Goal: Task Accomplishment & Management: Manage account settings

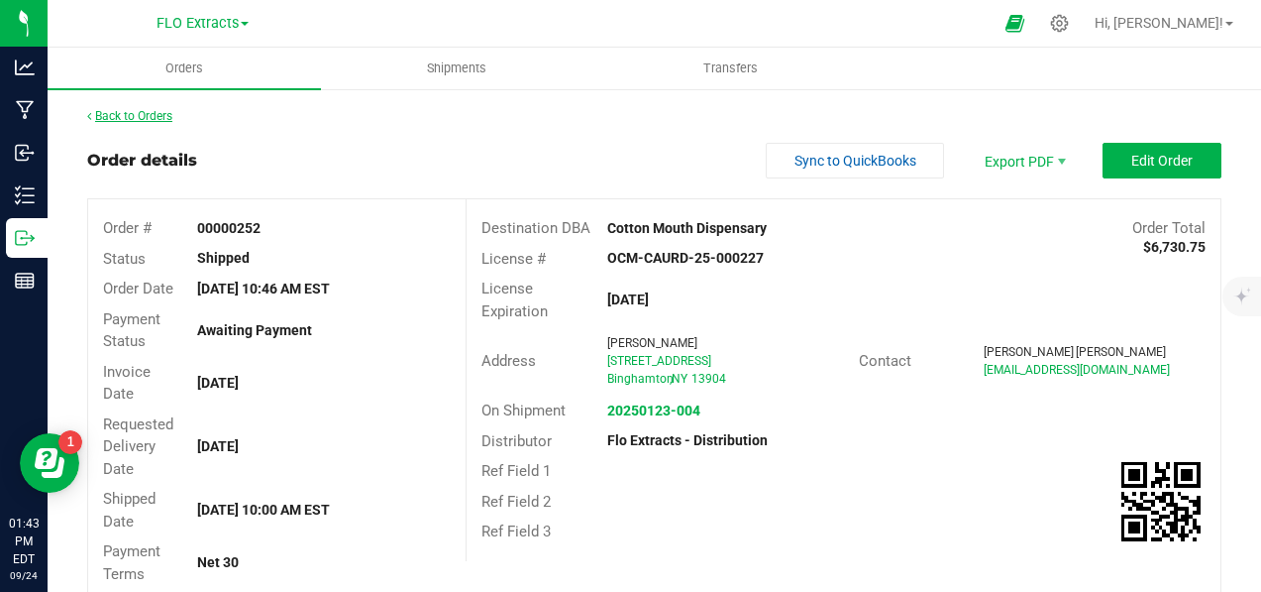
click at [138, 115] on link "Back to Orders" at bounding box center [129, 116] width 85 height 14
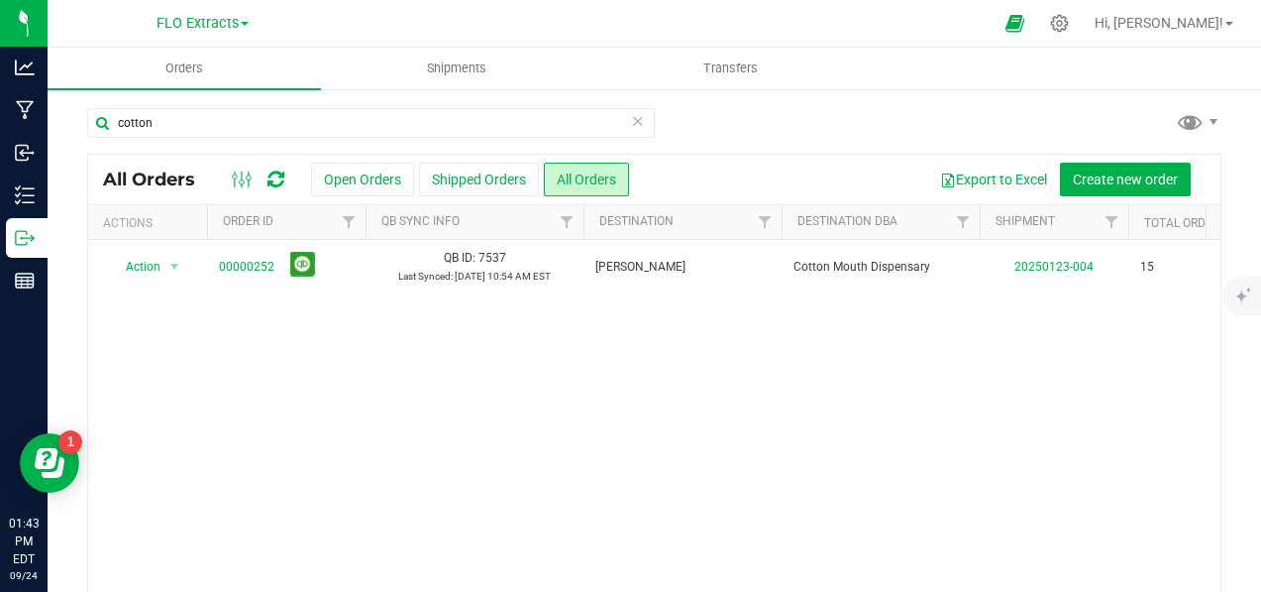
click at [631, 126] on icon at bounding box center [638, 120] width 14 height 24
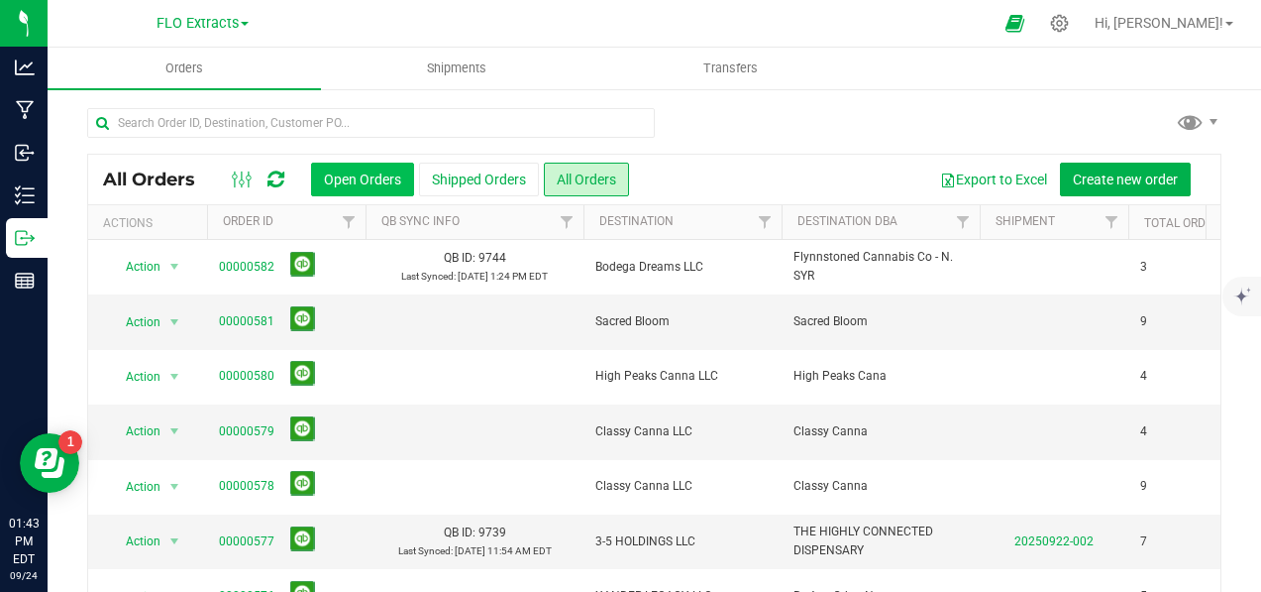
click at [379, 174] on button "Open Orders" at bounding box center [362, 179] width 103 height 34
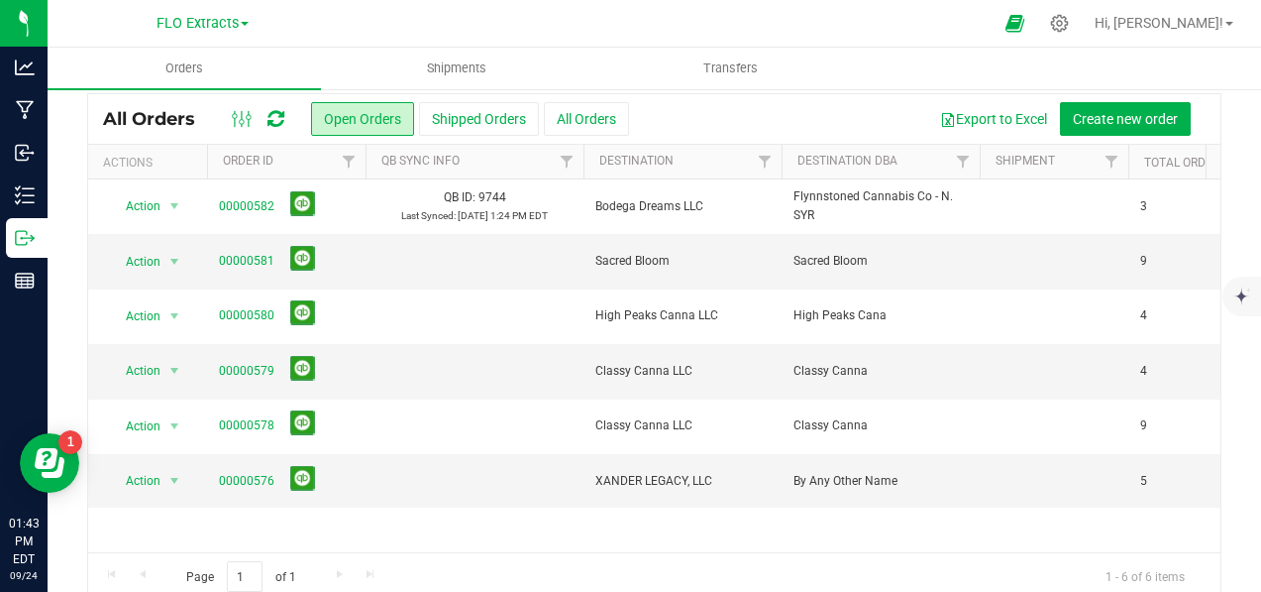
scroll to position [89, 0]
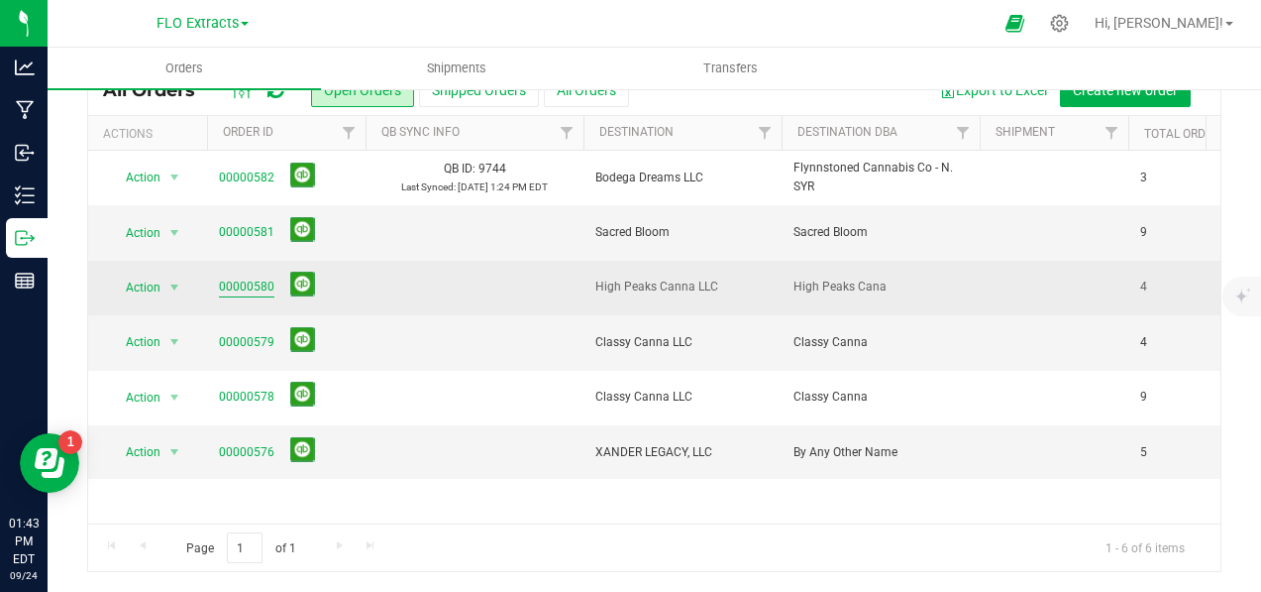
click at [258, 289] on link "00000580" at bounding box center [246, 286] width 55 height 19
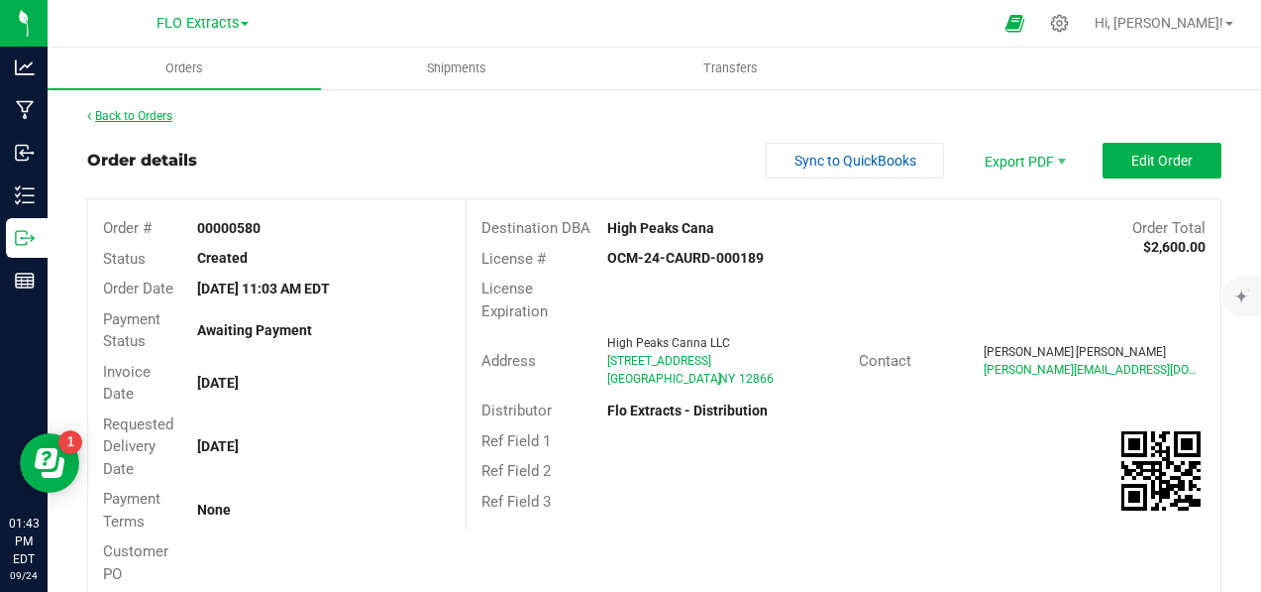
click at [113, 110] on link "Back to Orders" at bounding box center [129, 116] width 85 height 14
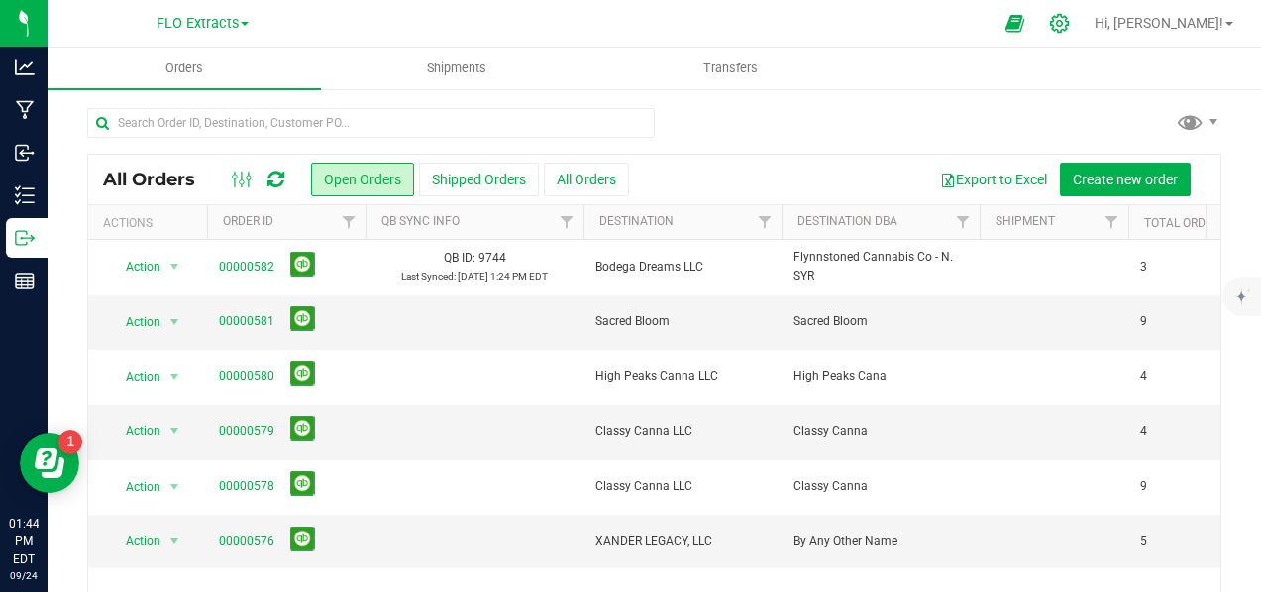
click at [1070, 26] on icon at bounding box center [1059, 23] width 21 height 21
click at [1070, 22] on icon at bounding box center [1059, 23] width 21 height 21
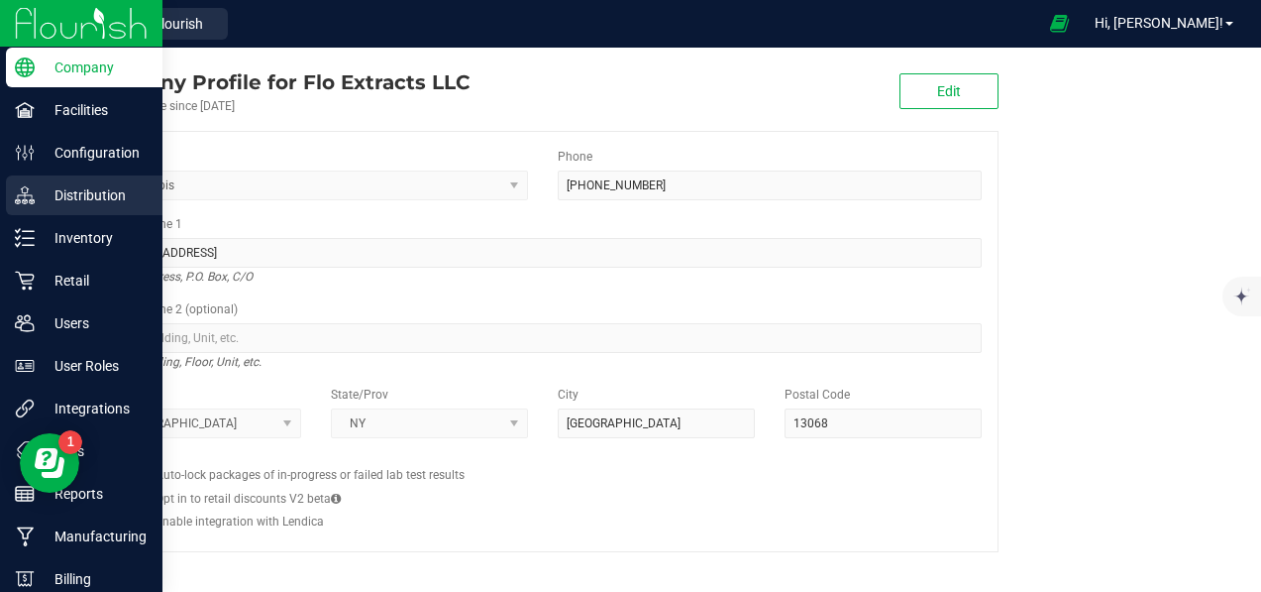
click at [45, 190] on p "Distribution" at bounding box center [94, 195] width 119 height 24
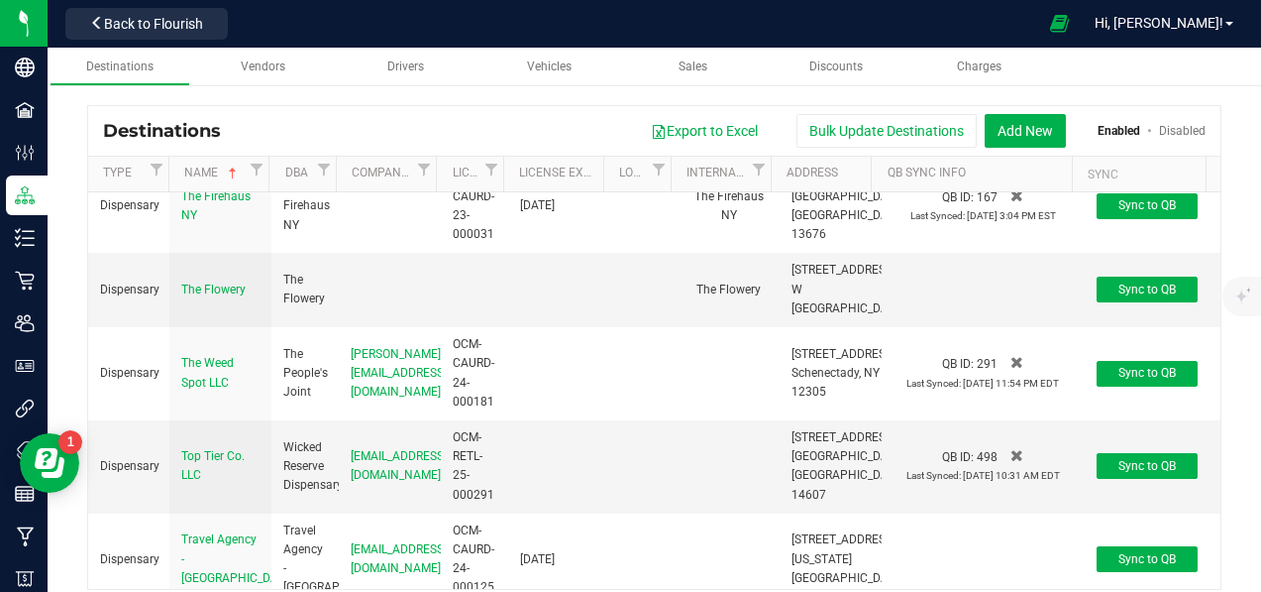
scroll to position [8819, 0]
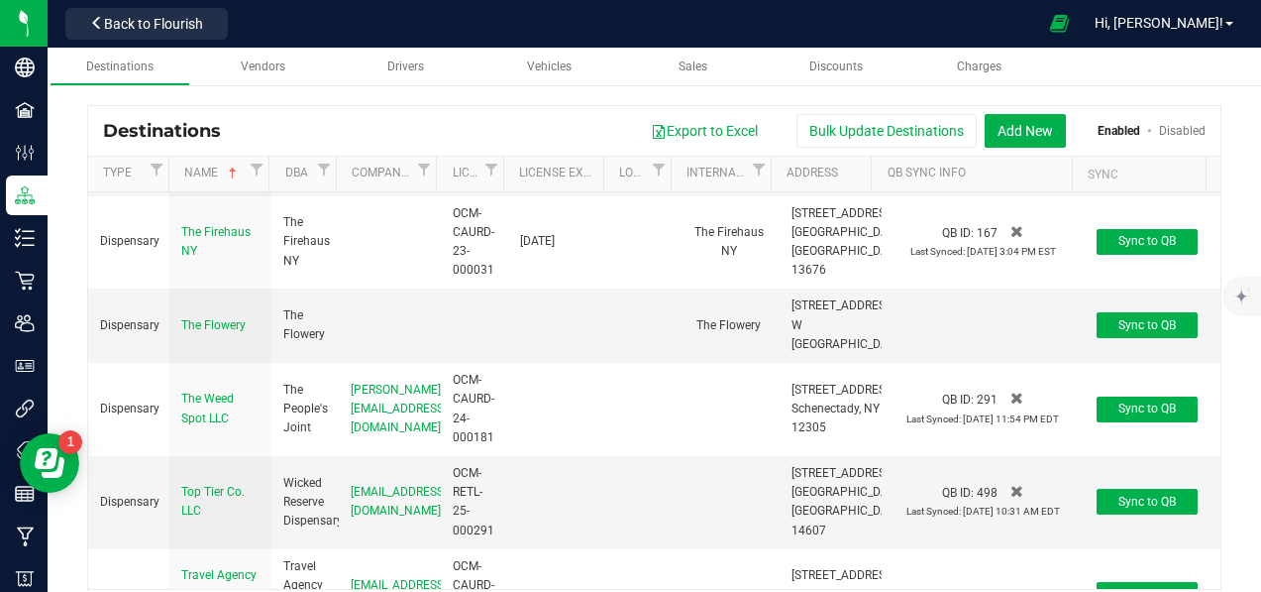
click at [204, 100] on span "Tango Hotel Charlie Ventures LLC" at bounding box center [216, 75] width 70 height 52
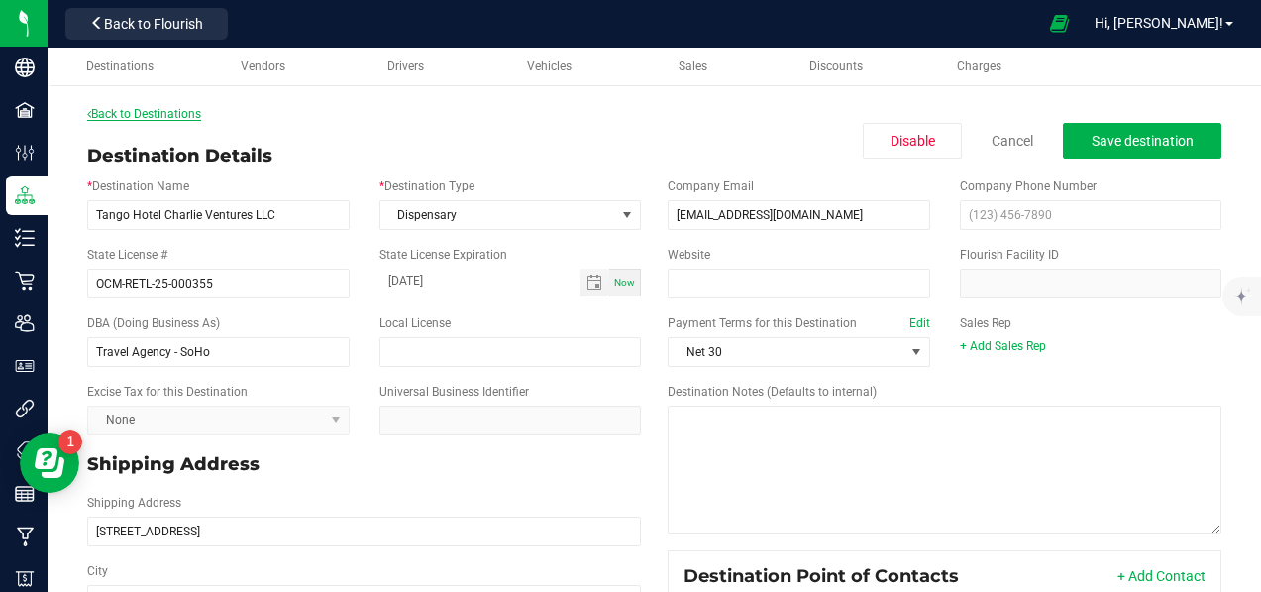
click at [187, 107] on link "Back to Destinations" at bounding box center [144, 114] width 114 height 14
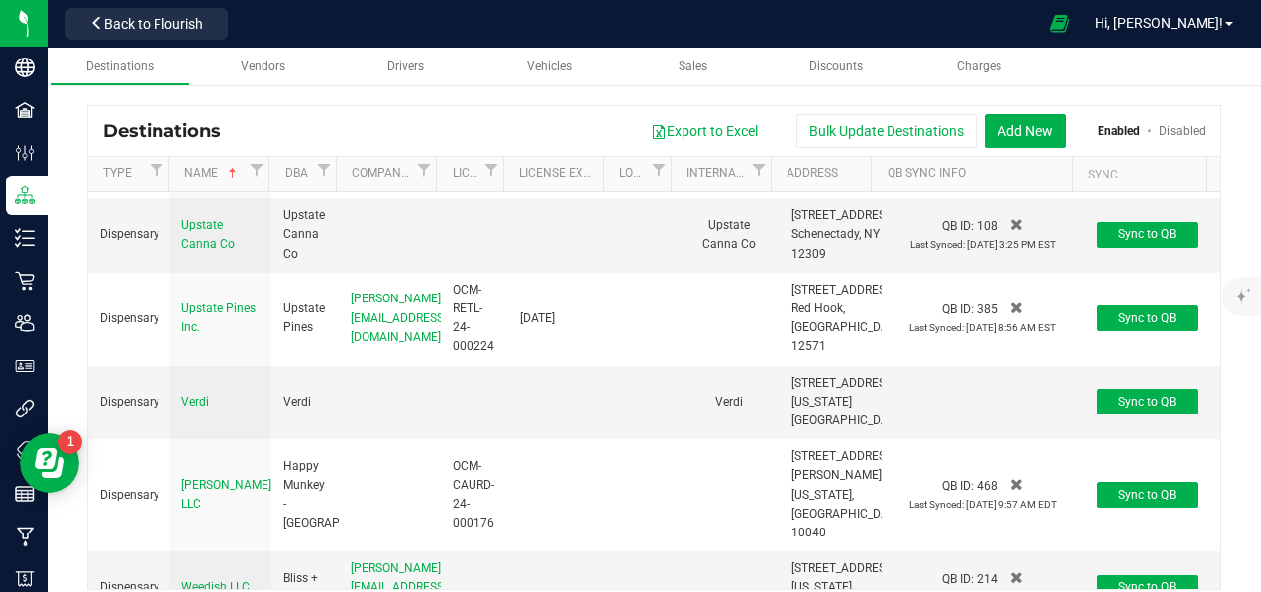
scroll to position [9413, 0]
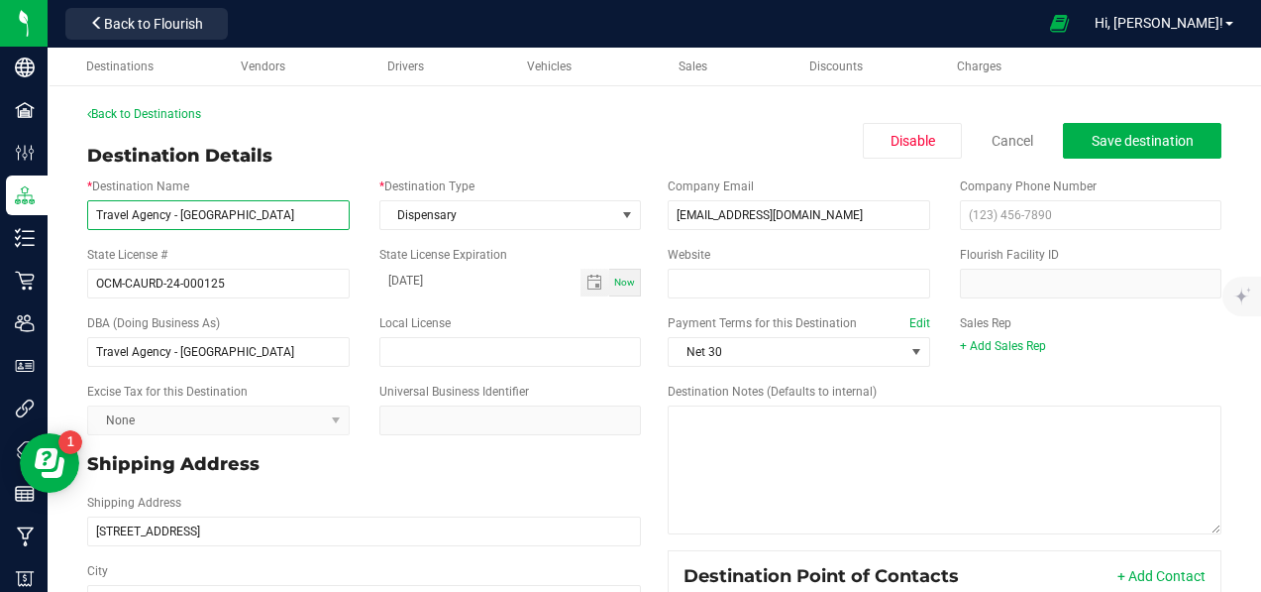
drag, startPoint x: 273, startPoint y: 218, endPoint x: -57, endPoint y: 220, distance: 330.9
click at [0, 220] on html "Company Facilities Configuration Distribution Inventory Retail Users User Roles…" at bounding box center [630, 296] width 1261 height 592
type input "Terrapin Greens LLC"
click at [356, 457] on p "Shipping Address" at bounding box center [364, 464] width 554 height 27
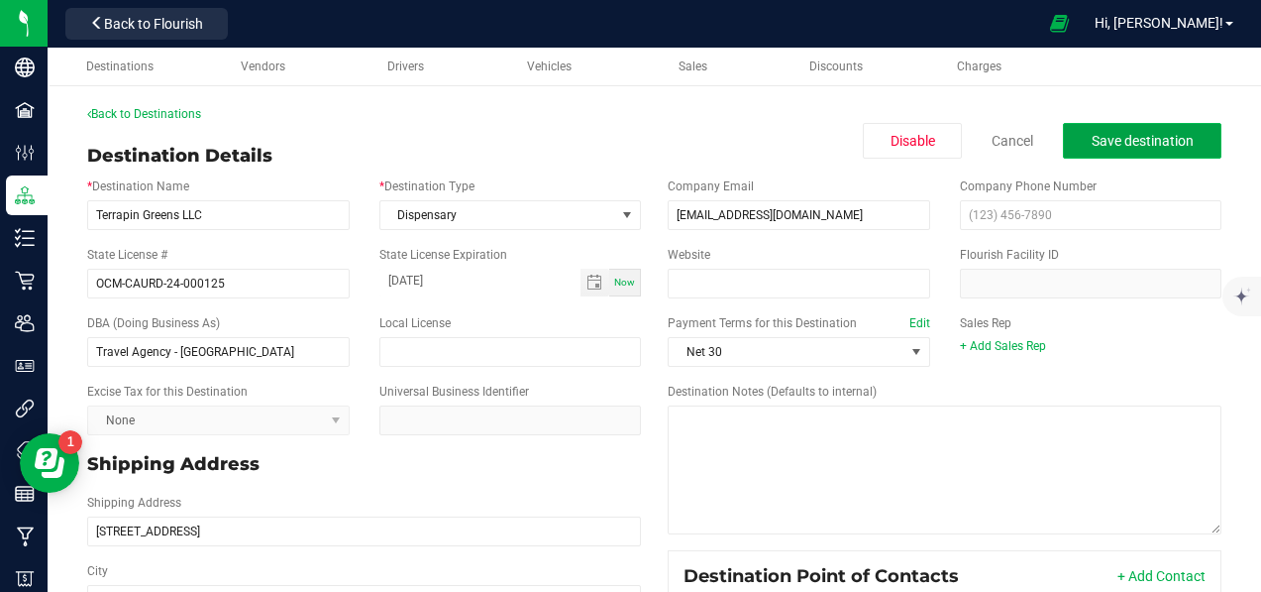
click at [1174, 131] on button "Save destination" at bounding box center [1142, 141] width 159 height 36
click at [174, 106] on div "Back to Destinations" at bounding box center [654, 114] width 1135 height 18
click at [174, 109] on link "Back to Destinations" at bounding box center [144, 114] width 114 height 14
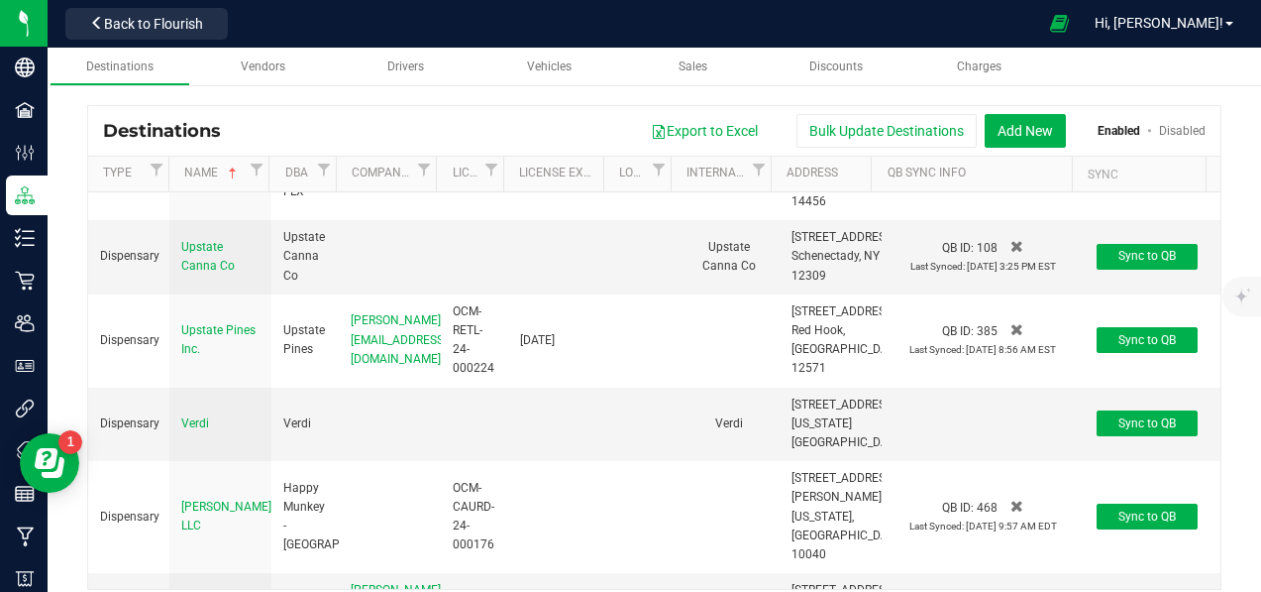
scroll to position [9427, 0]
click at [193, 104] on span "Travel Agency - Union Square" at bounding box center [238, 79] width 114 height 52
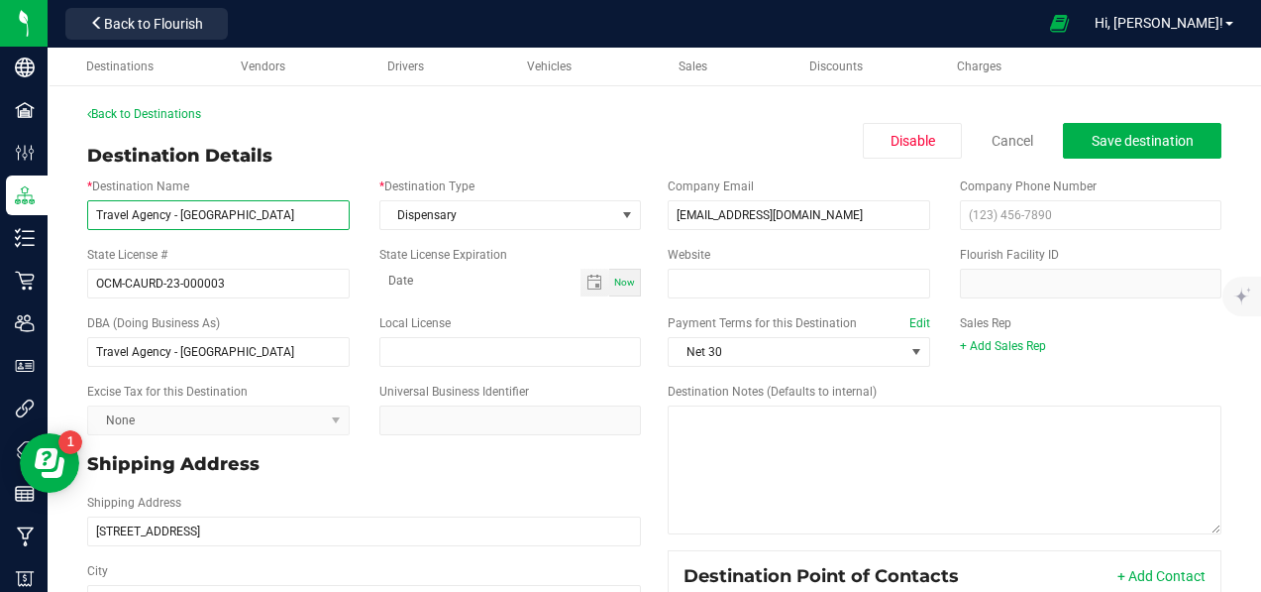
click at [283, 210] on input "Travel Agency - Union Square" at bounding box center [218, 215] width 263 height 30
type input "T"
type input "The Doe Store Sub 1 LLC"
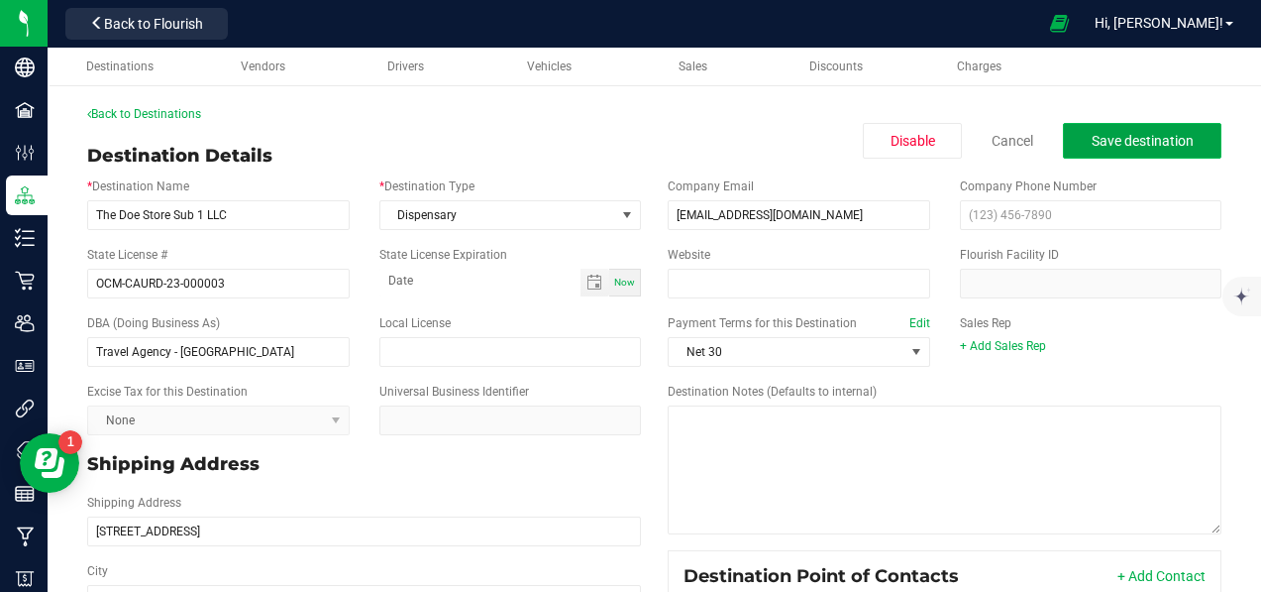
click at [1172, 142] on span "Save destination" at bounding box center [1143, 141] width 102 height 16
click at [135, 114] on link "Back to Destinations" at bounding box center [144, 114] width 114 height 14
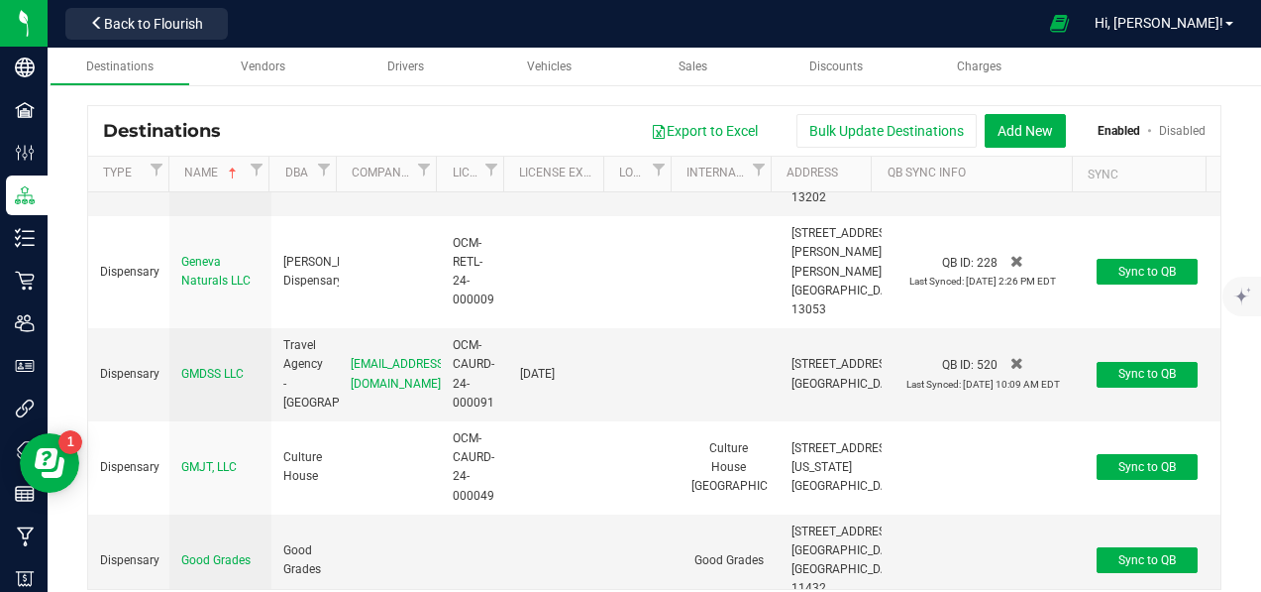
scroll to position [3567, 0]
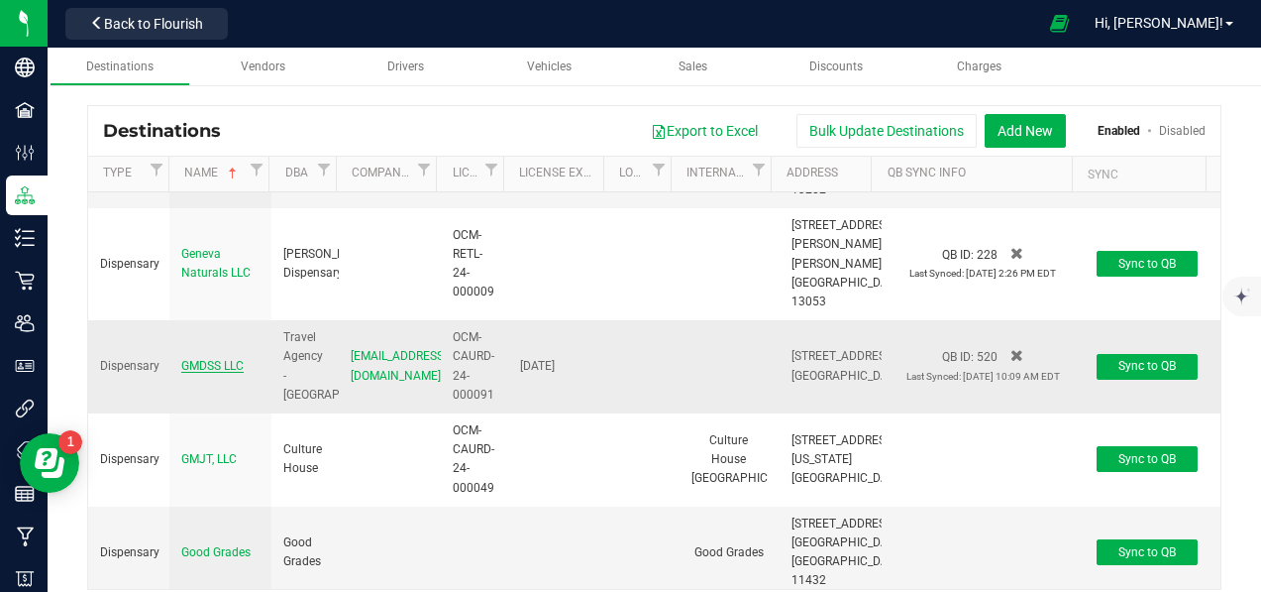
click at [204, 369] on span "GMDSS LLC" at bounding box center [212, 366] width 62 height 14
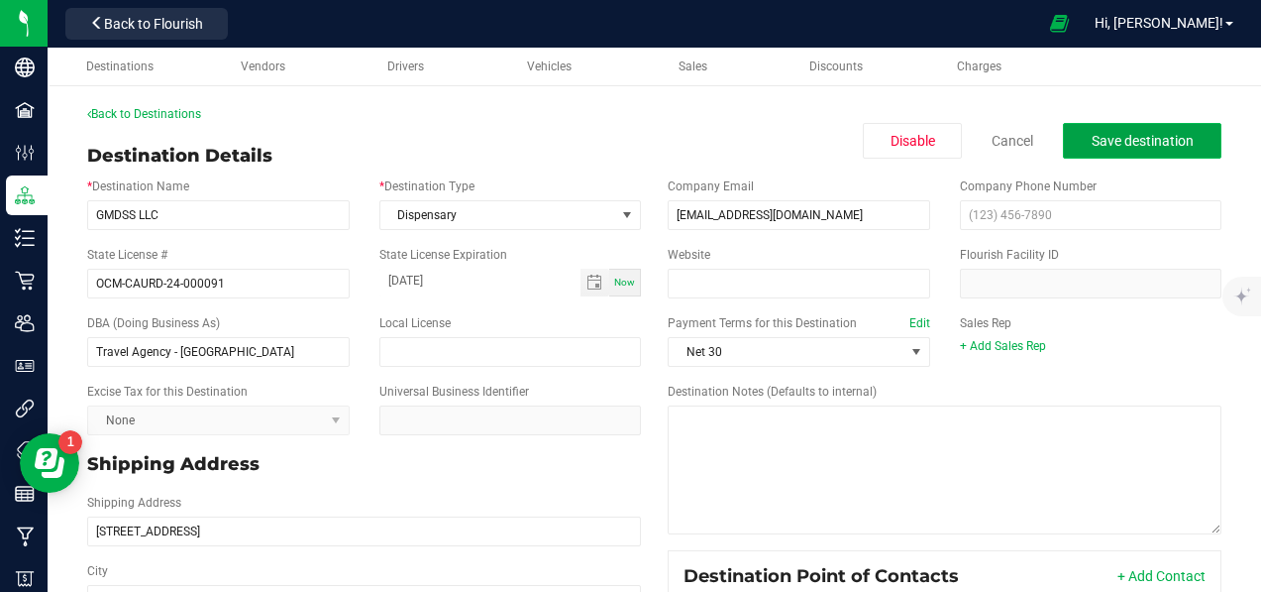
click at [1174, 138] on span "Save destination" at bounding box center [1143, 141] width 102 height 16
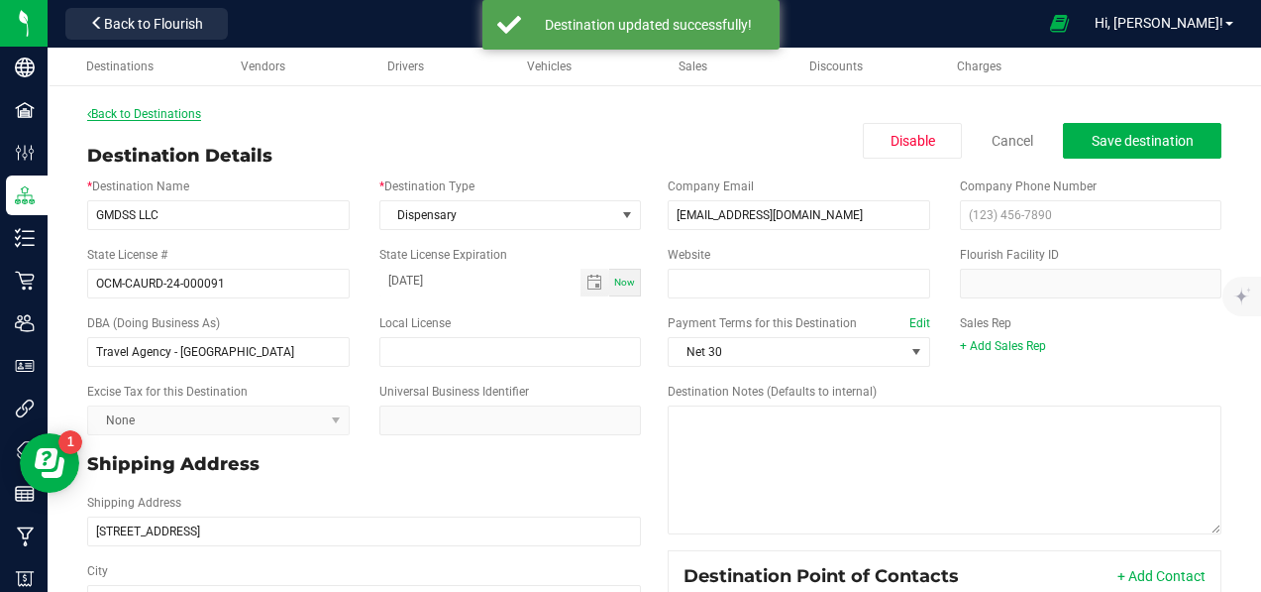
click at [167, 111] on link "Back to Destinations" at bounding box center [144, 114] width 114 height 14
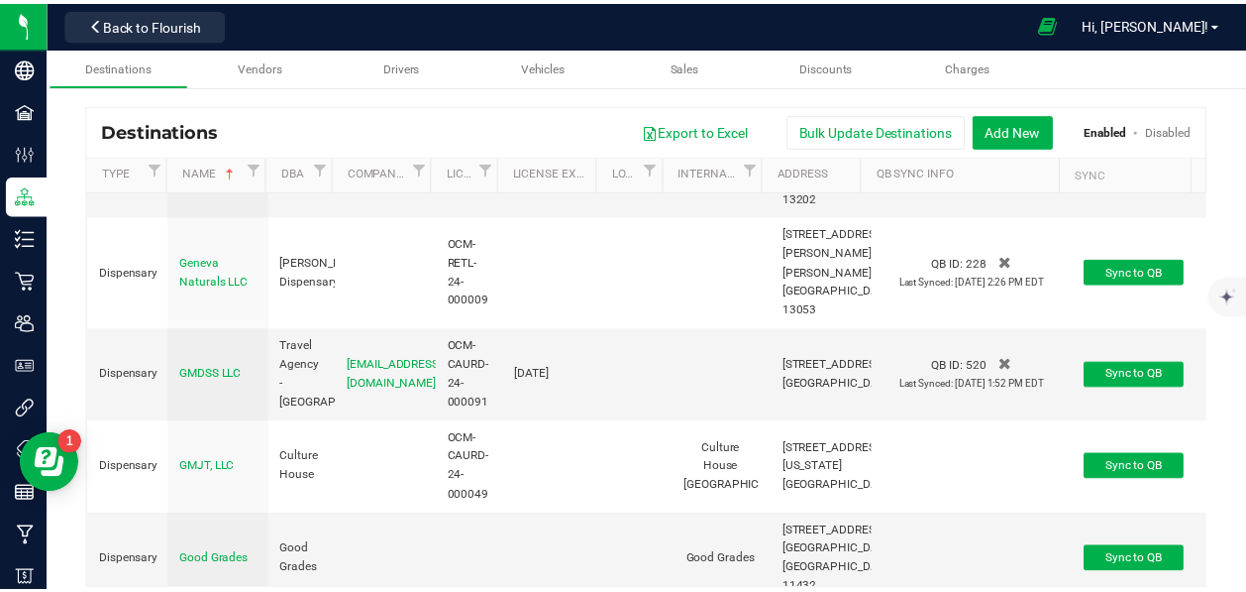
scroll to position [3567, 0]
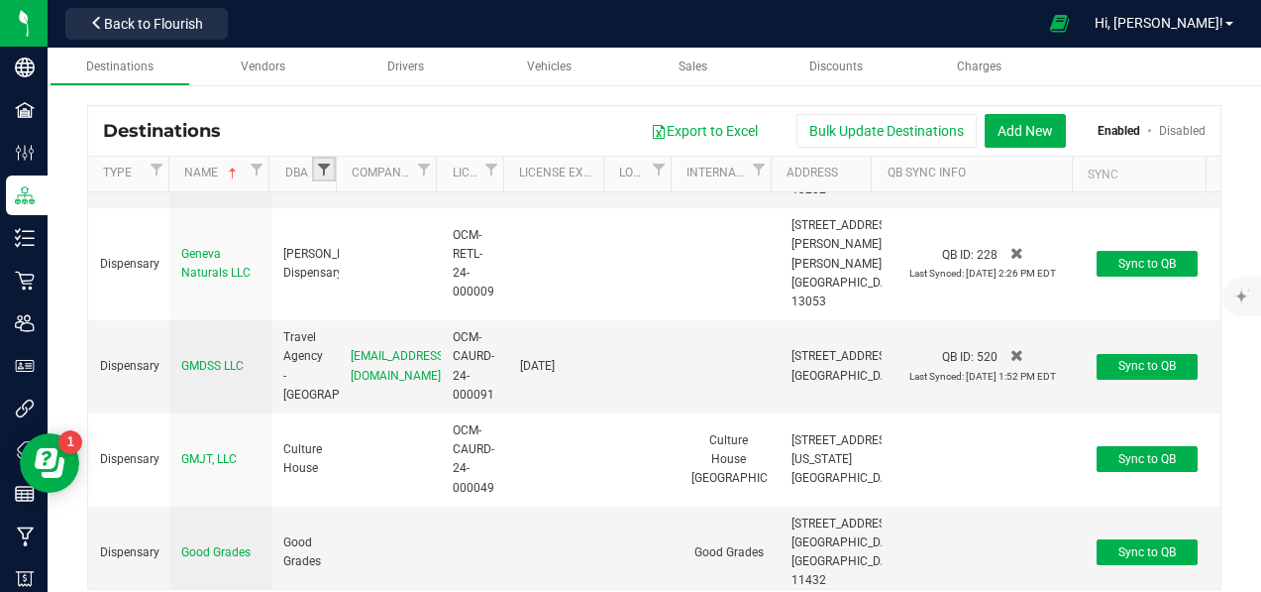
click at [318, 166] on span "Filter" at bounding box center [324, 170] width 16 height 16
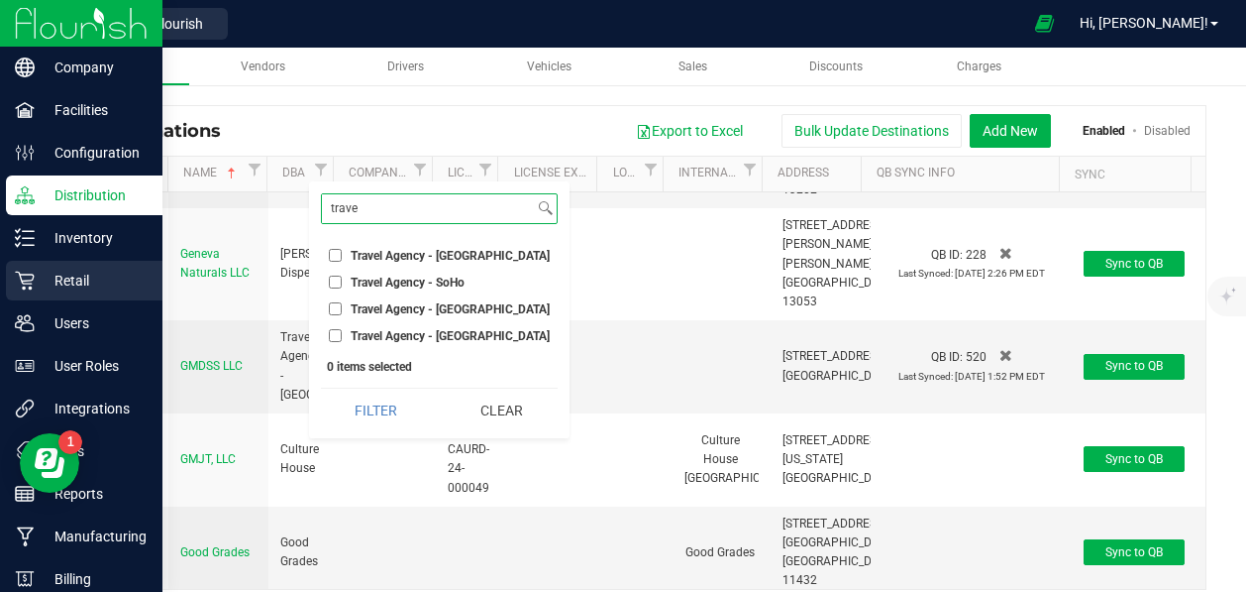
type input "trave"
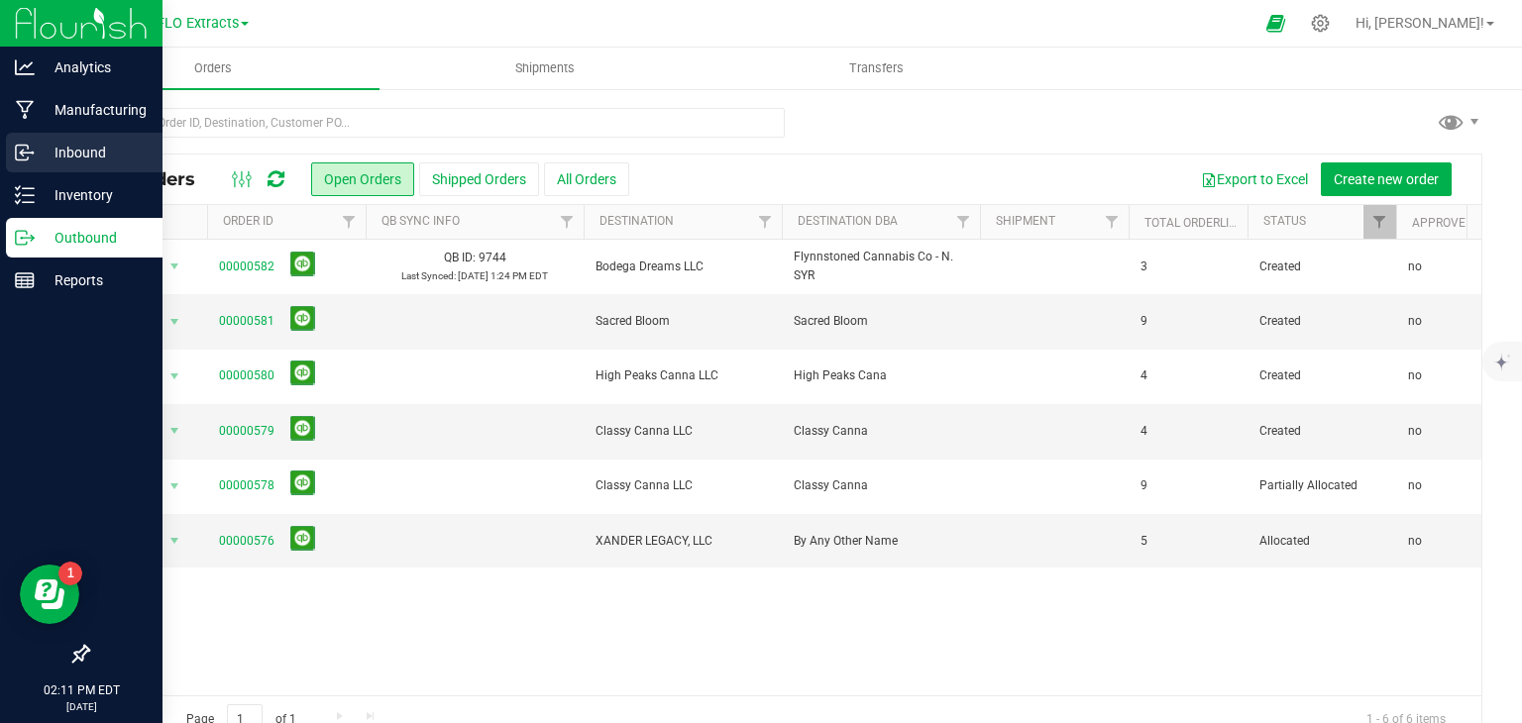
click at [40, 155] on p "Inbound" at bounding box center [94, 153] width 119 height 24
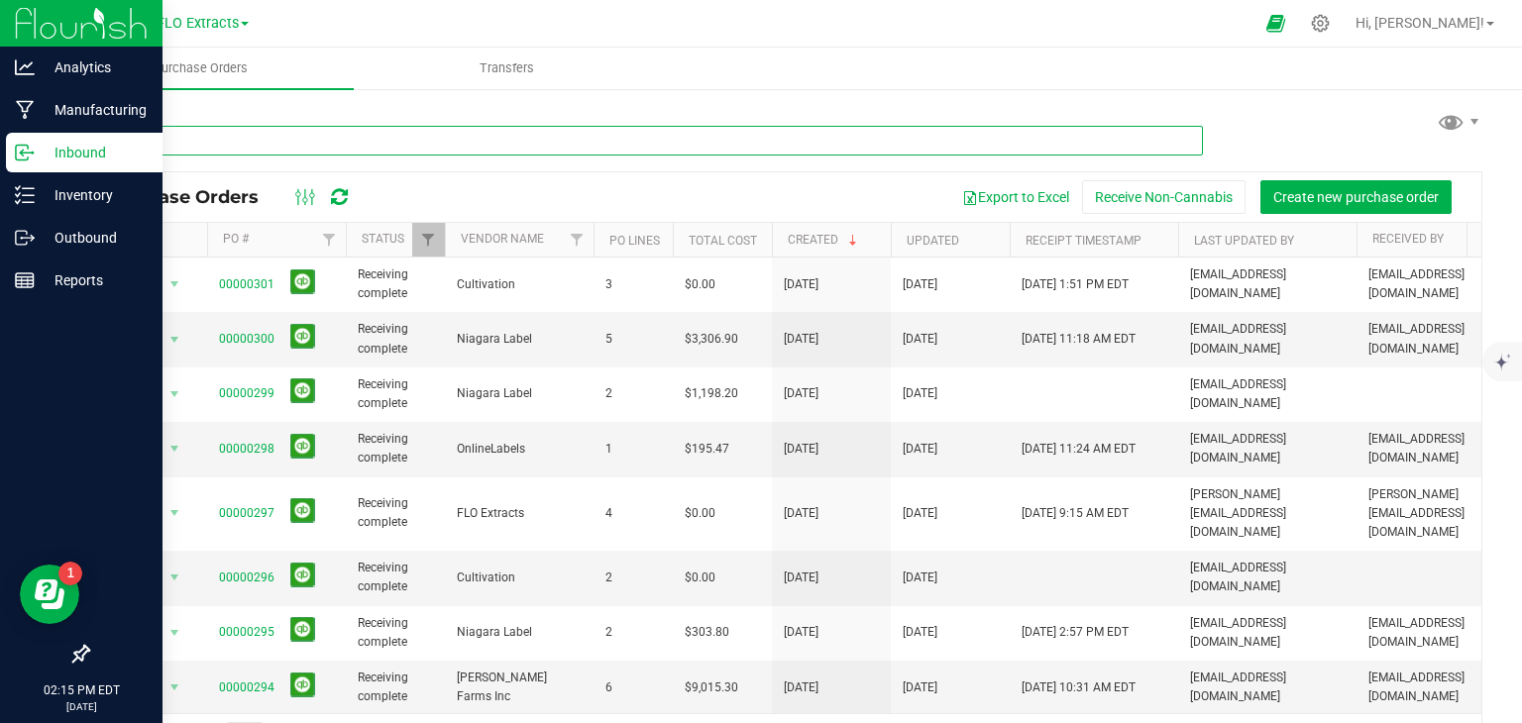
click at [441, 138] on input "text" at bounding box center [645, 141] width 1116 height 30
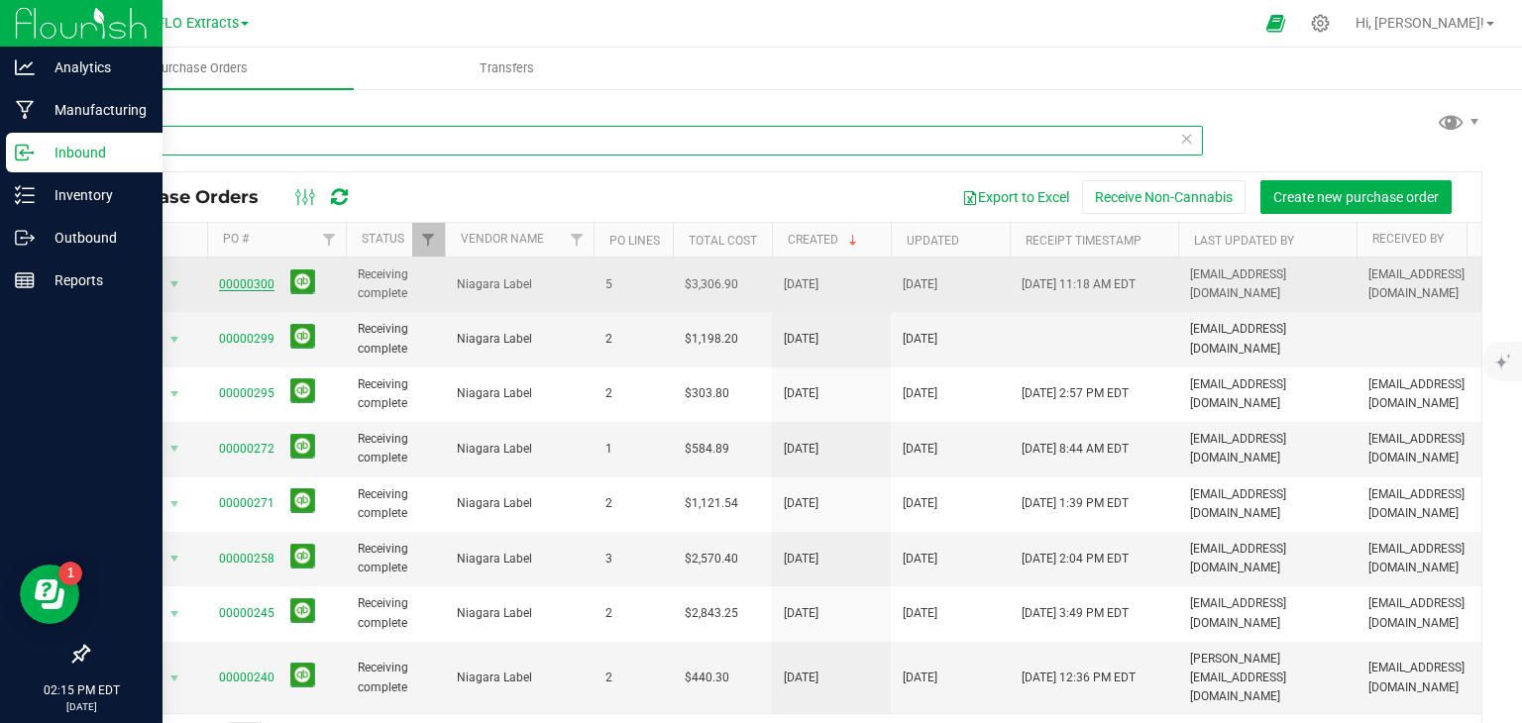
type input "niagara"
click at [237, 282] on link "00000300" at bounding box center [246, 284] width 55 height 14
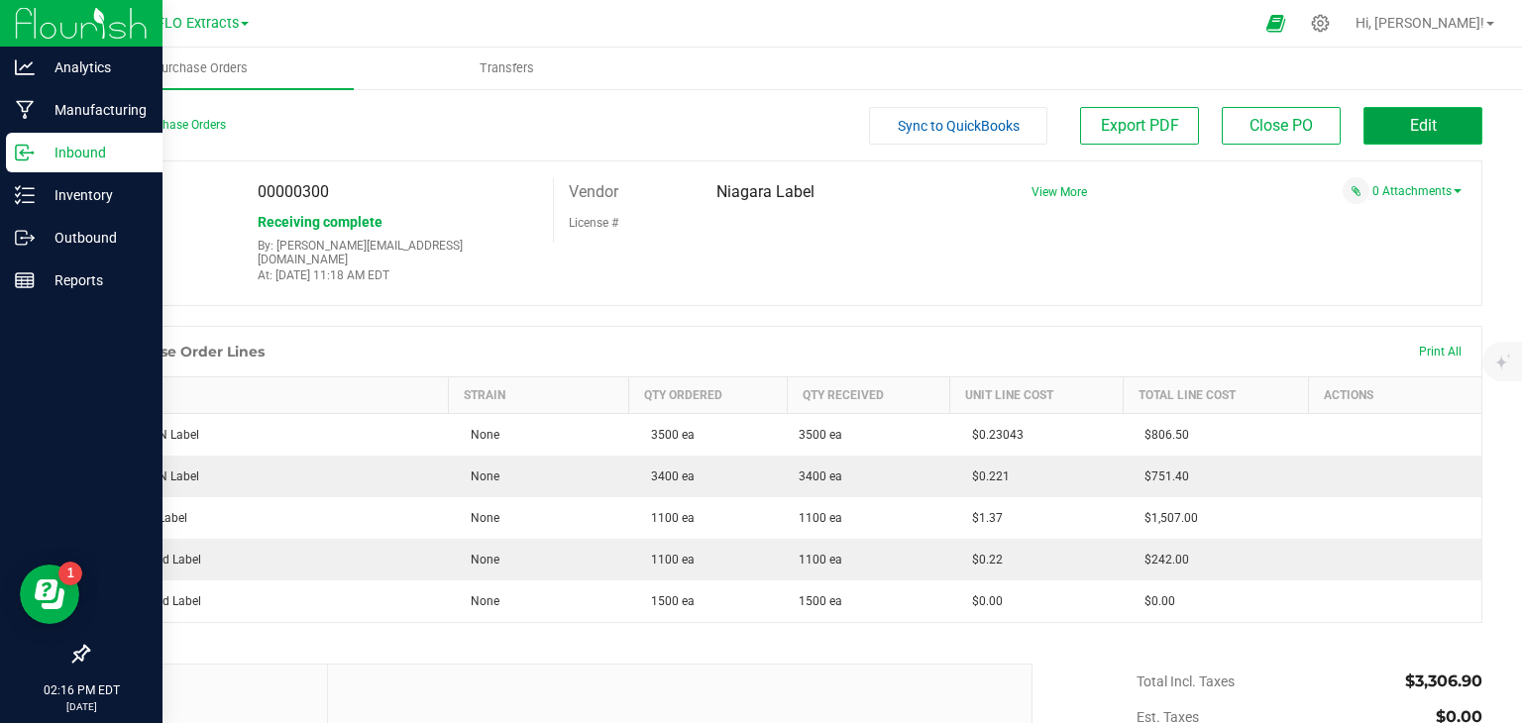
click at [1387, 121] on button "Edit" at bounding box center [1422, 126] width 119 height 38
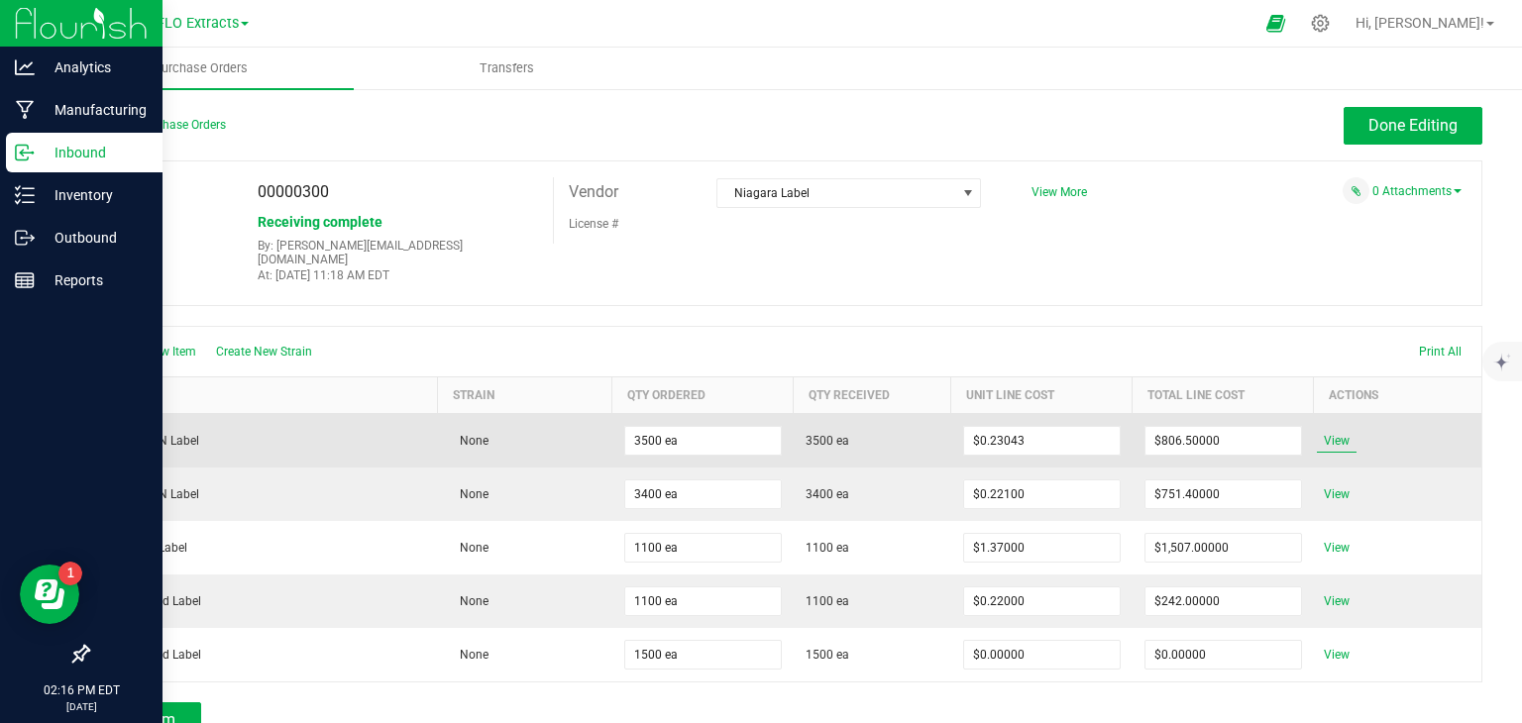
click at [1329, 429] on span "View" at bounding box center [1337, 441] width 40 height 24
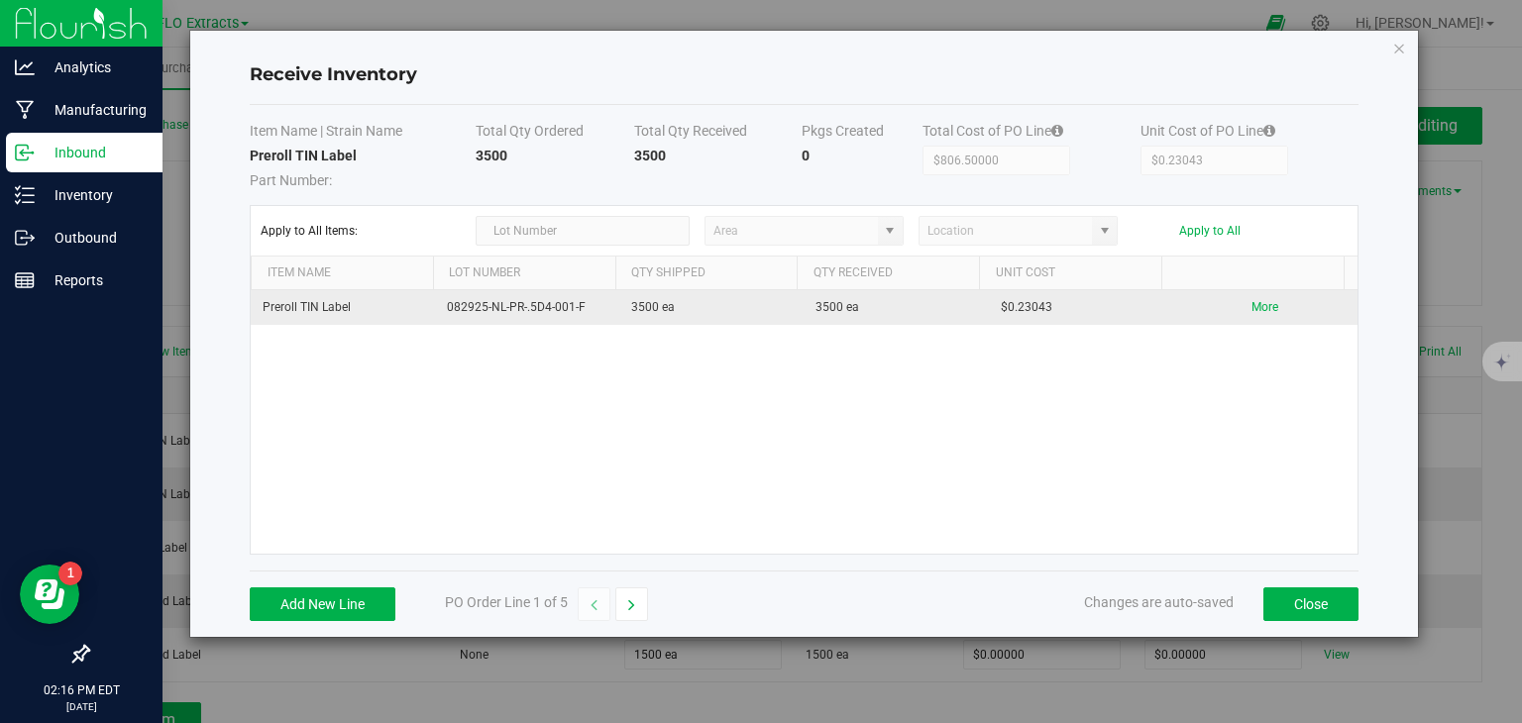
click at [468, 308] on td "082925-NL-PR-.5D4-001-F" at bounding box center [527, 307] width 184 height 35
drag, startPoint x: 444, startPoint y: 305, endPoint x: 639, endPoint y: 298, distance: 195.3
click at [639, 298] on tr "Preroll TIN Label 082925-NL-PR-.5D4-001-F 3500 ea 3500 ea $0.23043 More" at bounding box center [804, 307] width 1107 height 35
click at [559, 307] on td "082925-NL-PR-.5D4-001-F" at bounding box center [527, 307] width 184 height 35
drag, startPoint x: 444, startPoint y: 306, endPoint x: 591, endPoint y: 294, distance: 147.1
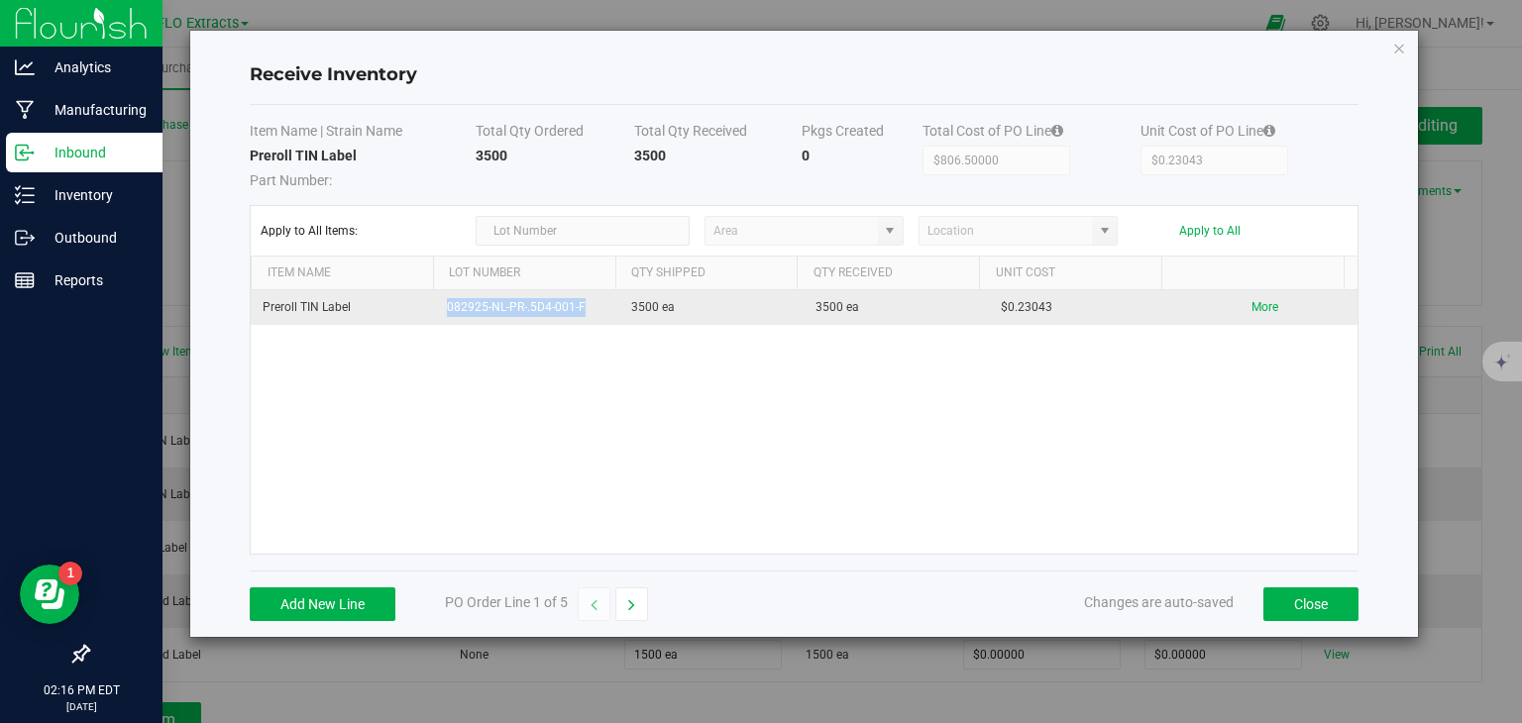
click at [591, 294] on td "082925-NL-PR-.5D4-001-F" at bounding box center [527, 307] width 184 height 35
copy td "082925-NL-PR-.5D4-001-F"
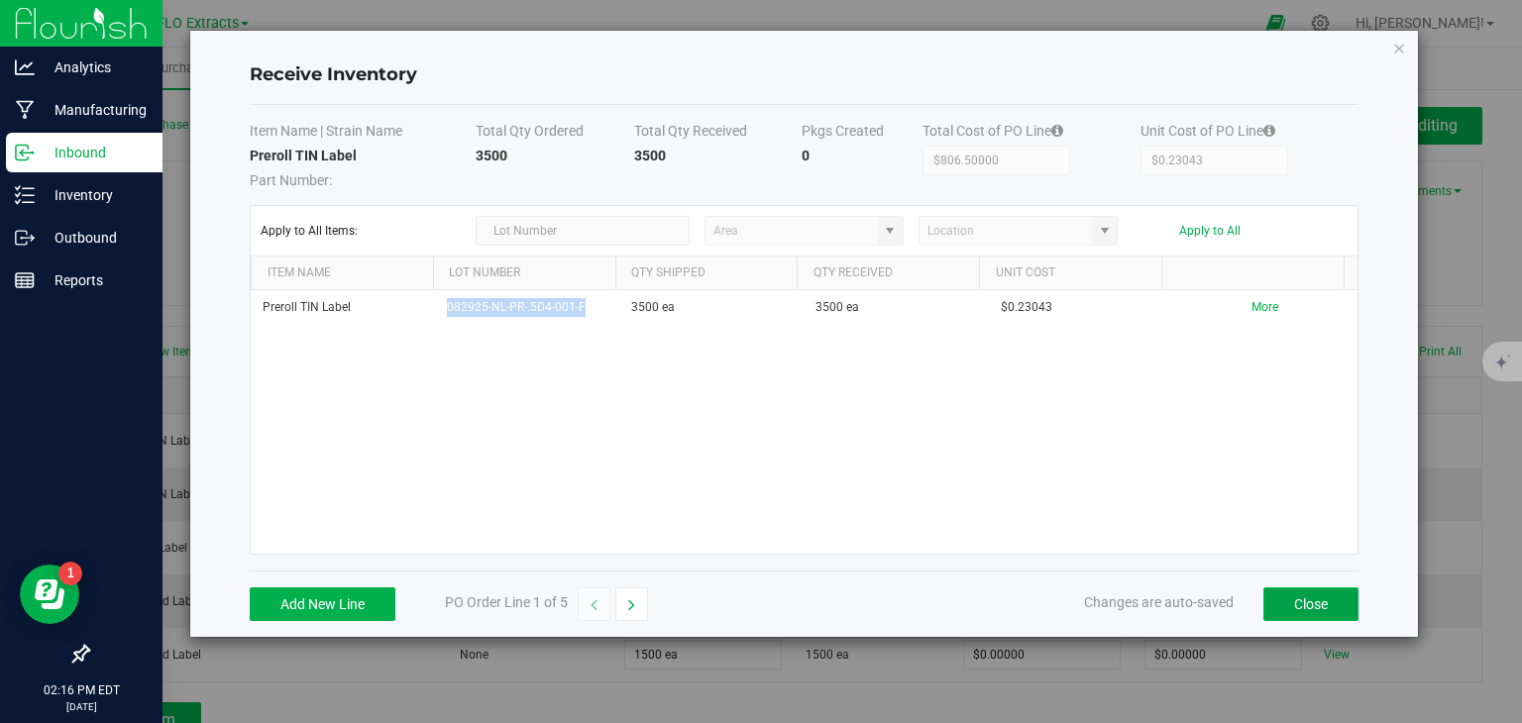
click at [1316, 599] on button "Close" at bounding box center [1310, 605] width 95 height 34
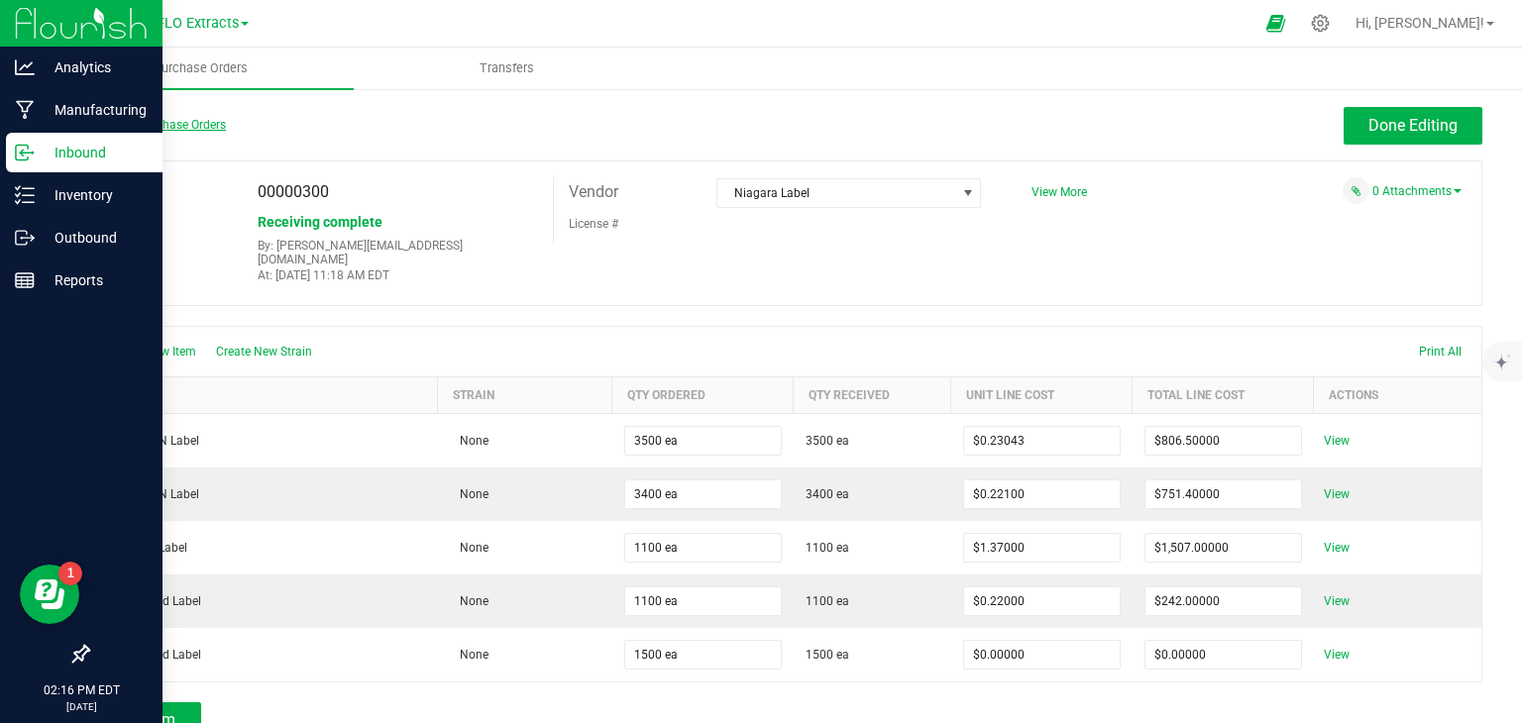
click at [129, 127] on link "Back to Purchase Orders" at bounding box center [156, 125] width 139 height 14
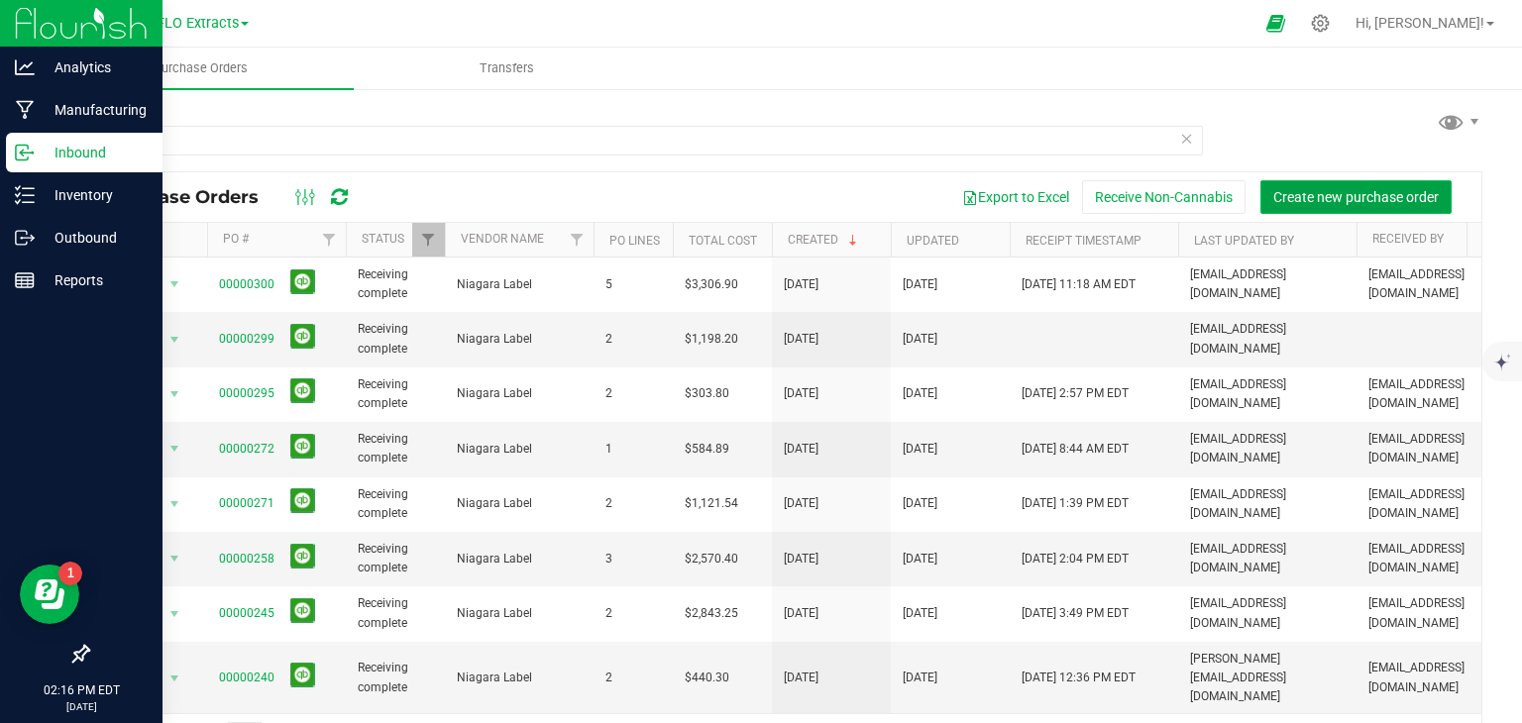
click at [1346, 198] on span "Create new purchase order" at bounding box center [1355, 197] width 165 height 16
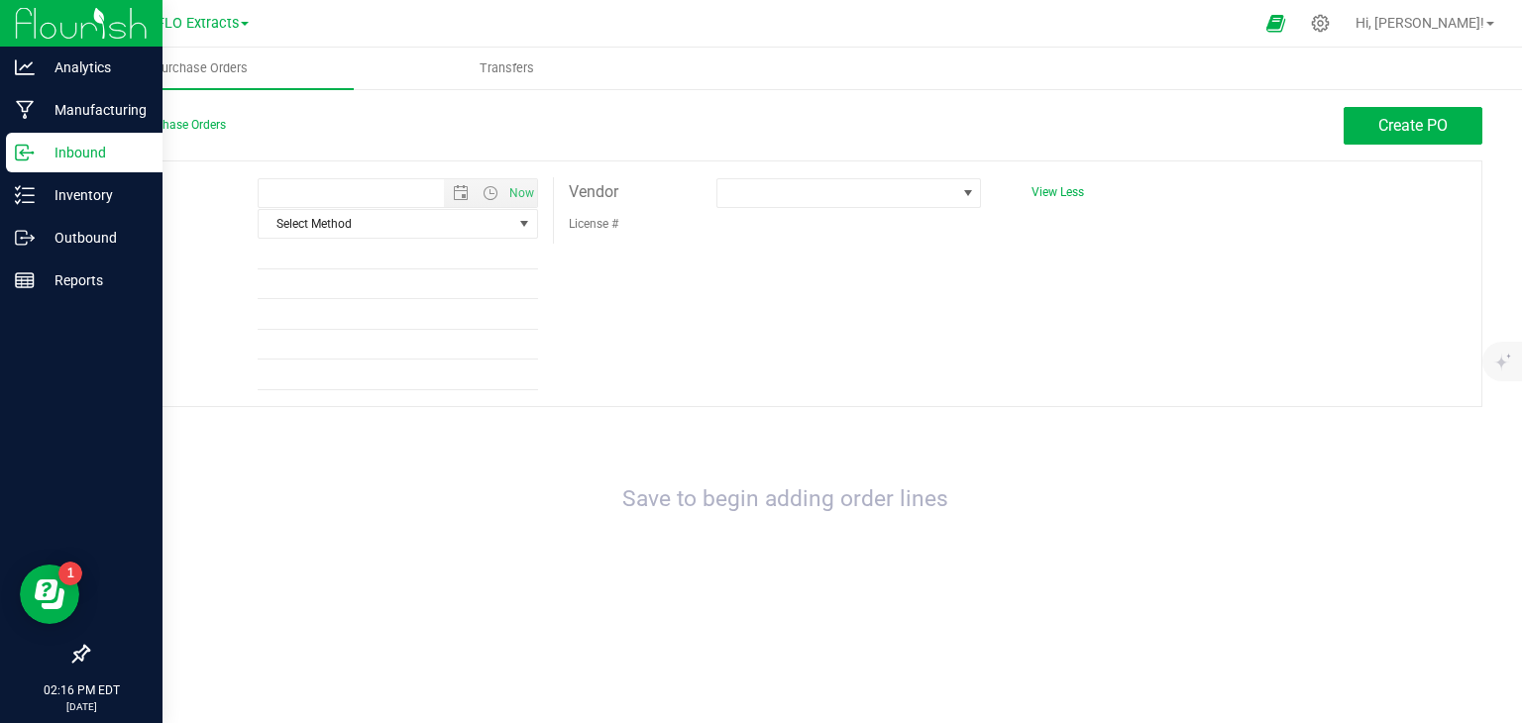
type input "9/24/2025 2:16 PM"
click at [509, 234] on span "Select Method" at bounding box center [385, 224] width 253 height 28
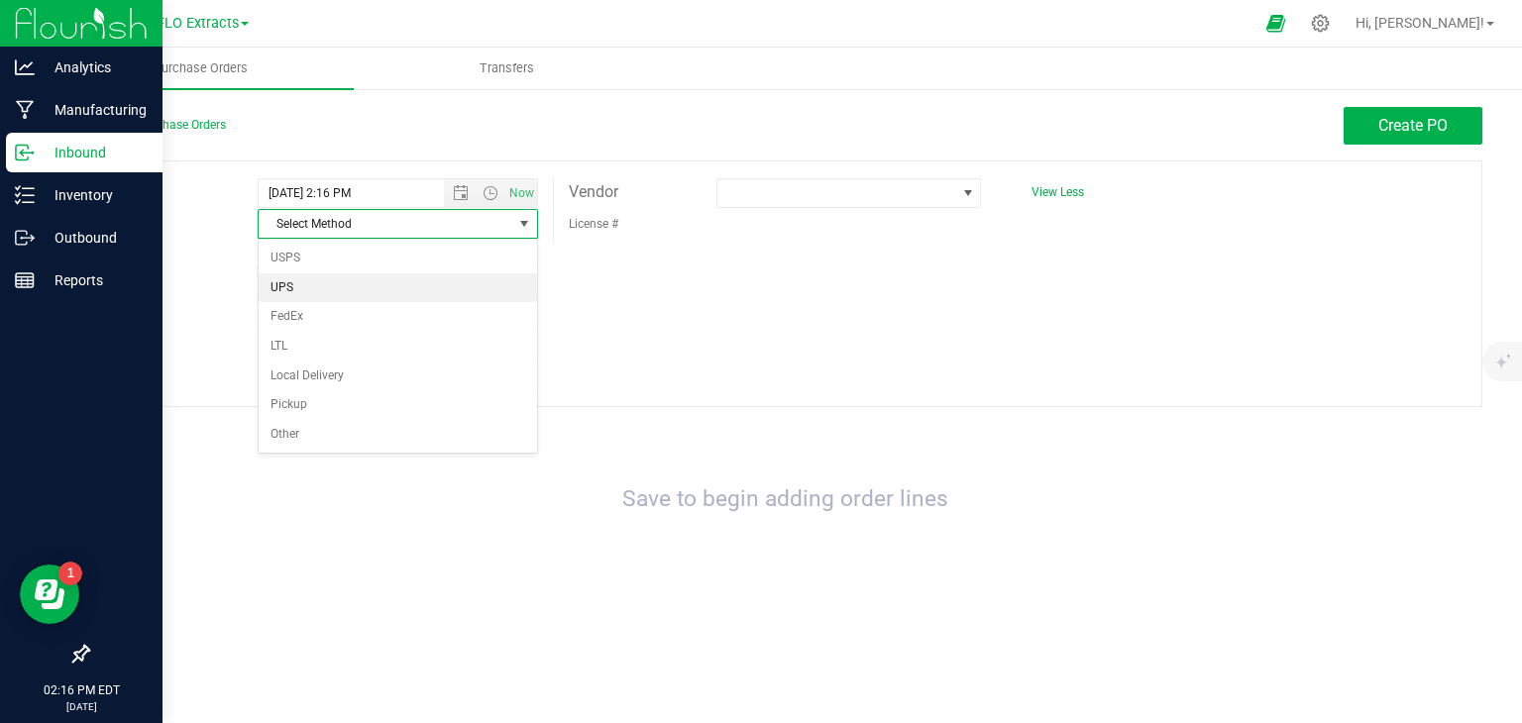
click at [361, 273] on li "UPS" at bounding box center [398, 288] width 278 height 30
click at [783, 194] on span at bounding box center [836, 193] width 239 height 28
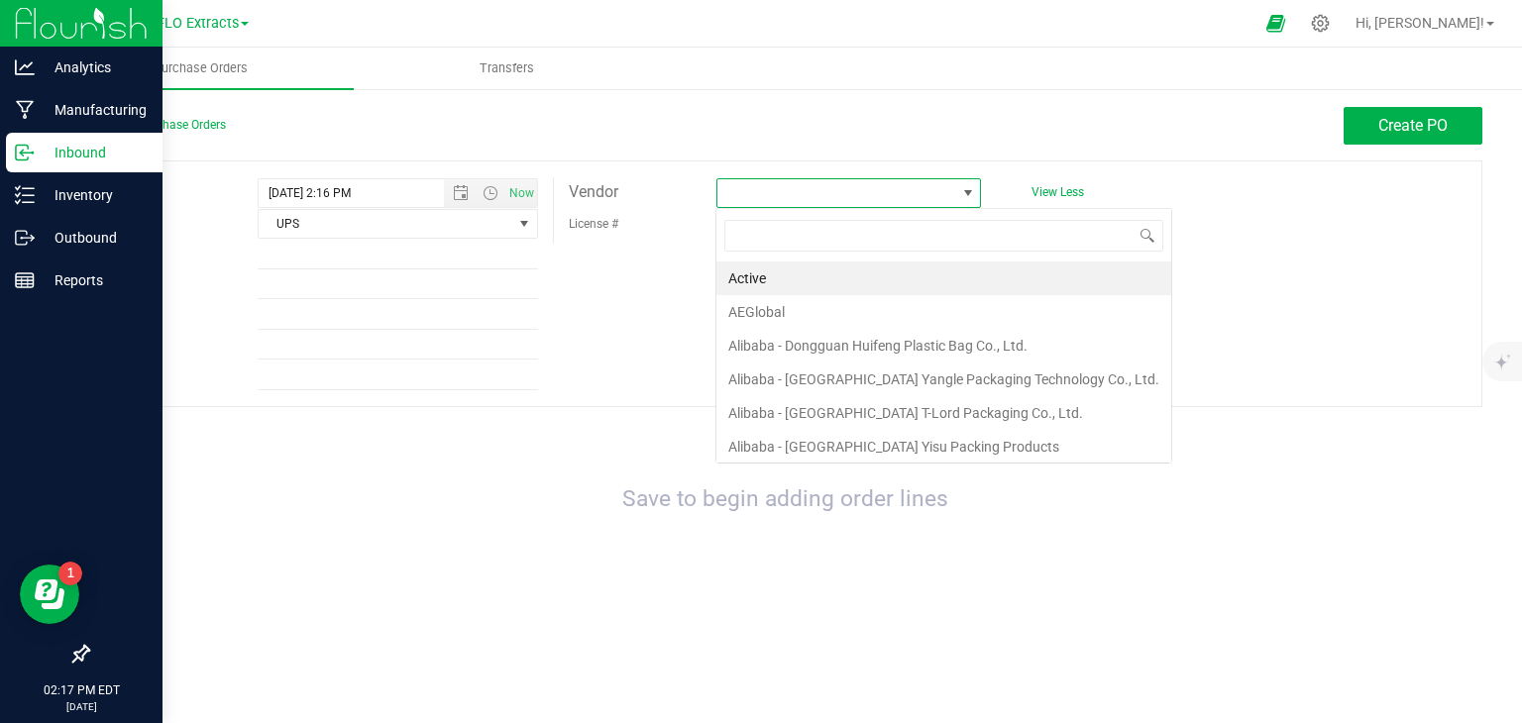
scroll to position [29, 266]
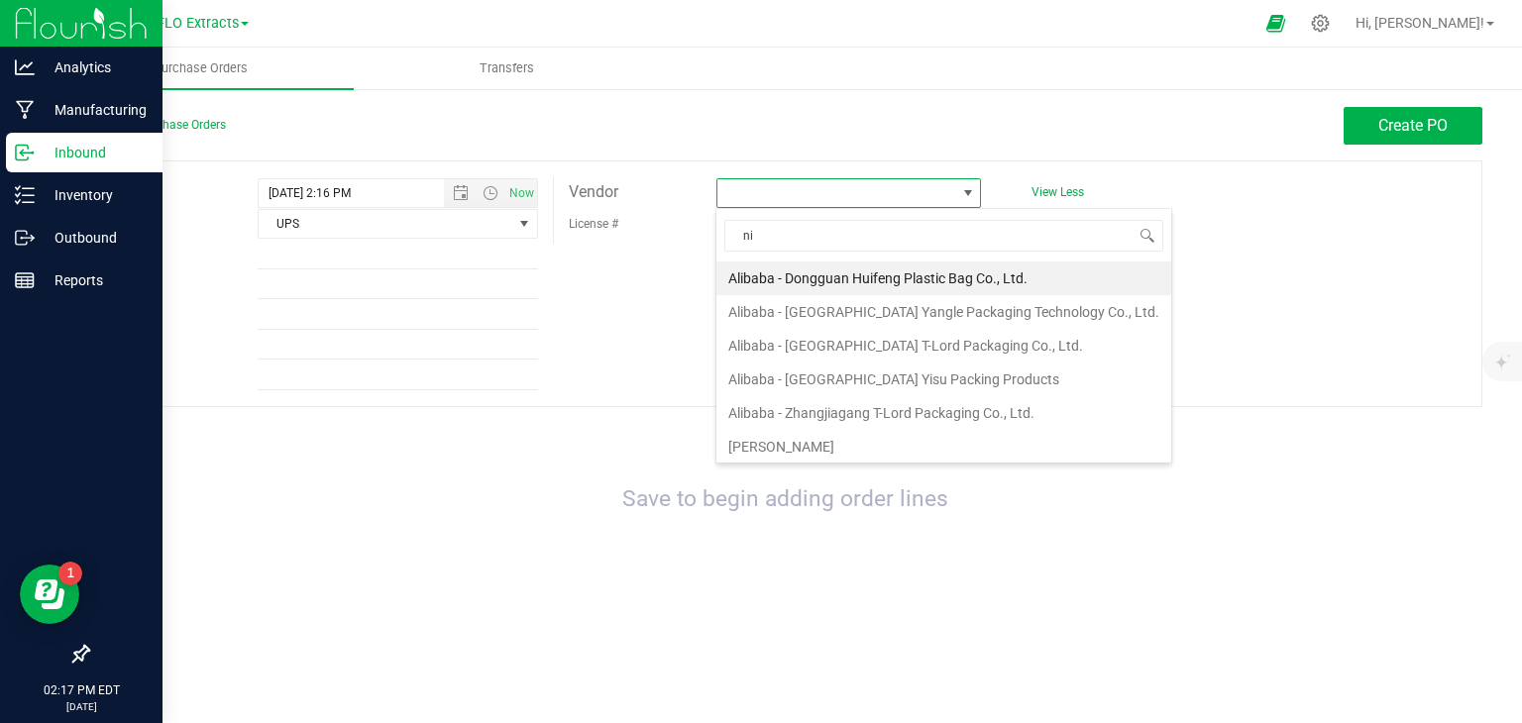
type input "nia"
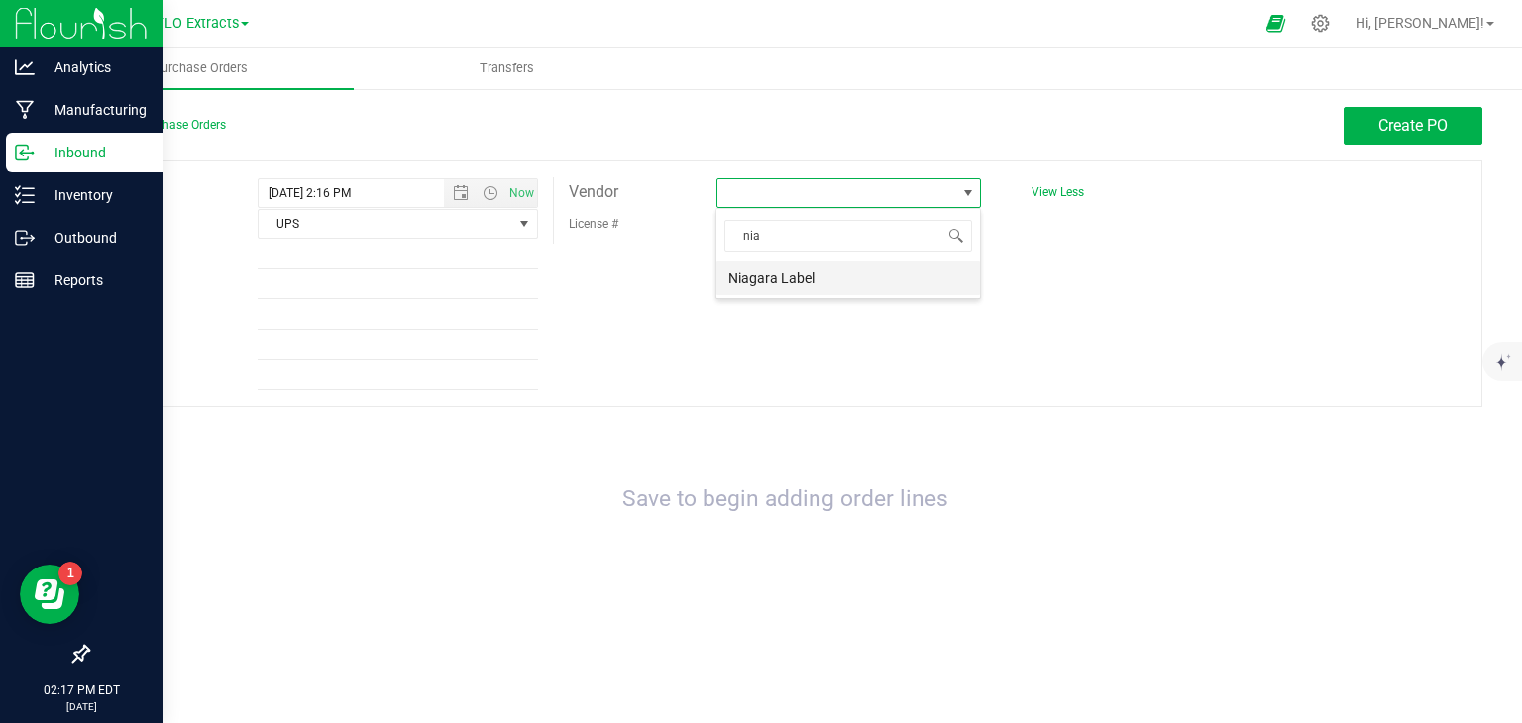
click at [785, 277] on li "Niagara Label" at bounding box center [848, 279] width 264 height 34
click at [1436, 123] on span "Create PO" at bounding box center [1412, 125] width 69 height 19
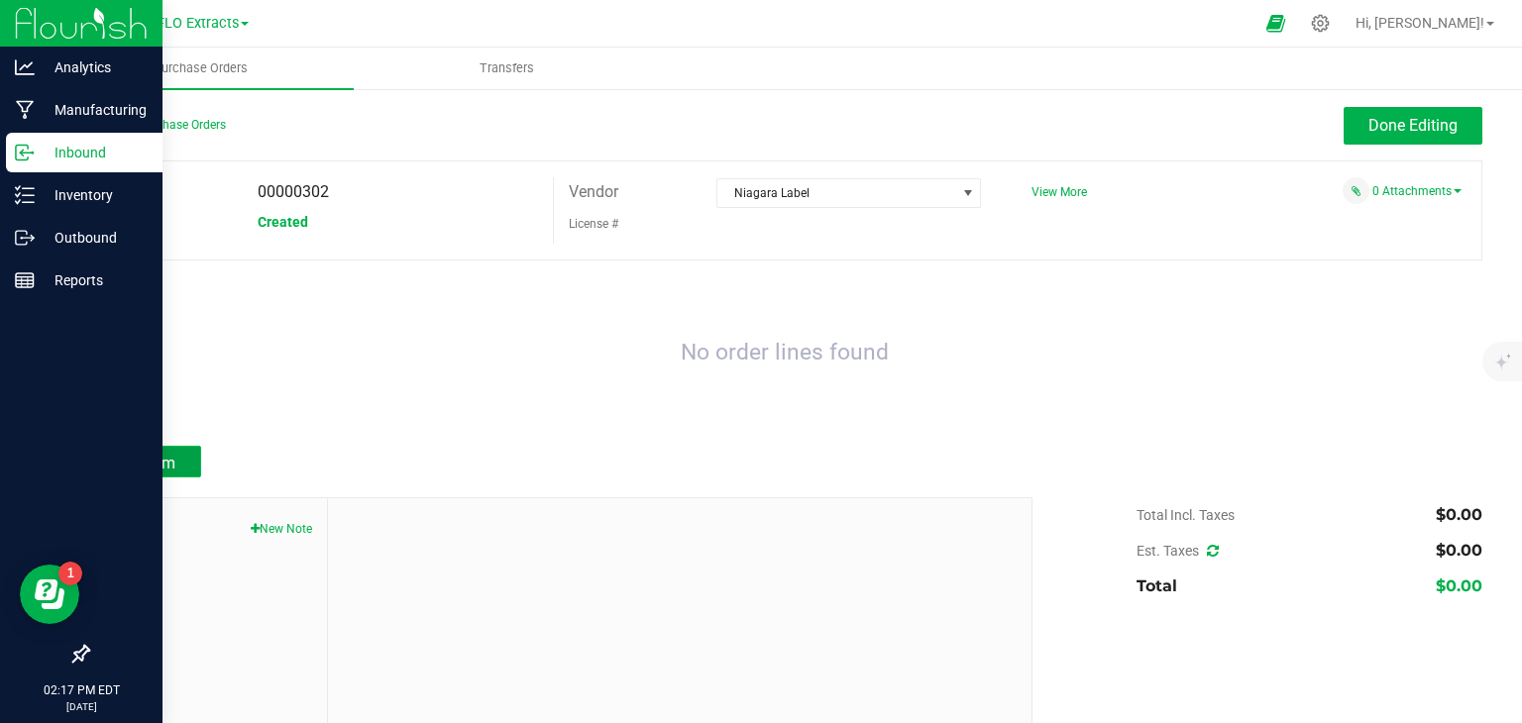
click at [155, 455] on span "Add Item" at bounding box center [144, 463] width 62 height 19
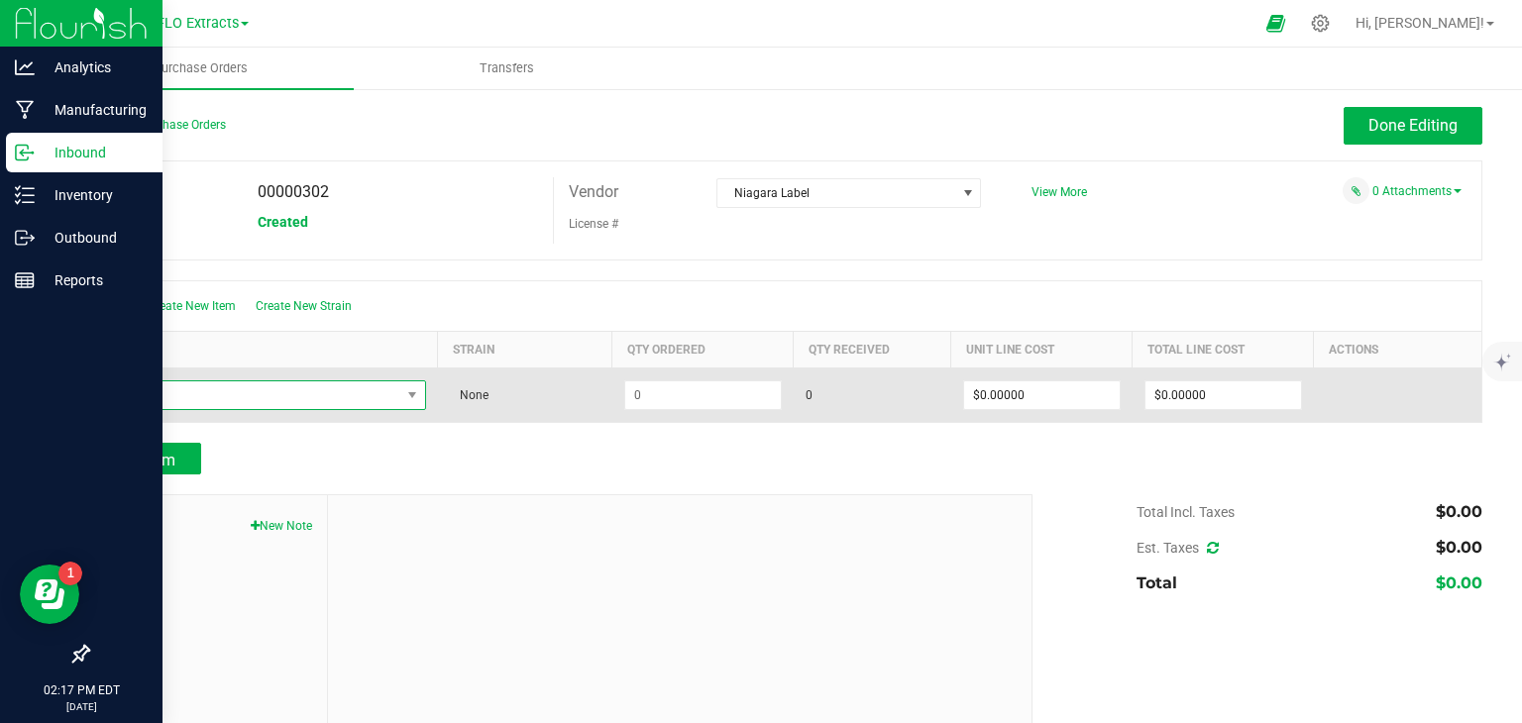
click at [183, 393] on span "NO DATA FOUND" at bounding box center [251, 395] width 298 height 28
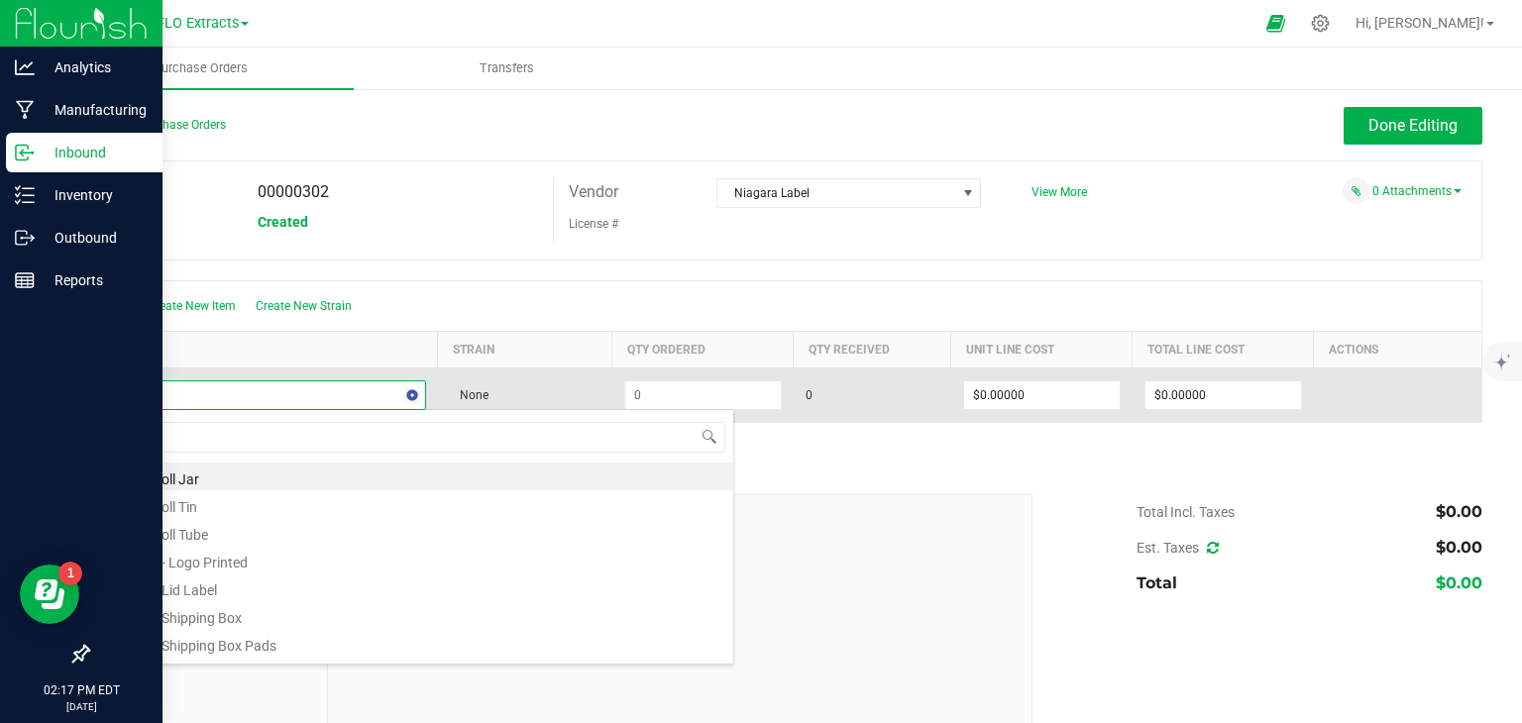
type input "top"
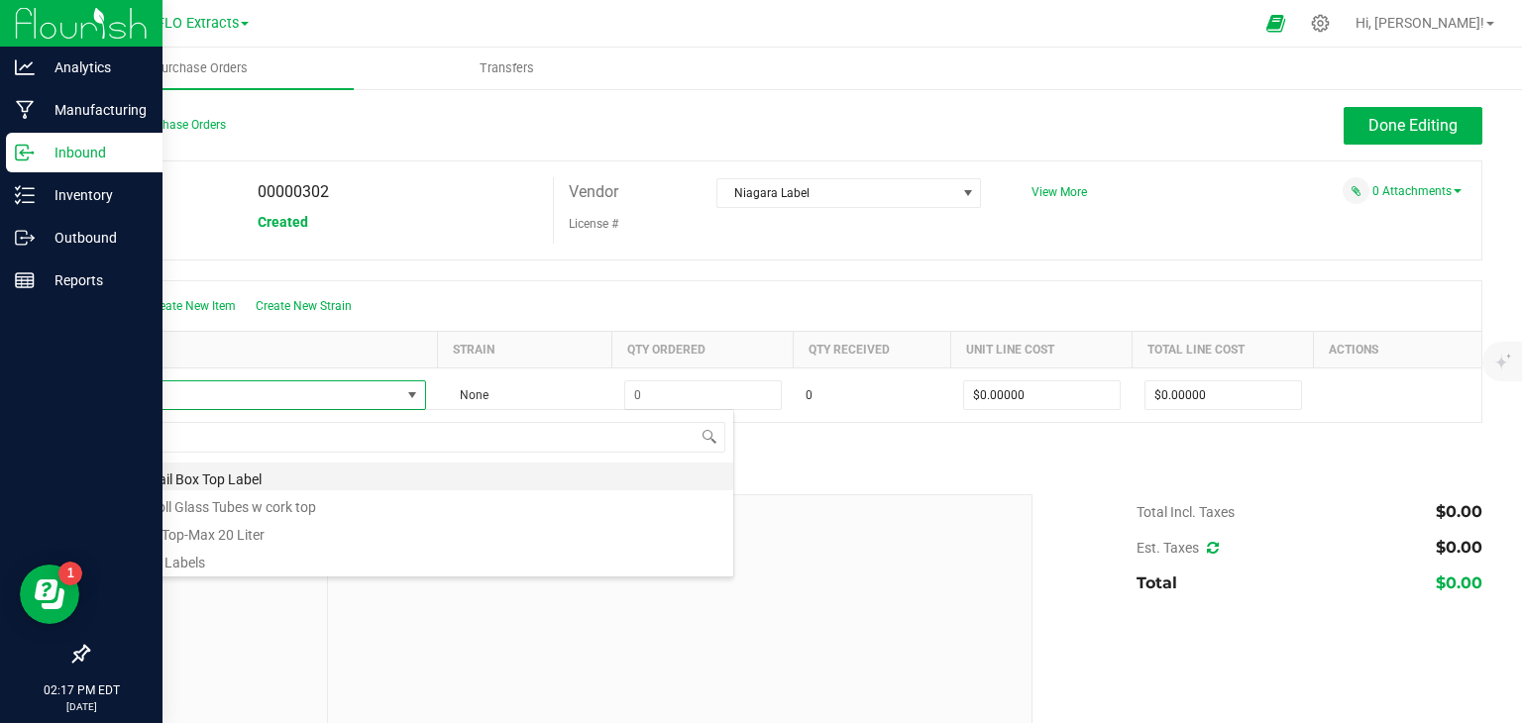
click at [196, 484] on li "1/8 Retail Box Top Label" at bounding box center [417, 477] width 632 height 28
type input "$0.06500"
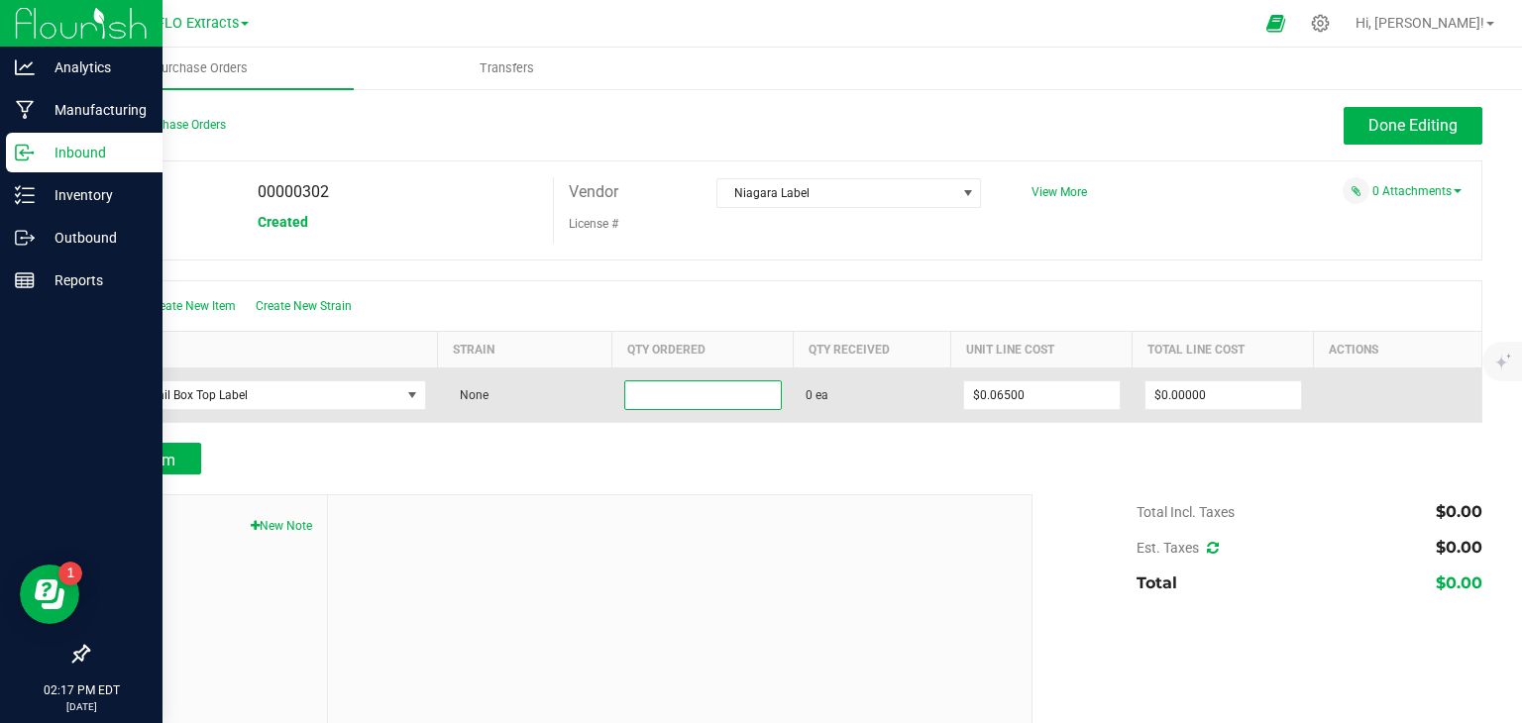
click at [662, 397] on input at bounding box center [703, 395] width 156 height 28
click at [684, 392] on input at bounding box center [703, 395] width 156 height 28
type input "10450 ea"
type input "0.065"
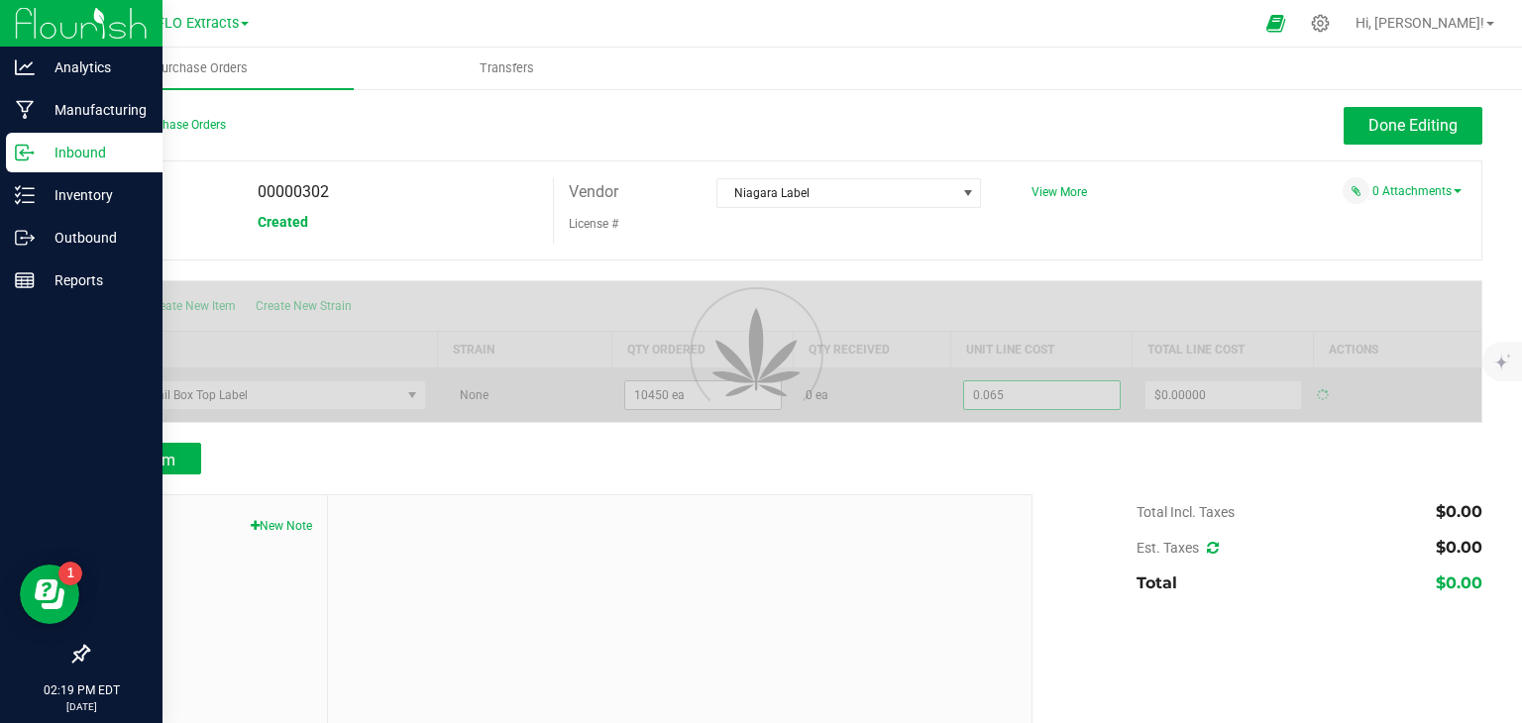
type input "$679.25000"
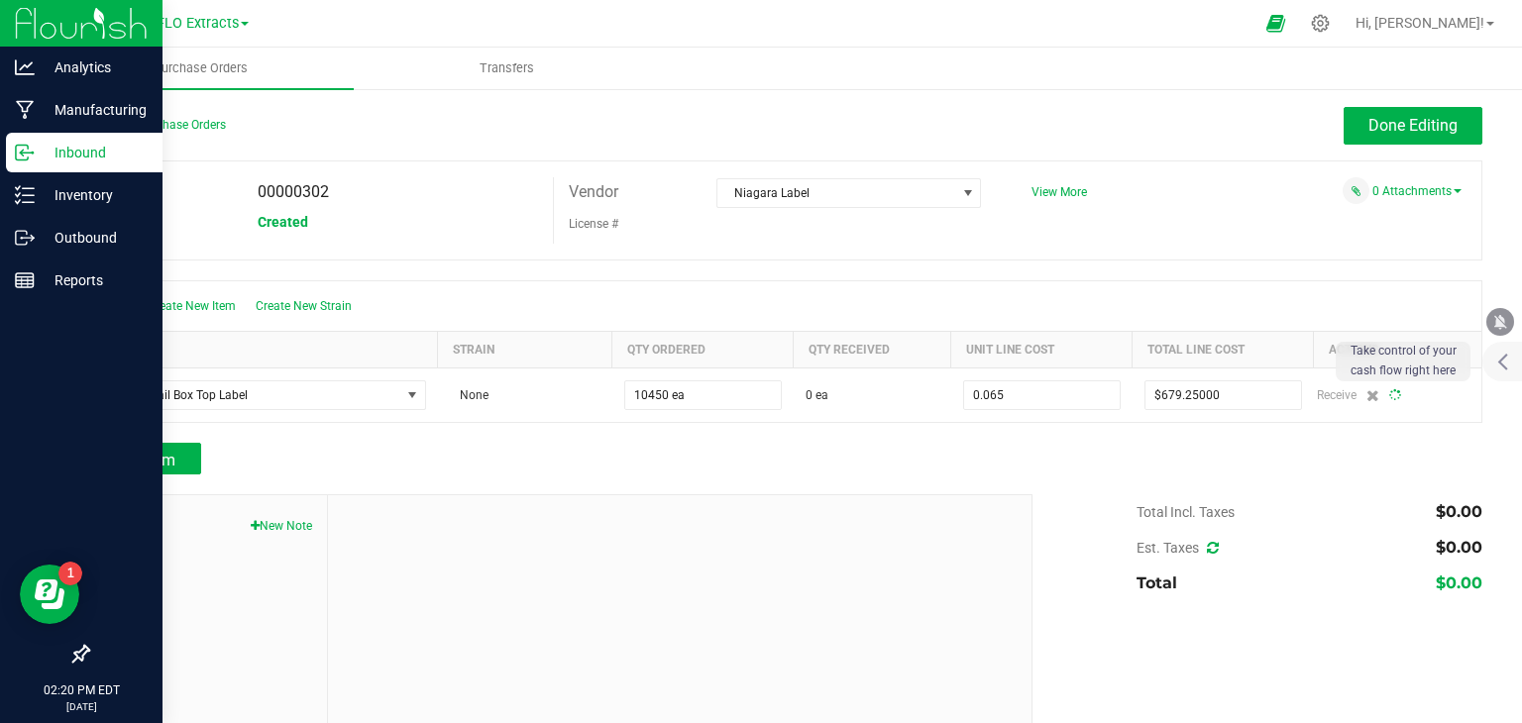
type input "$0.06500"
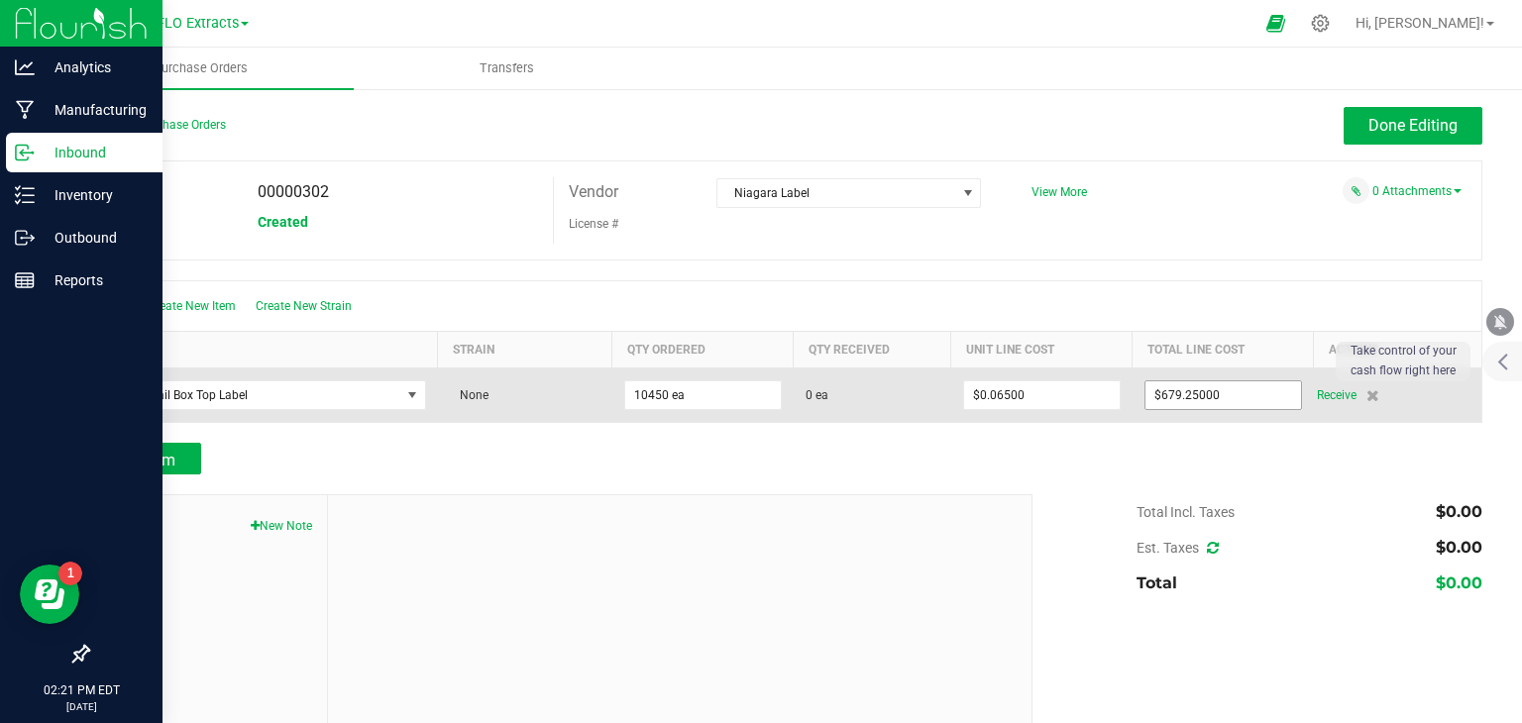
click at [1214, 400] on input "$679.25000" at bounding box center [1223, 395] width 156 height 28
type input "735"
type input "$735.00000"
click at [1320, 395] on span "Receive" at bounding box center [1337, 395] width 40 height 24
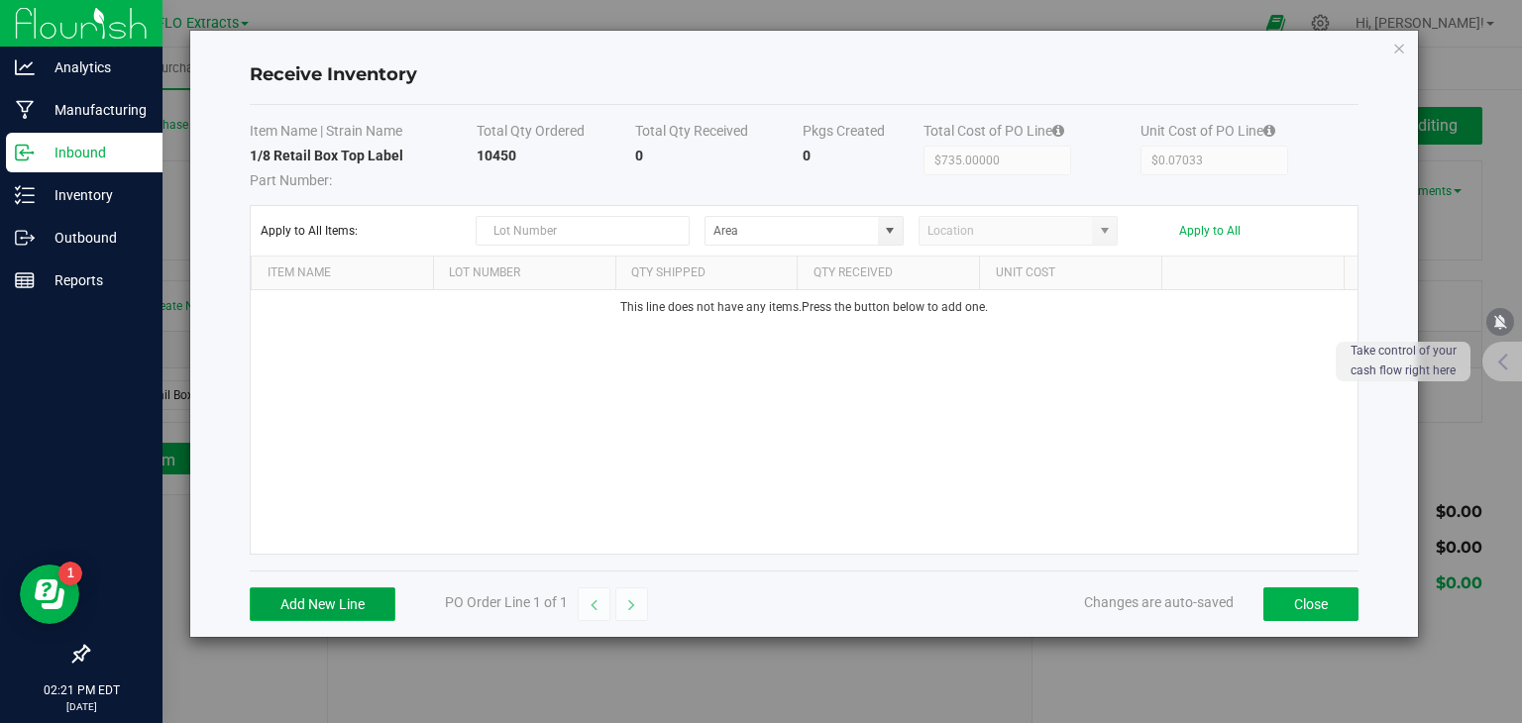
click at [337, 598] on button "Add New Line" at bounding box center [323, 605] width 146 height 34
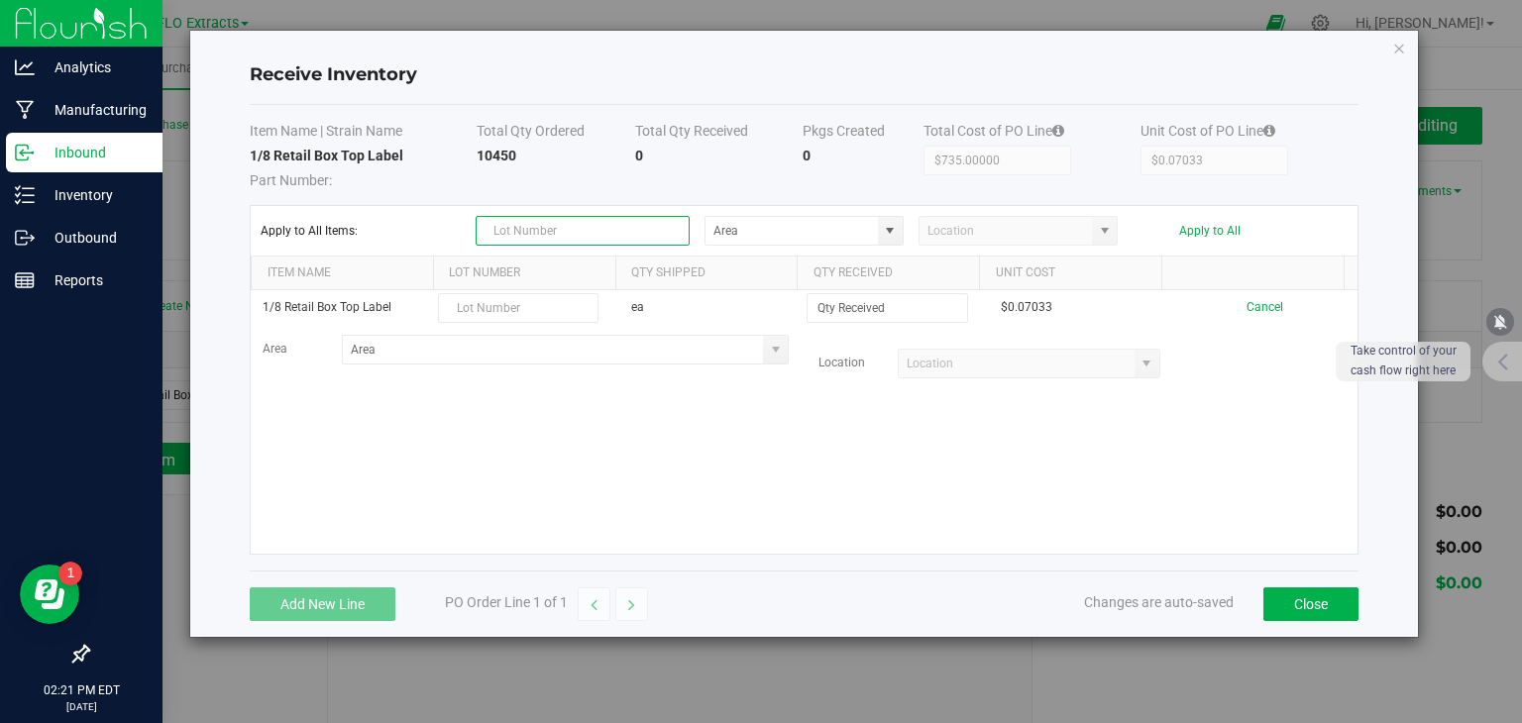
click at [541, 233] on input "text" at bounding box center [583, 231] width 214 height 30
paste input "091025-NL-3.5-LD-004"
type input "091025-NL-3.5-LD-004"
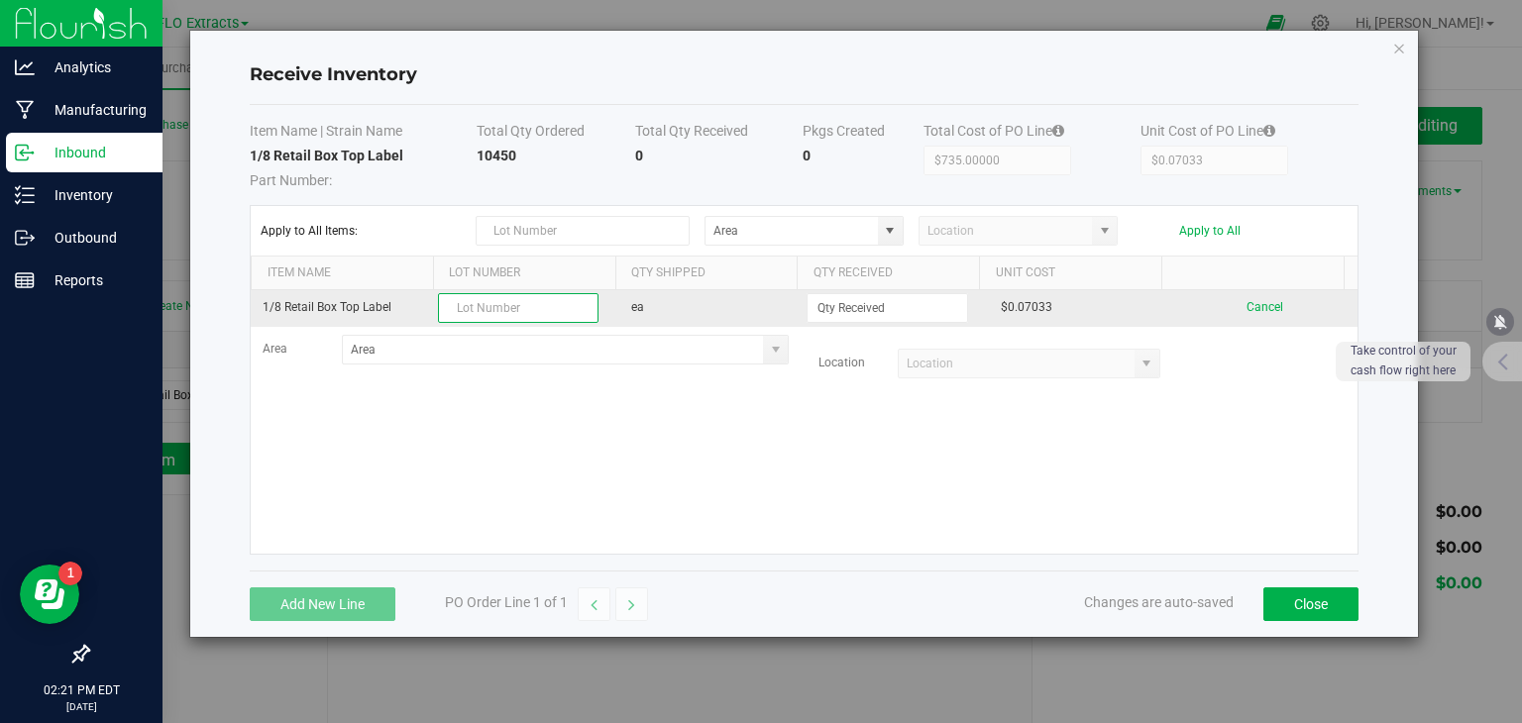
click at [488, 300] on input "text" at bounding box center [518, 308] width 161 height 30
paste input "091025-NL-3.5-LD-004"
type input "091025-NL-3.5-LD-004"
click at [882, 295] on input at bounding box center [887, 308] width 159 height 28
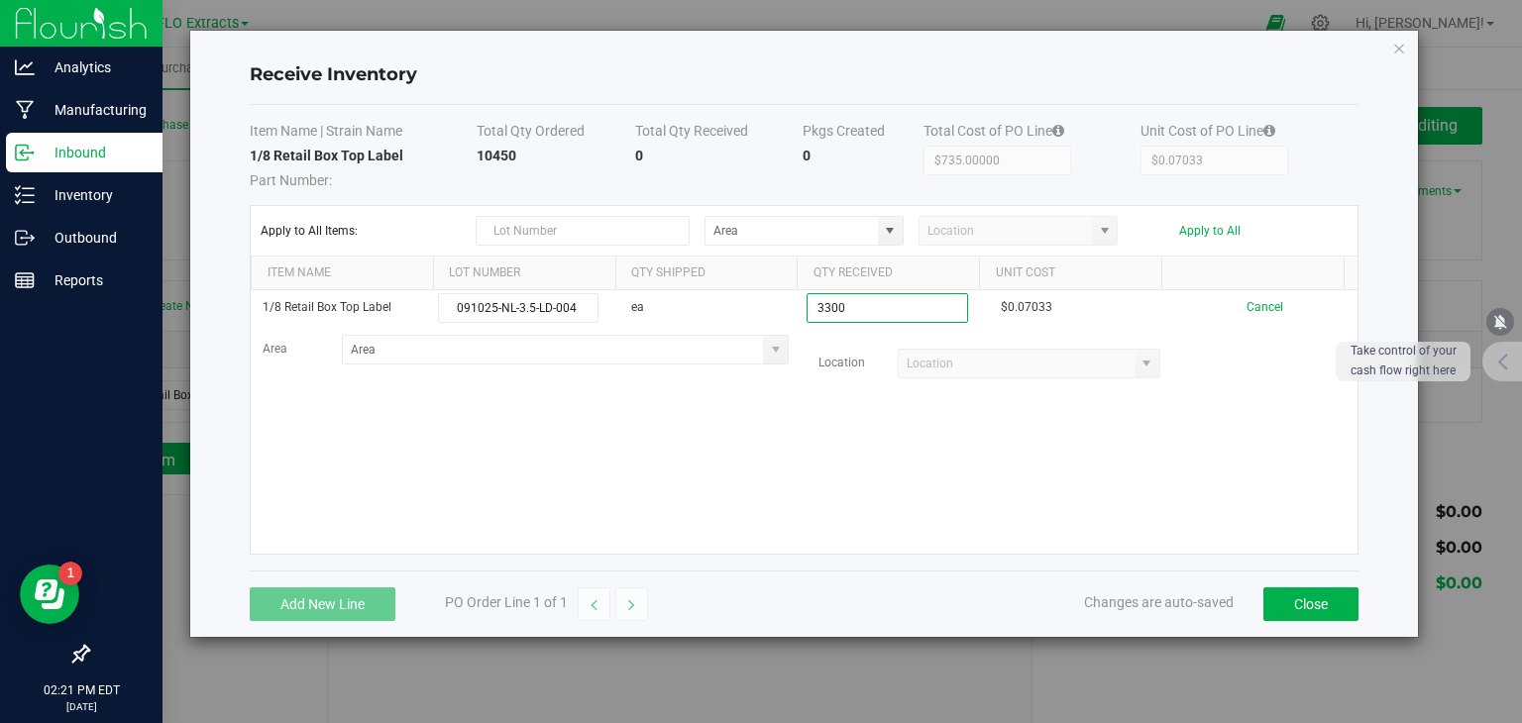
type input "3300 ea"
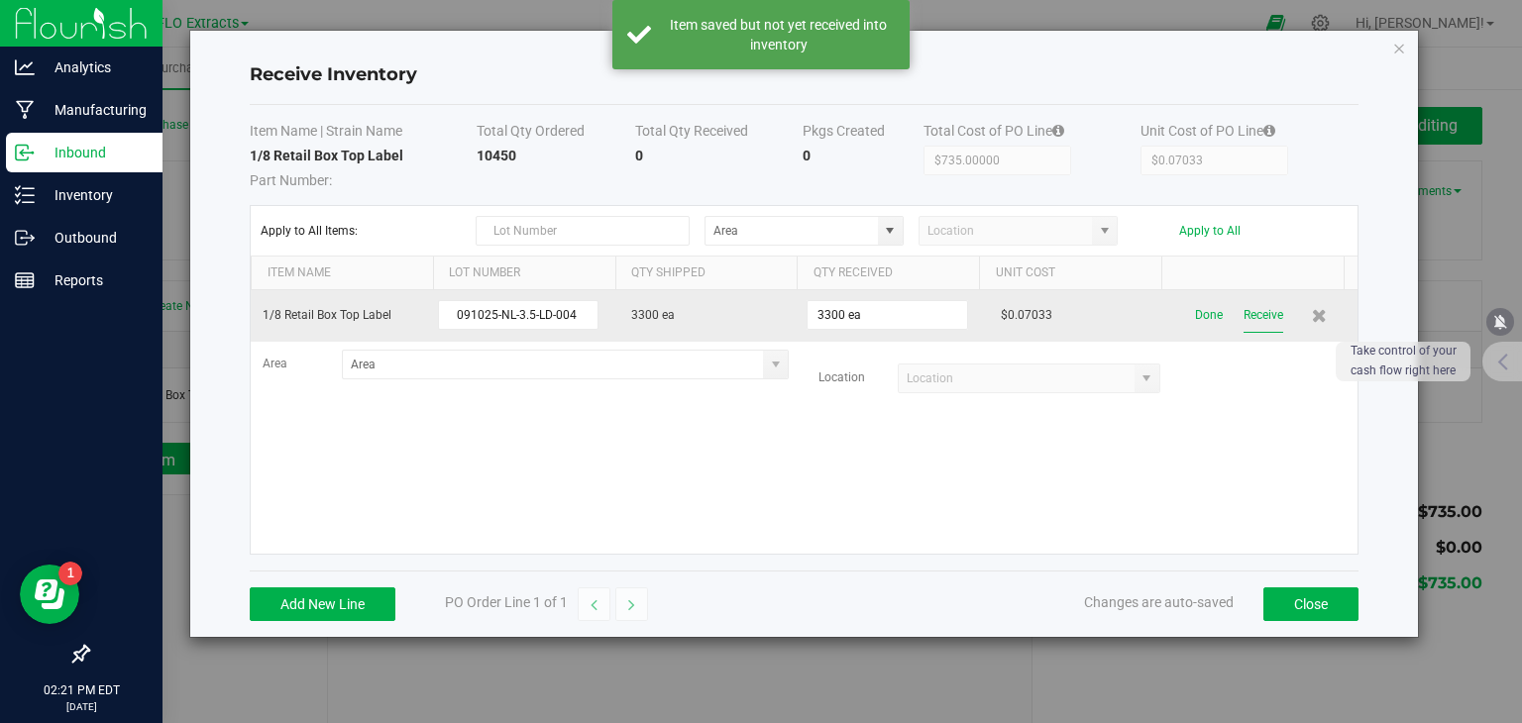
click at [1262, 314] on button "Receive" at bounding box center [1264, 315] width 40 height 35
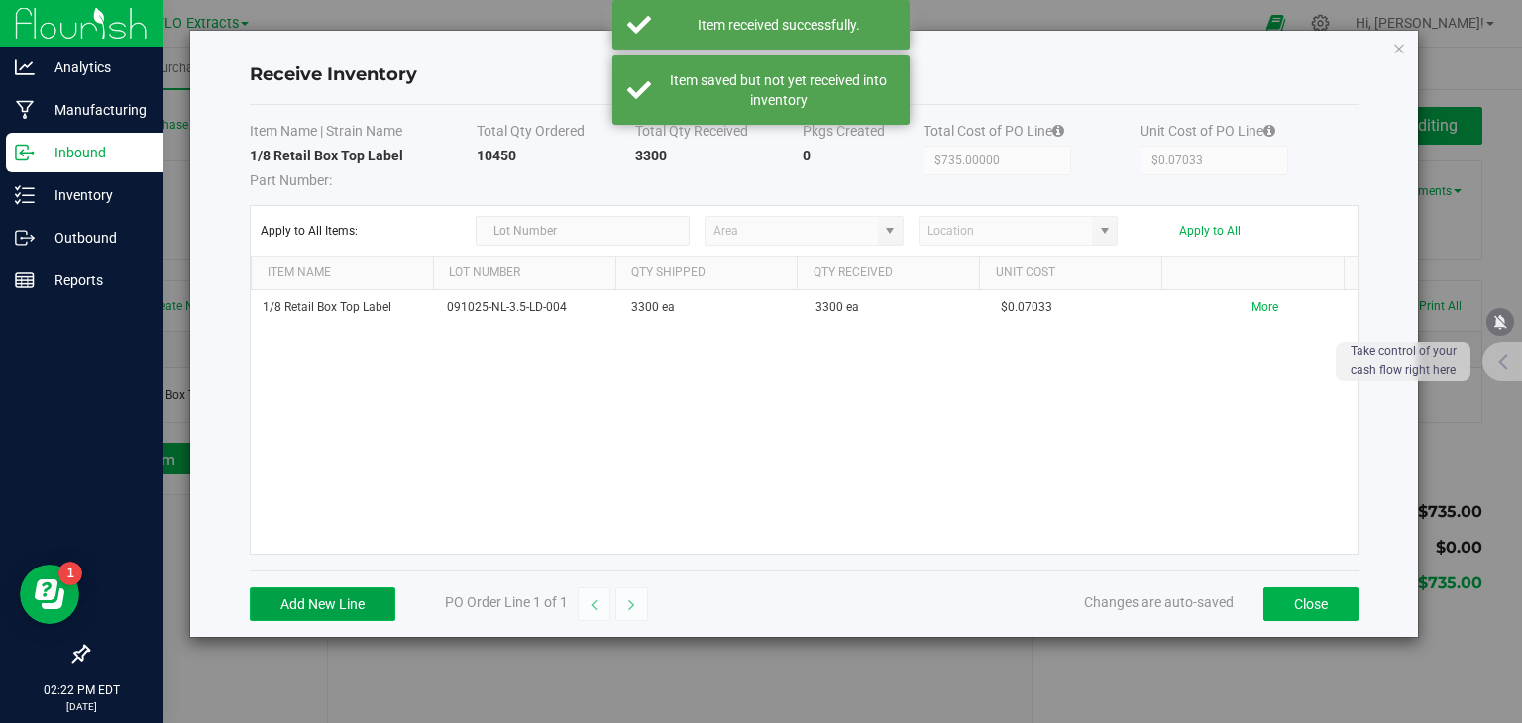
click at [309, 599] on button "Add New Line" at bounding box center [323, 605] width 146 height 34
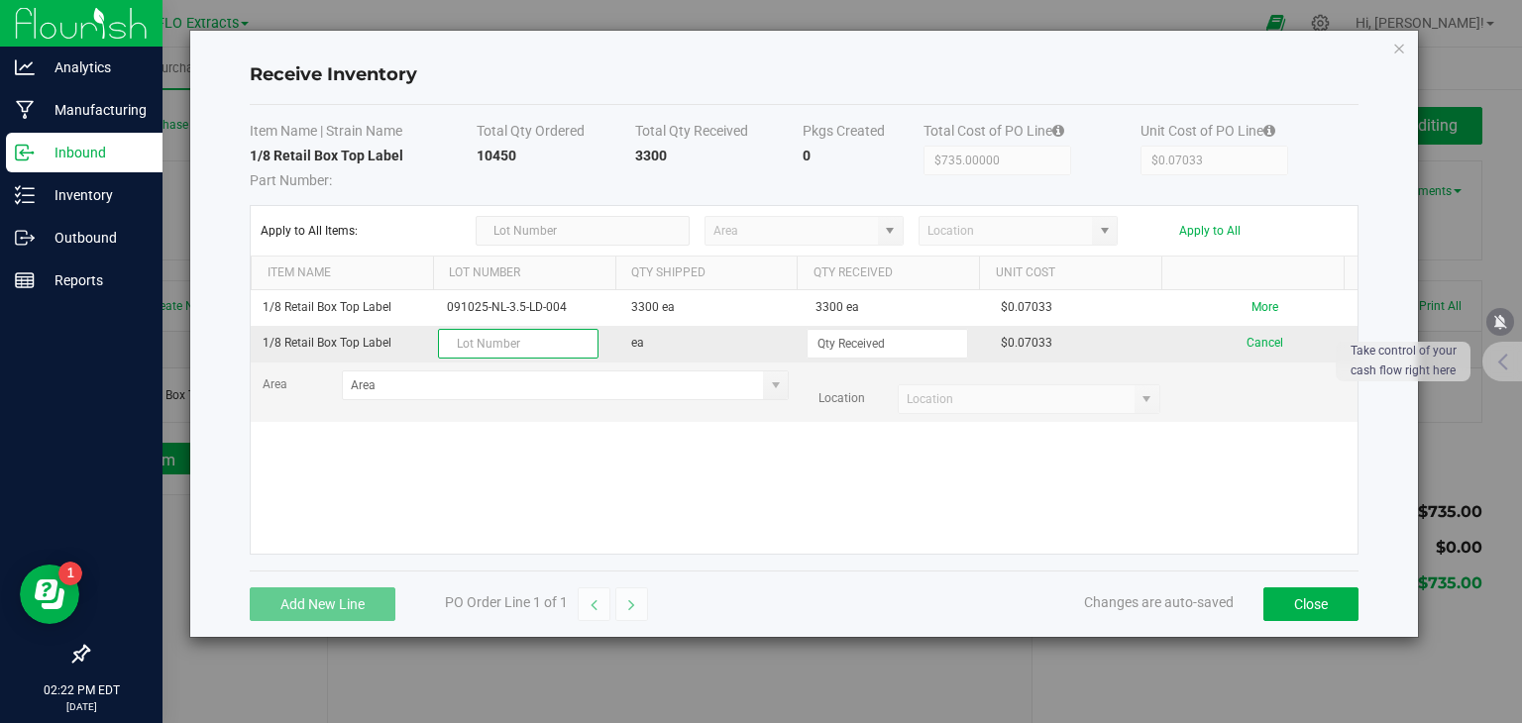
click at [517, 343] on input "text" at bounding box center [518, 344] width 161 height 30
paste input "091025-NL-3.5-CC-005"
type input "091025-NL-3.5-CC-005"
click at [845, 353] on input at bounding box center [887, 344] width 159 height 28
type input "5500 ea"
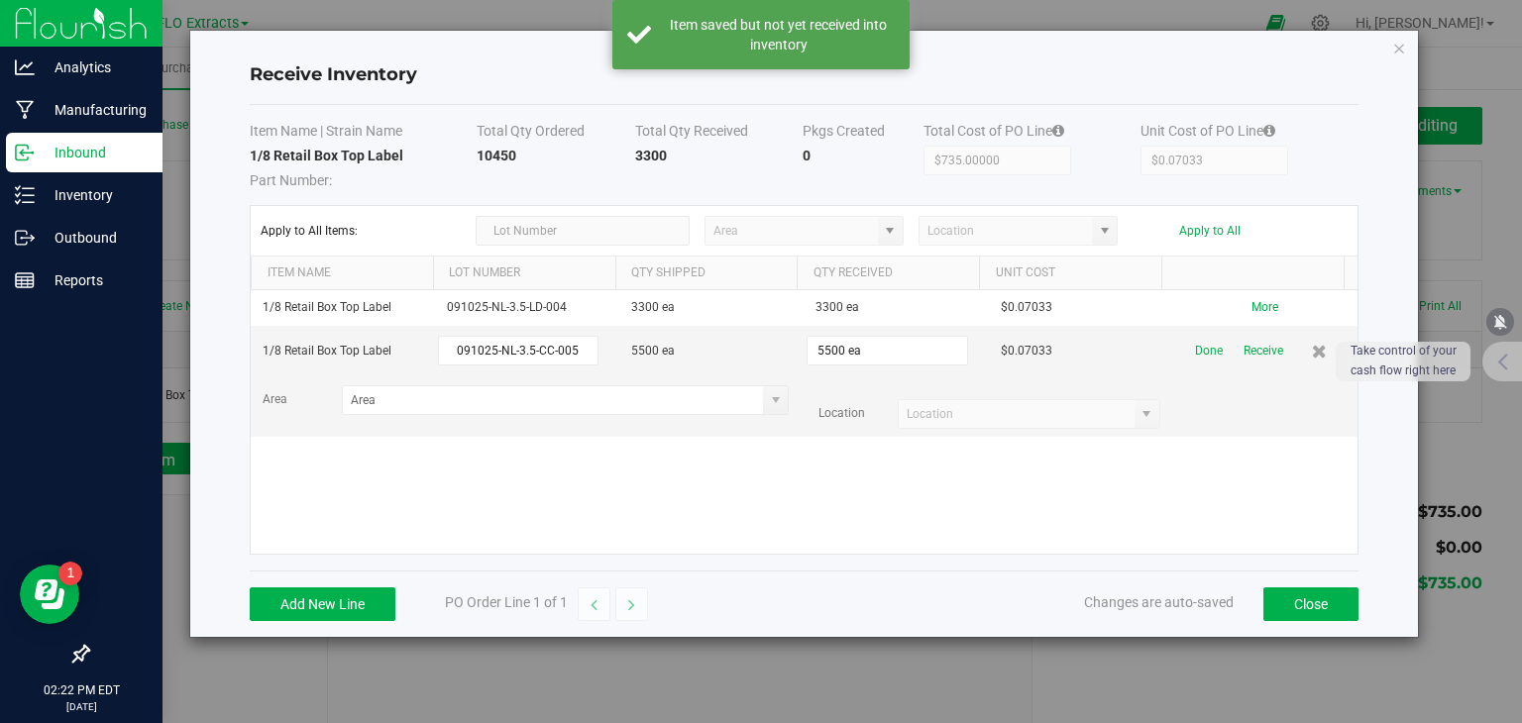
click at [1252, 351] on button "Receive" at bounding box center [1264, 351] width 40 height 35
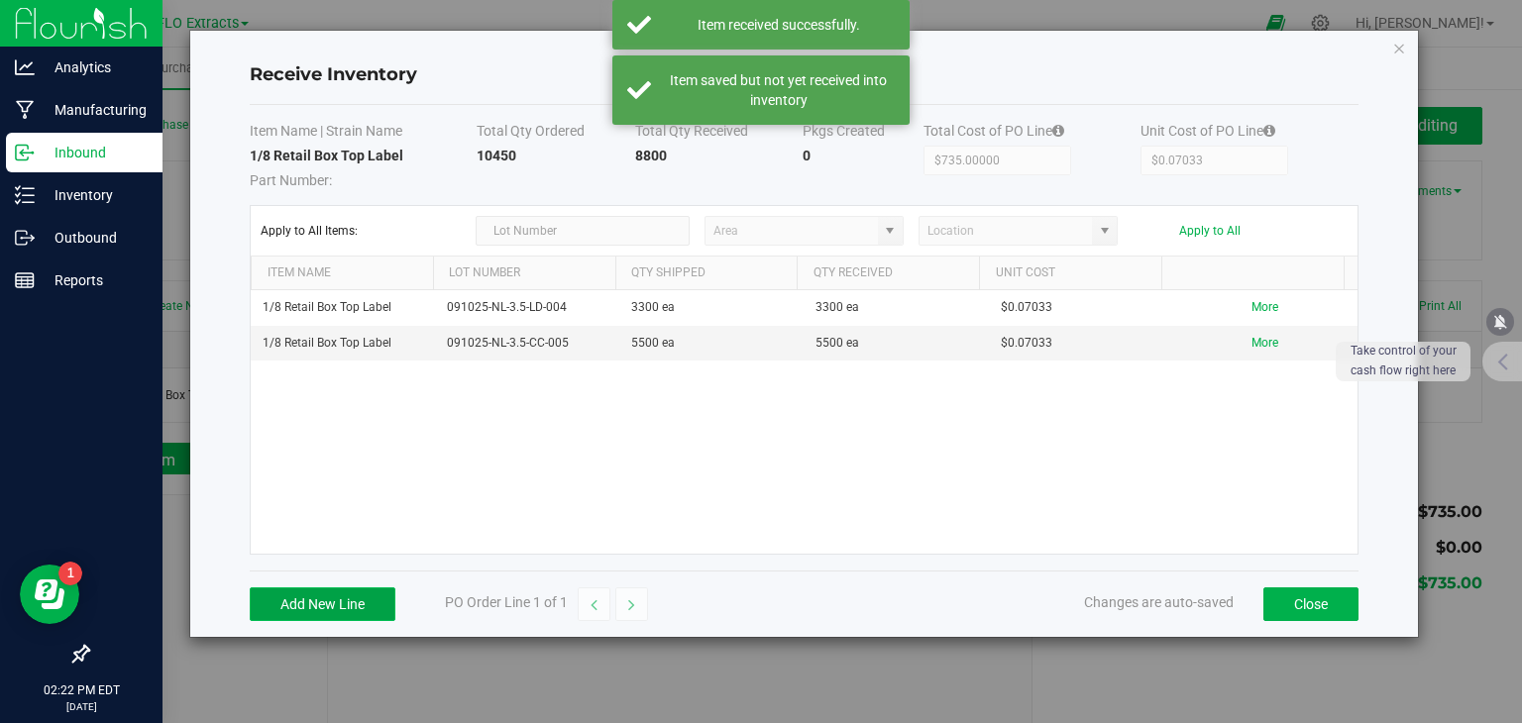
click at [327, 607] on button "Add New Line" at bounding box center [323, 605] width 146 height 34
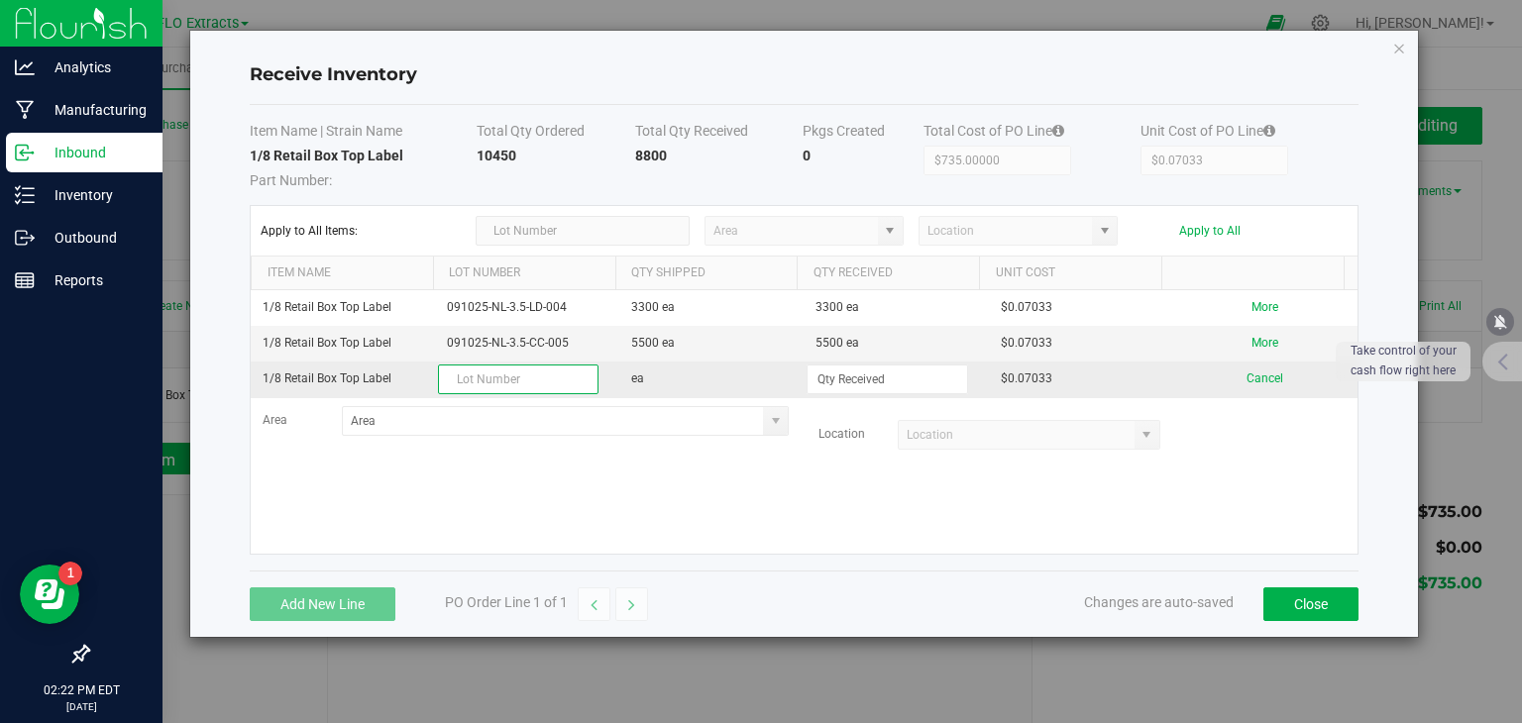
click at [519, 384] on input "text" at bounding box center [518, 380] width 161 height 30
paste input "091025-NL-3.5-GG-003"
type input "091025-NL-3.5-GG-003"
type input "1650 ea"
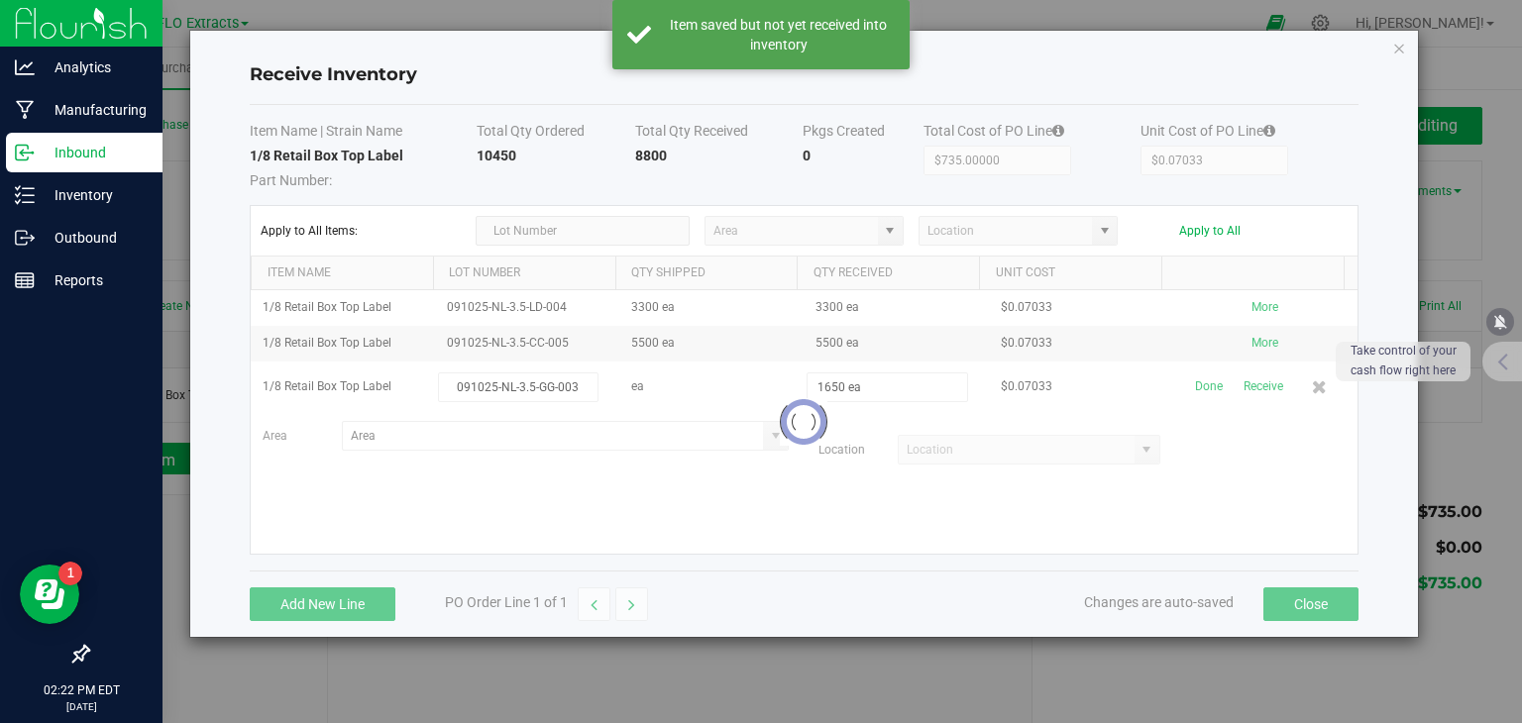
click at [1241, 389] on div at bounding box center [804, 422] width 1107 height 264
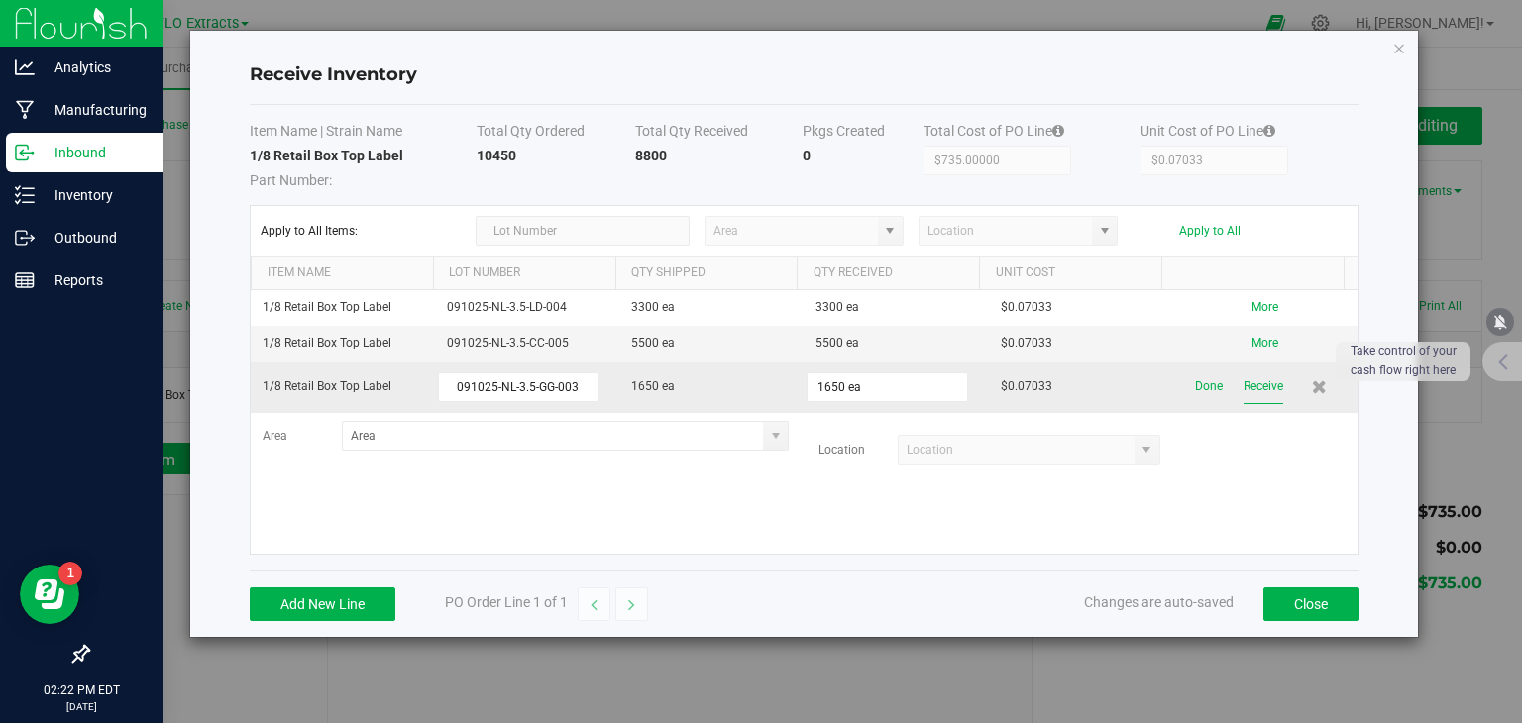
click at [1252, 383] on button "Receive" at bounding box center [1264, 387] width 40 height 35
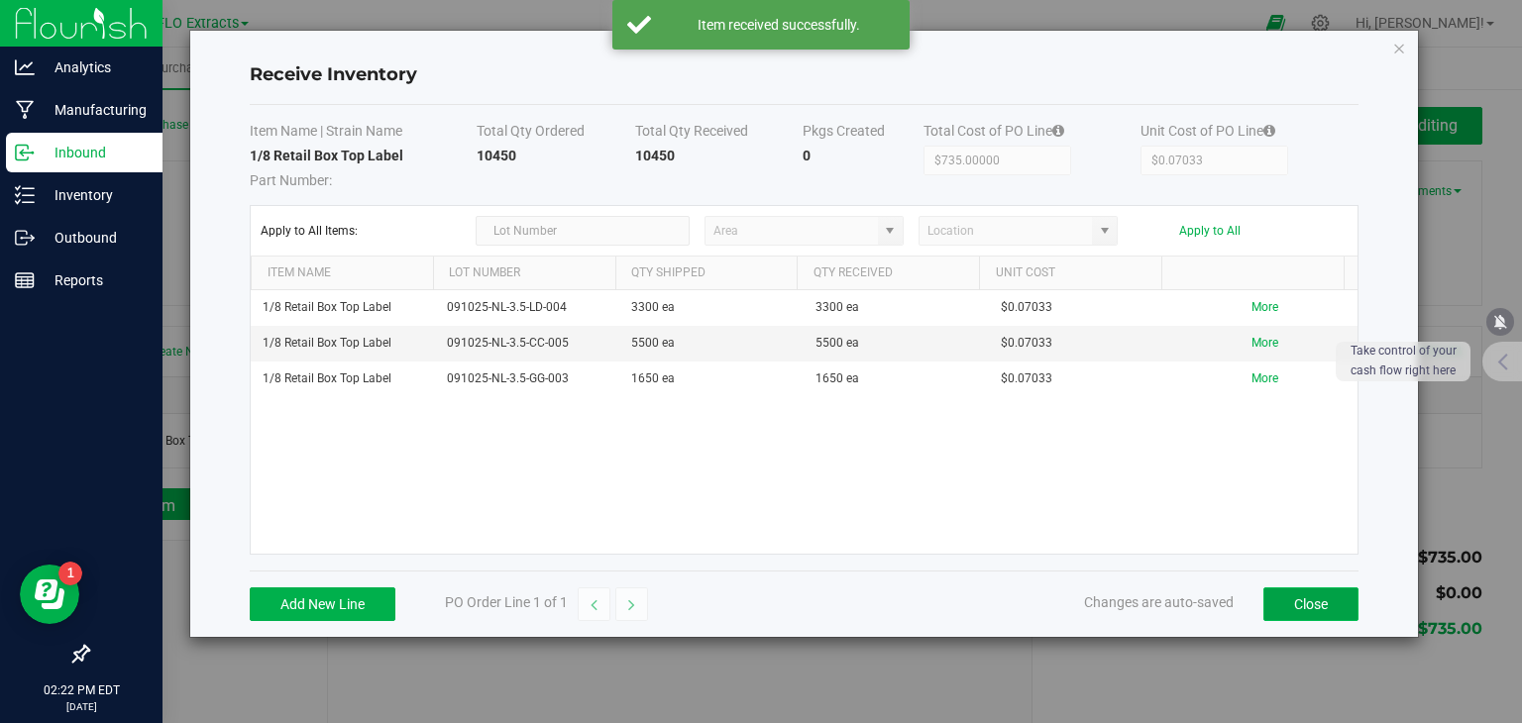
click at [1309, 594] on button "Close" at bounding box center [1310, 605] width 95 height 34
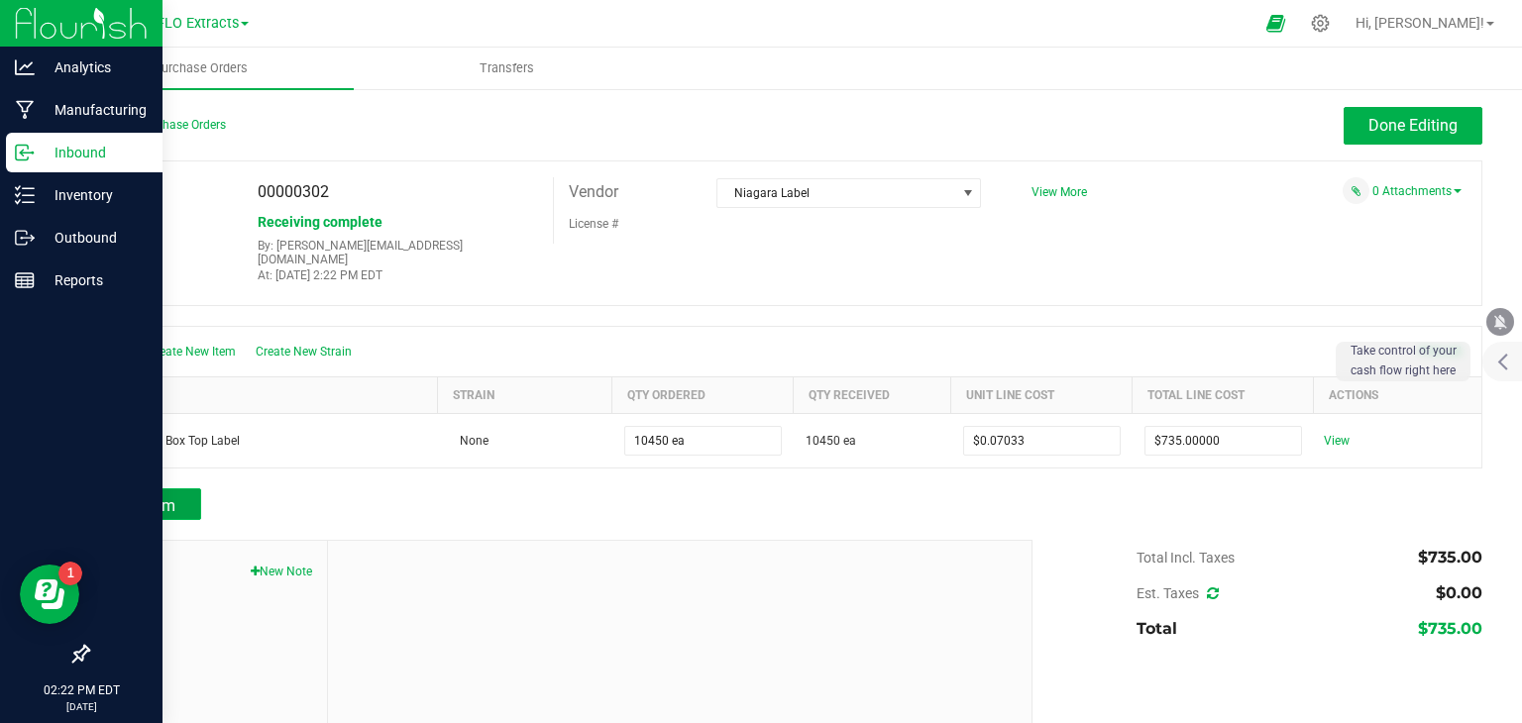
click at [139, 496] on span "Add Item" at bounding box center [144, 505] width 62 height 19
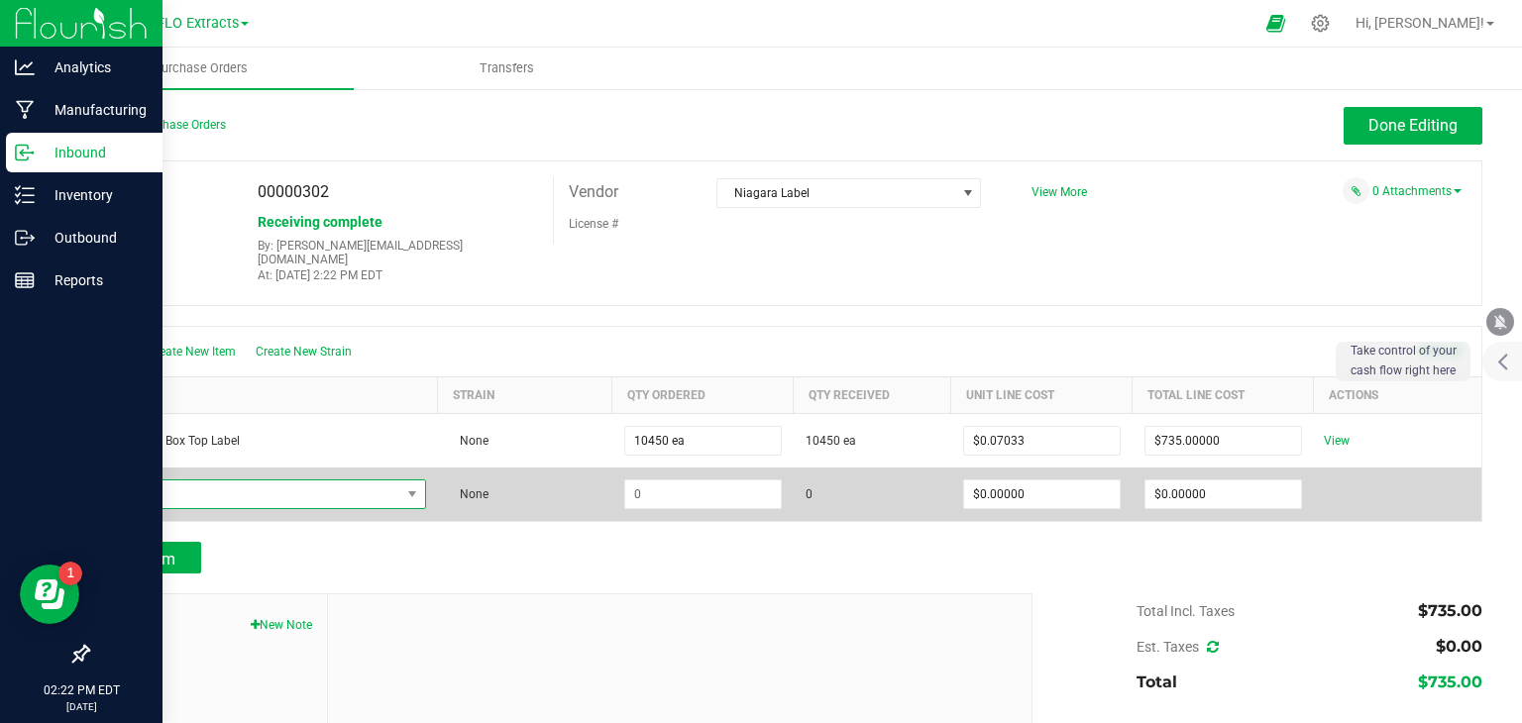
click at [167, 485] on span "NO DATA FOUND" at bounding box center [251, 495] width 298 height 28
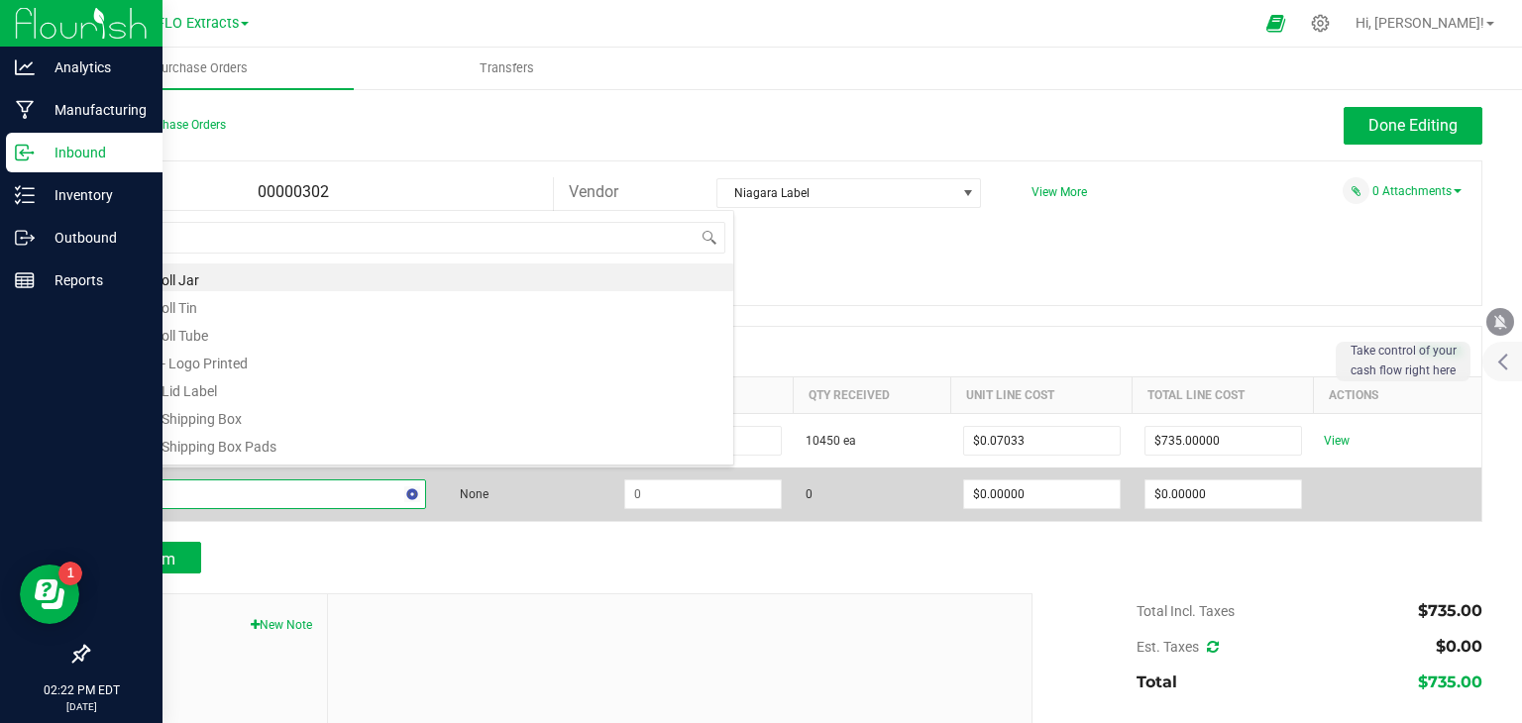
type input "lid"
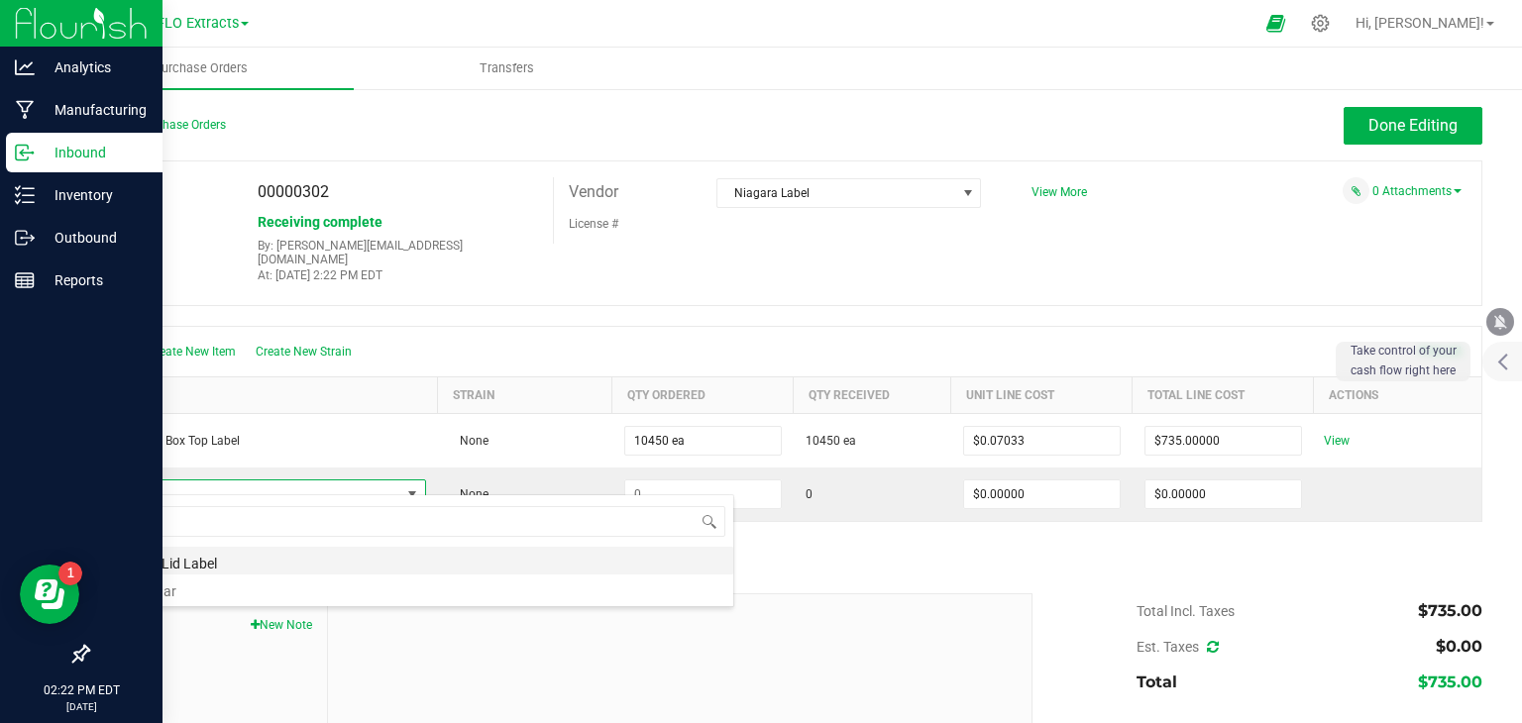
click at [220, 565] on li "1/8 Jar Lid Label" at bounding box center [417, 561] width 632 height 28
type input "$0.06200"
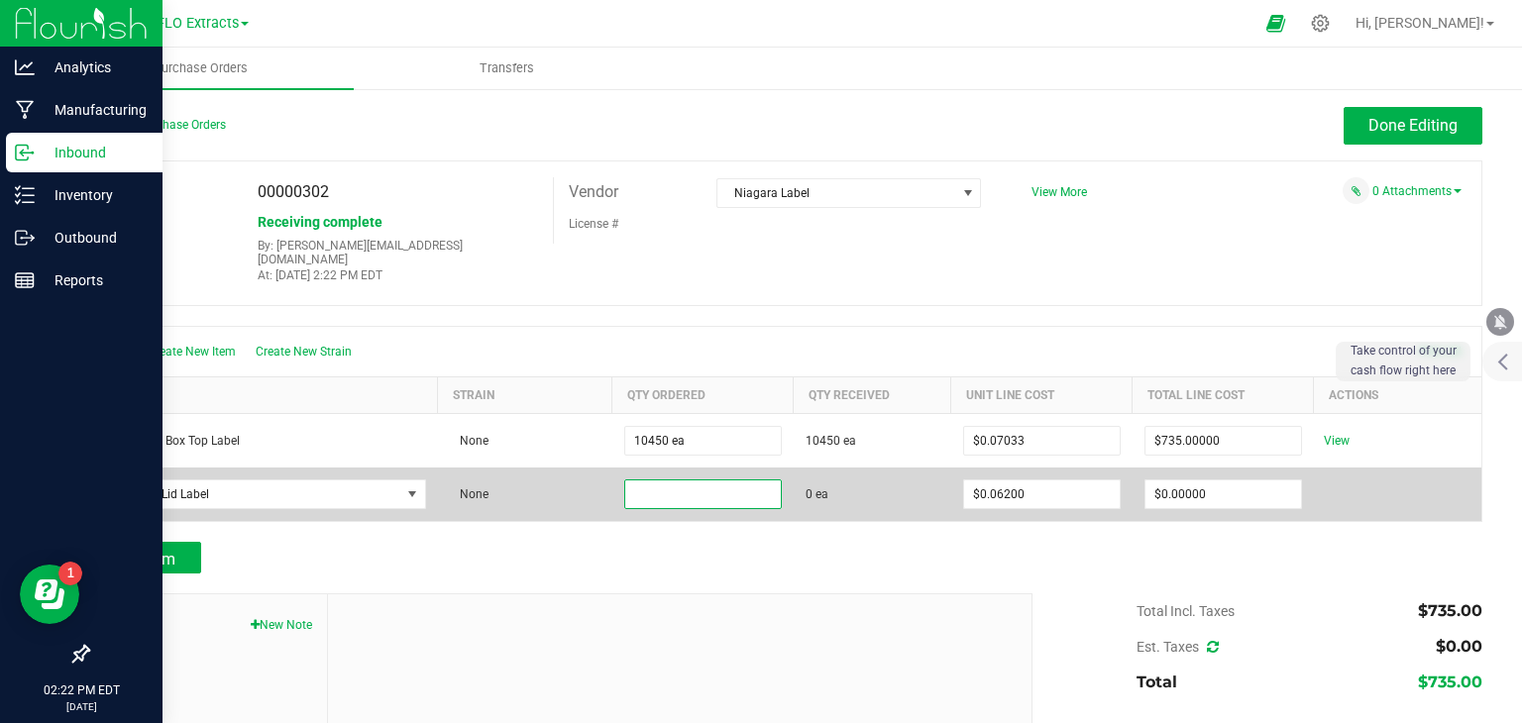
click at [694, 487] on input at bounding box center [703, 495] width 156 height 28
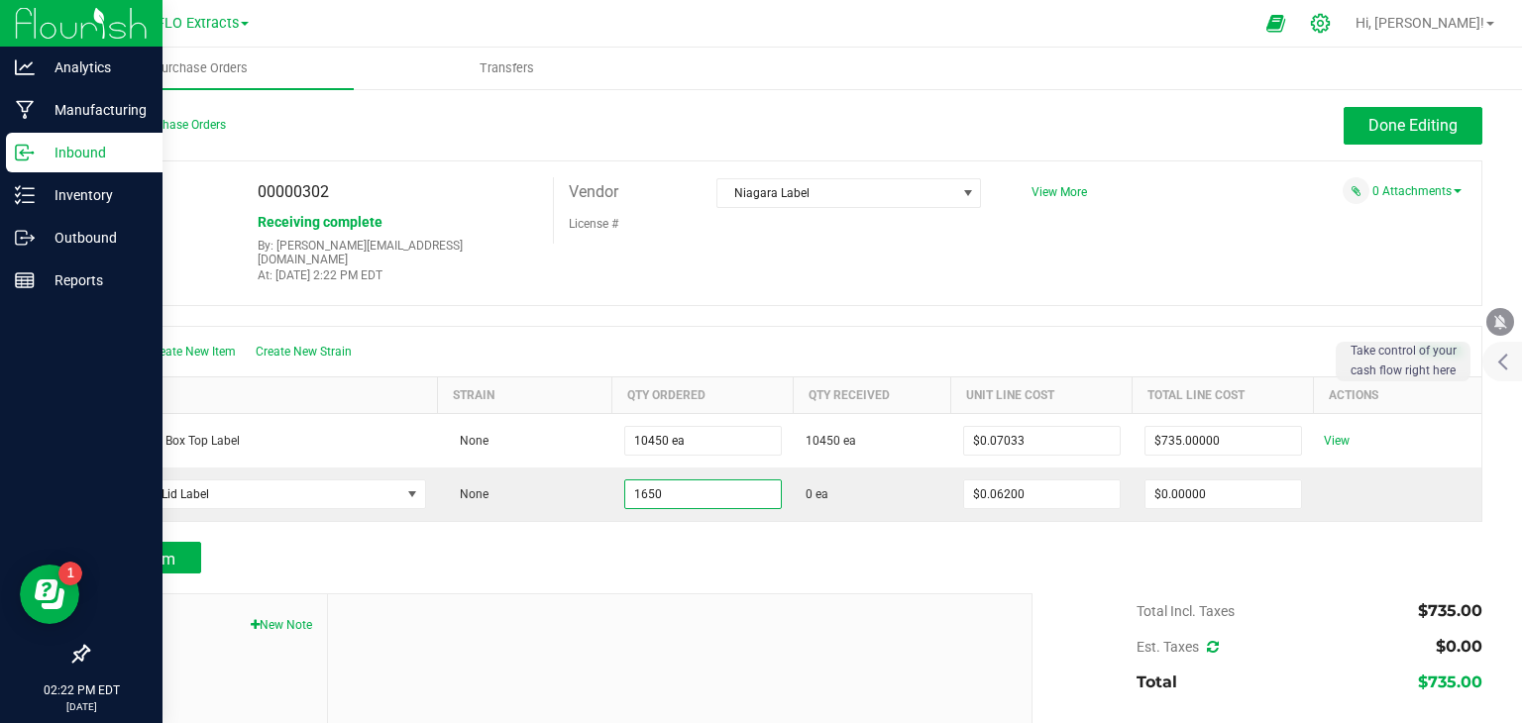
type input "1650 ea"
type input "0.062"
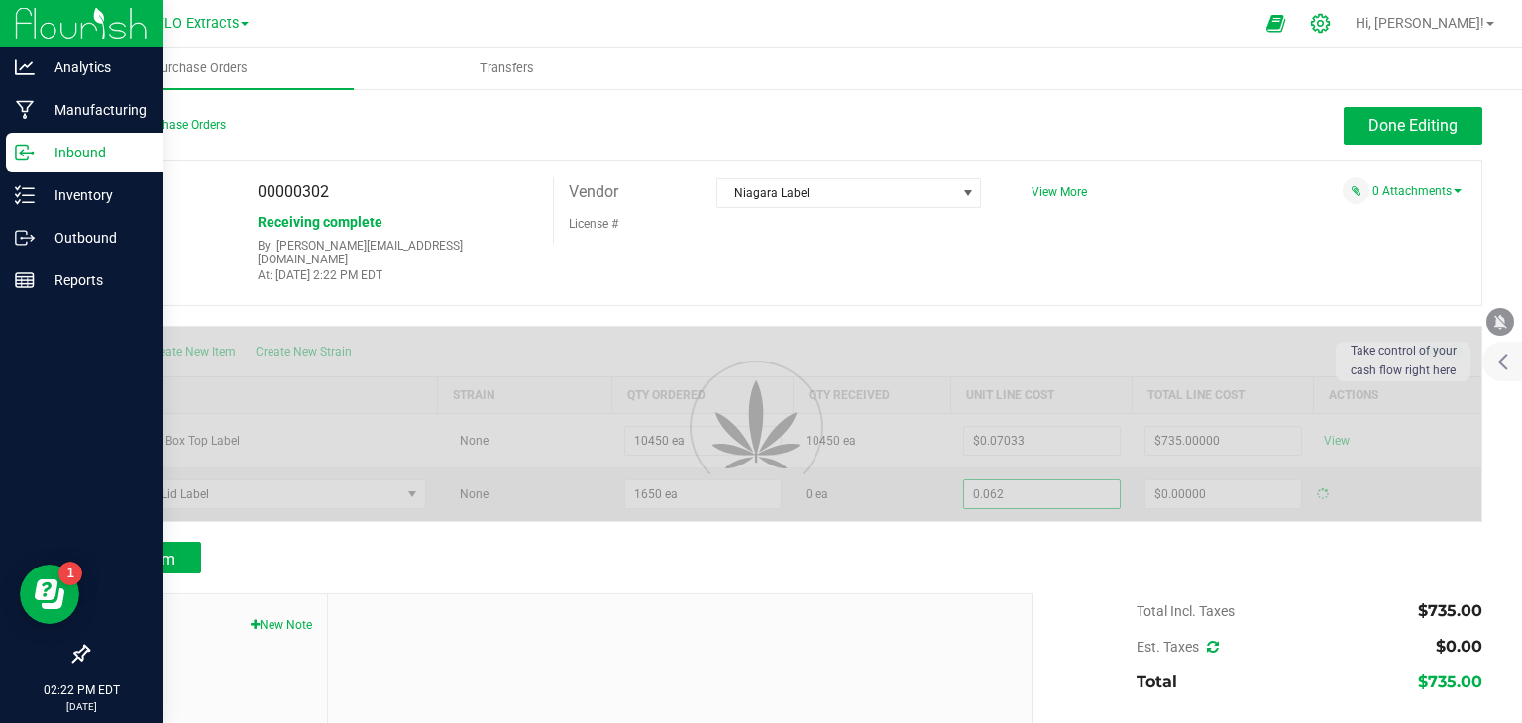
type input "$102.30000"
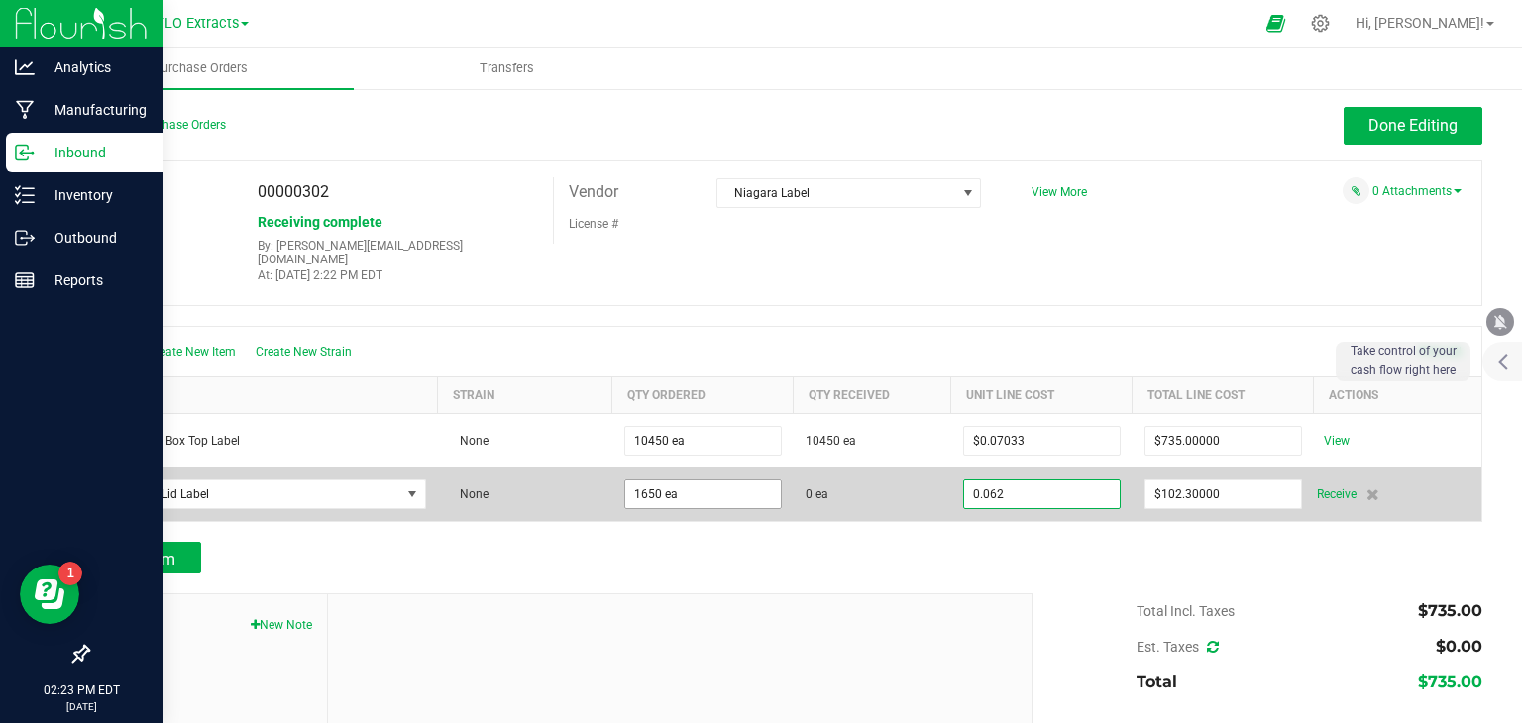
type input "1650"
type input "$0.06200"
click at [652, 481] on input "1650" at bounding box center [703, 495] width 156 height 28
click at [690, 493] on span "1650 ea" at bounding box center [703, 495] width 158 height 30
click at [690, 481] on input "1650" at bounding box center [703, 495] width 156 height 28
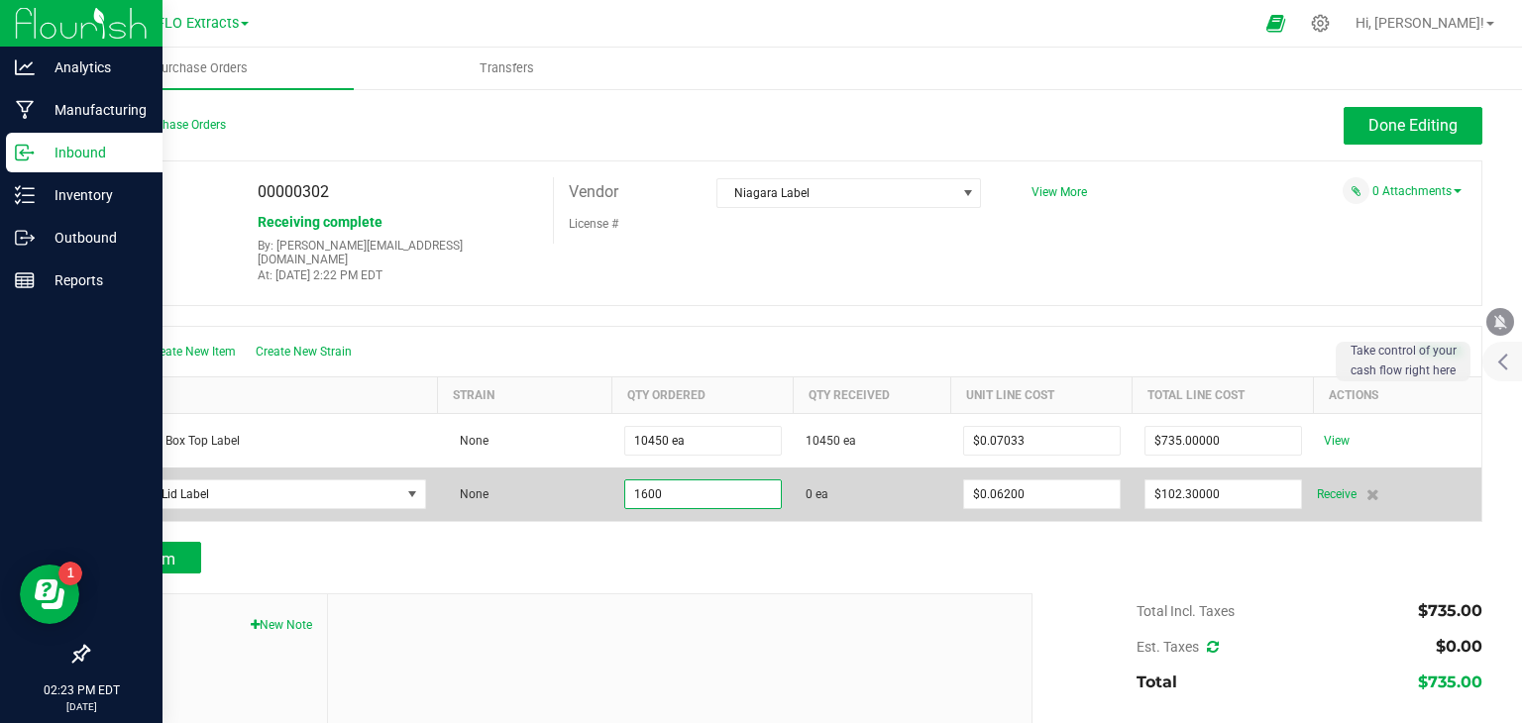
type input "1600 ea"
type input "0.062"
type input "$99.20000"
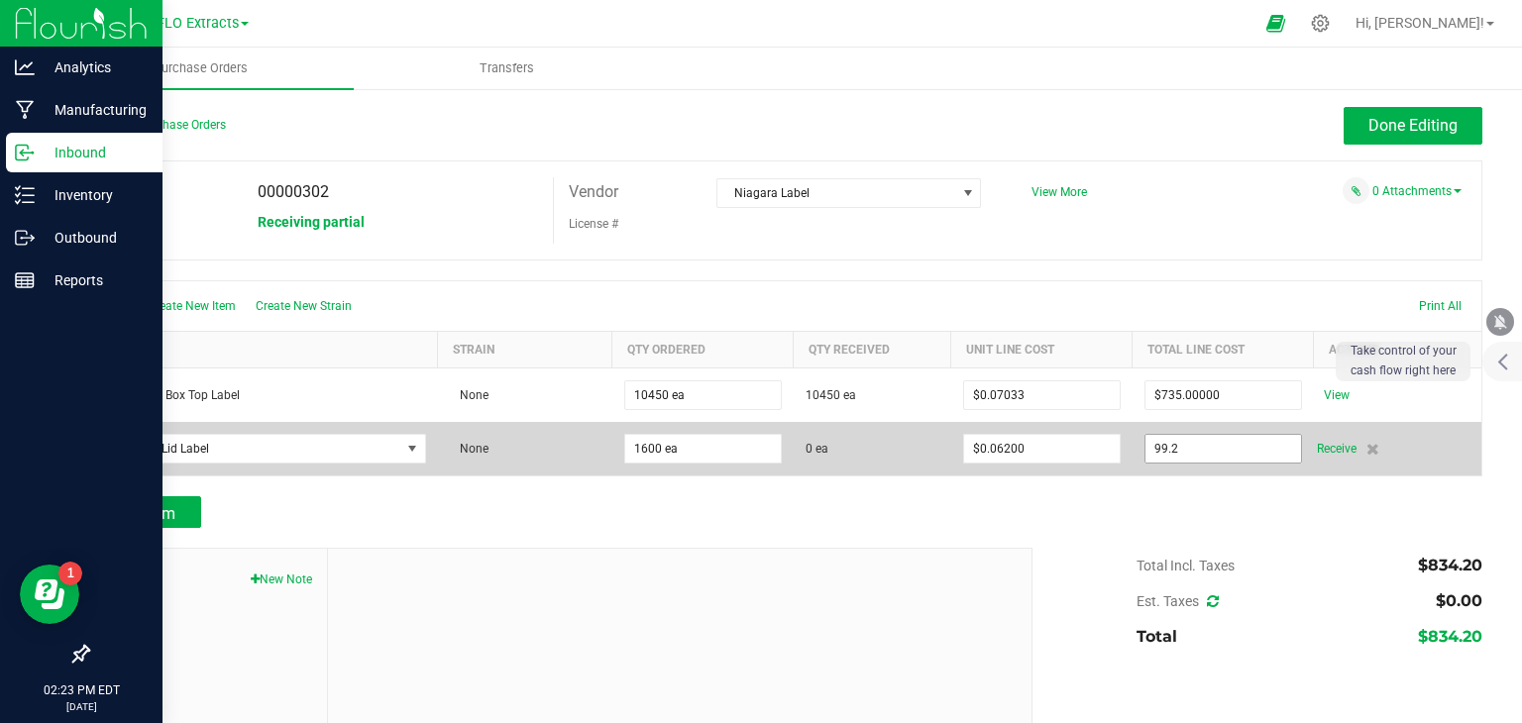
click at [1211, 448] on input "99.2" at bounding box center [1223, 449] width 156 height 28
type input "$432.00000"
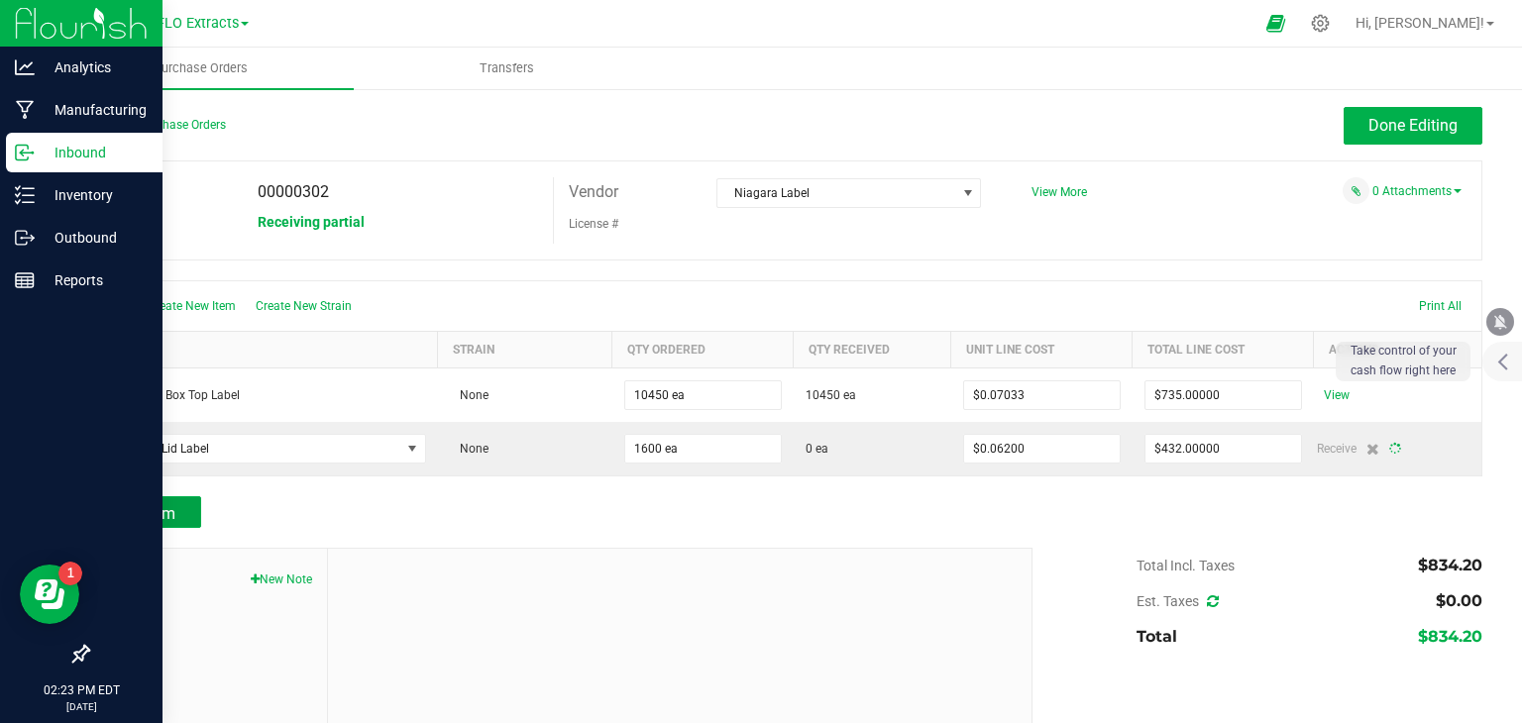
type input "1600"
type input "$0.27000"
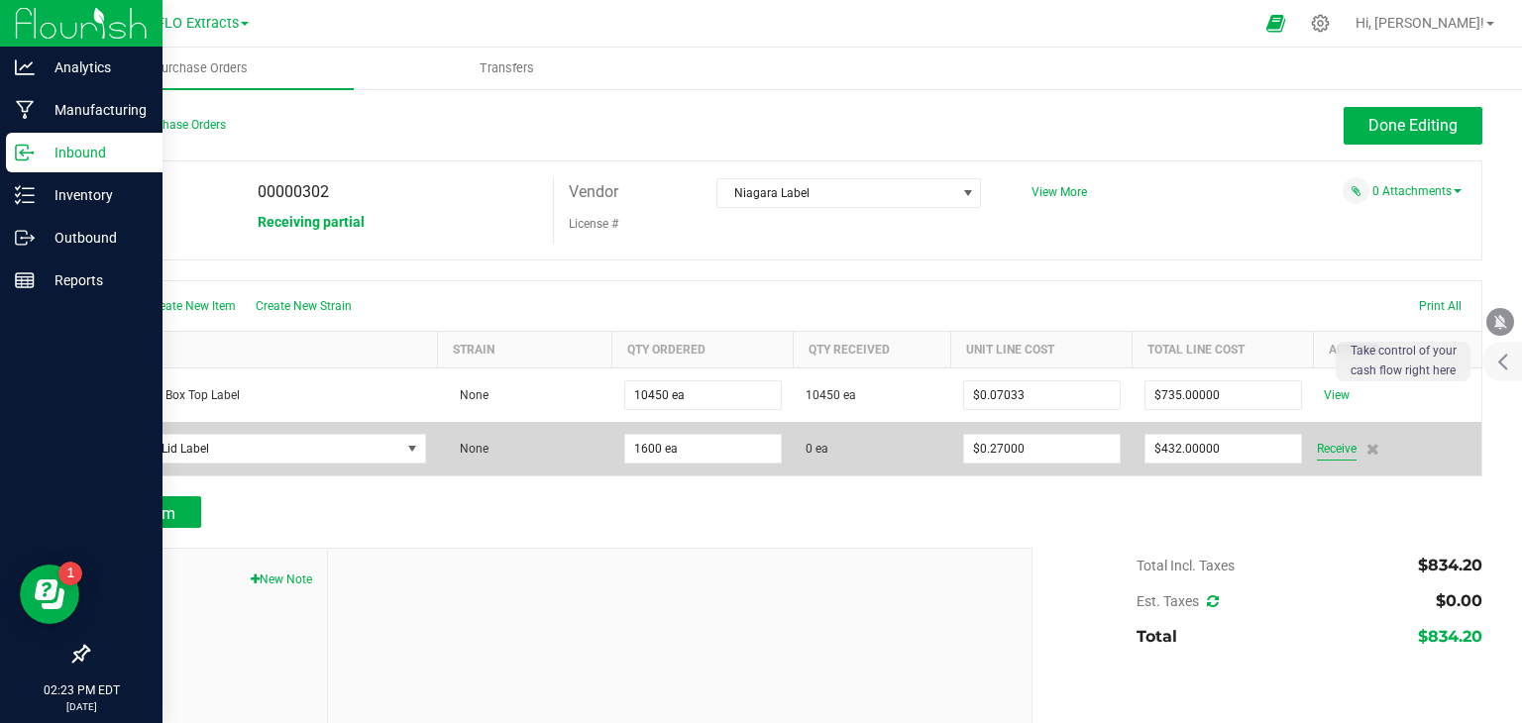
click at [1318, 451] on span "Receive" at bounding box center [1337, 449] width 40 height 24
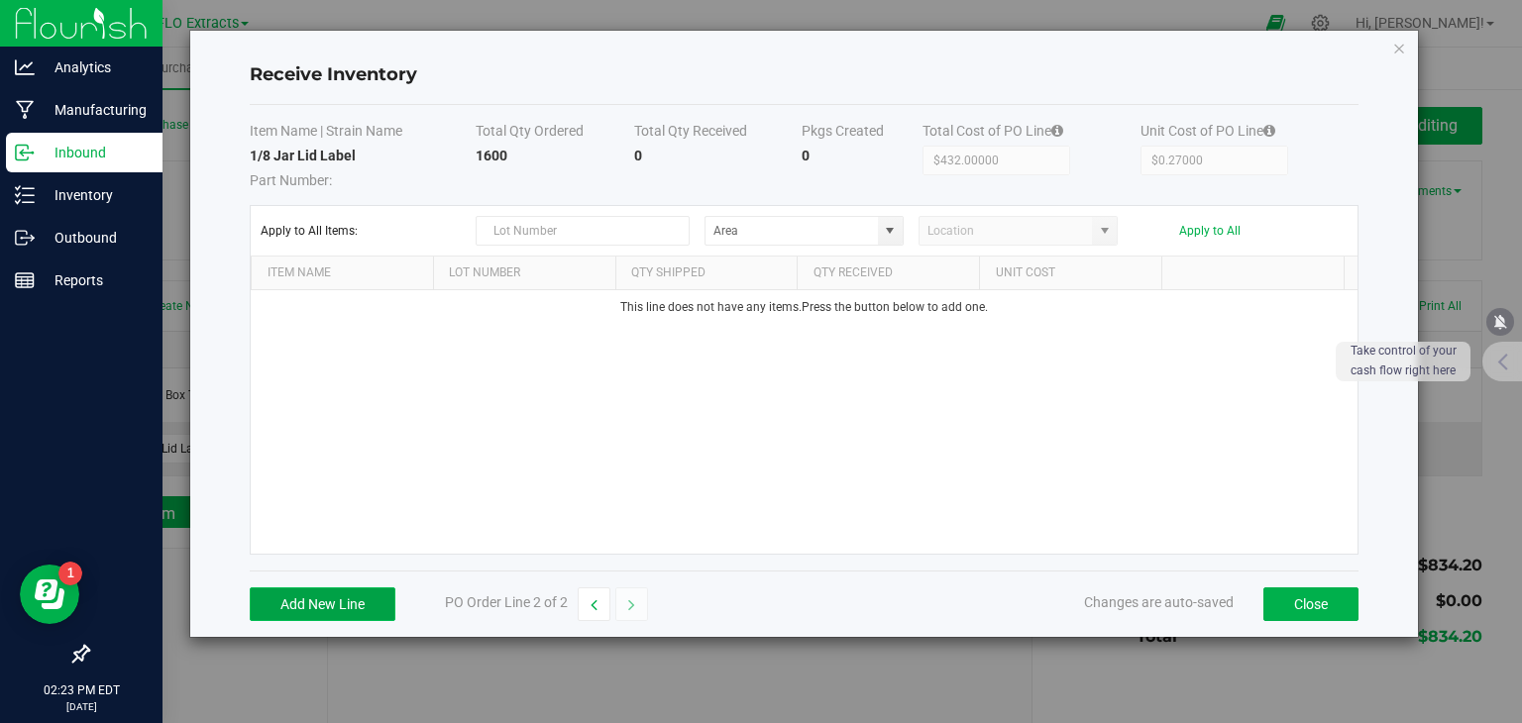
drag, startPoint x: 333, startPoint y: 606, endPoint x: 343, endPoint y: 596, distance: 14.0
click at [333, 606] on button "Add New Line" at bounding box center [323, 605] width 146 height 34
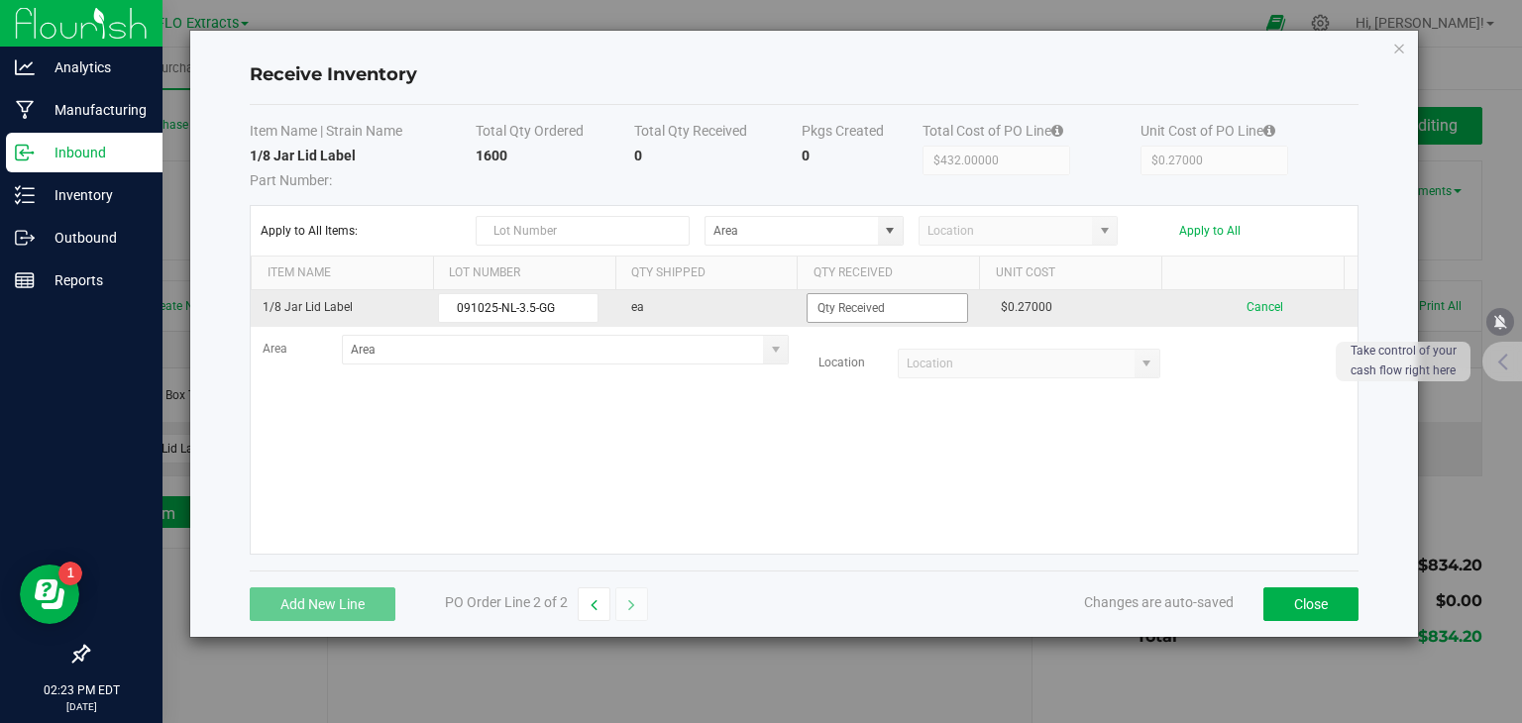
type input "091025-NL-3.5-GG"
click at [874, 317] on input at bounding box center [887, 308] width 159 height 28
type input "1600 ea"
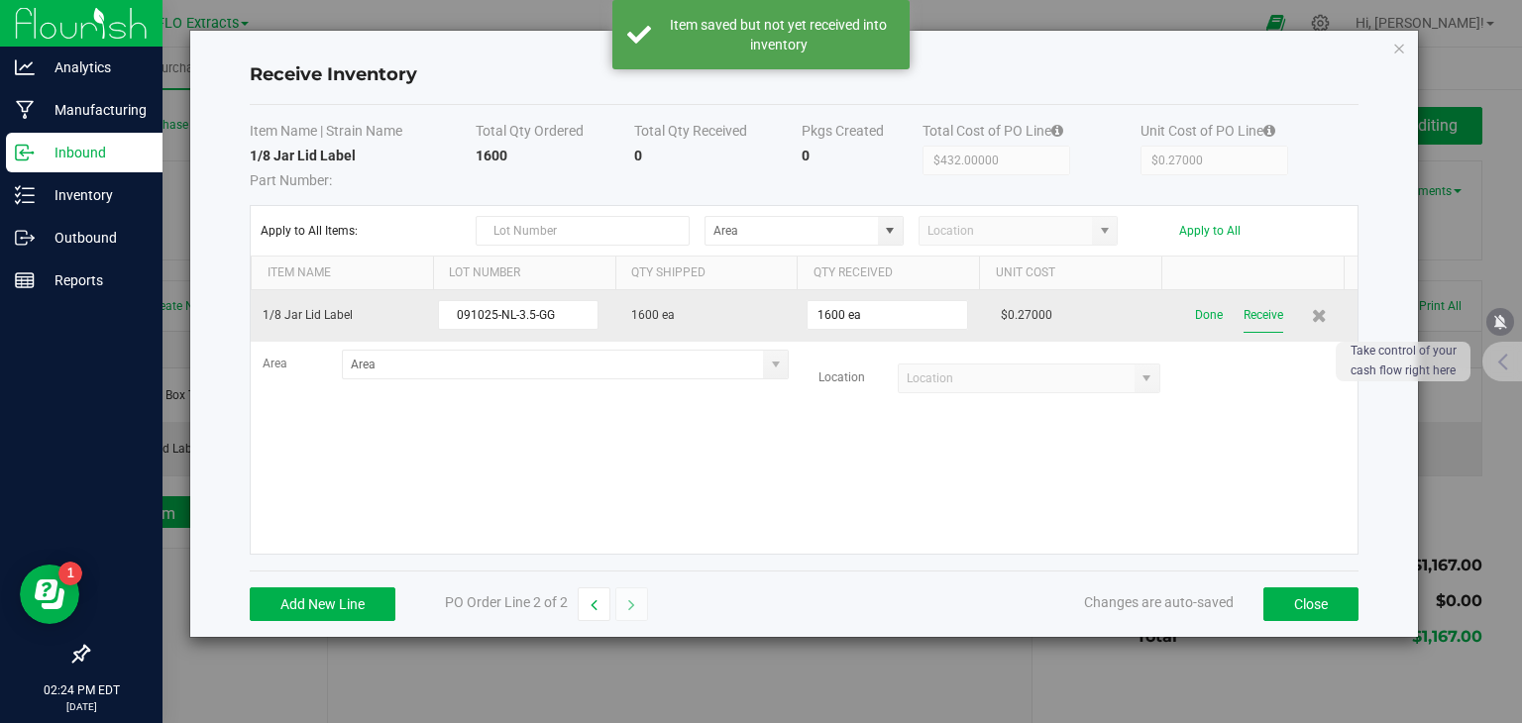
click at [1251, 309] on button "Receive" at bounding box center [1264, 315] width 40 height 35
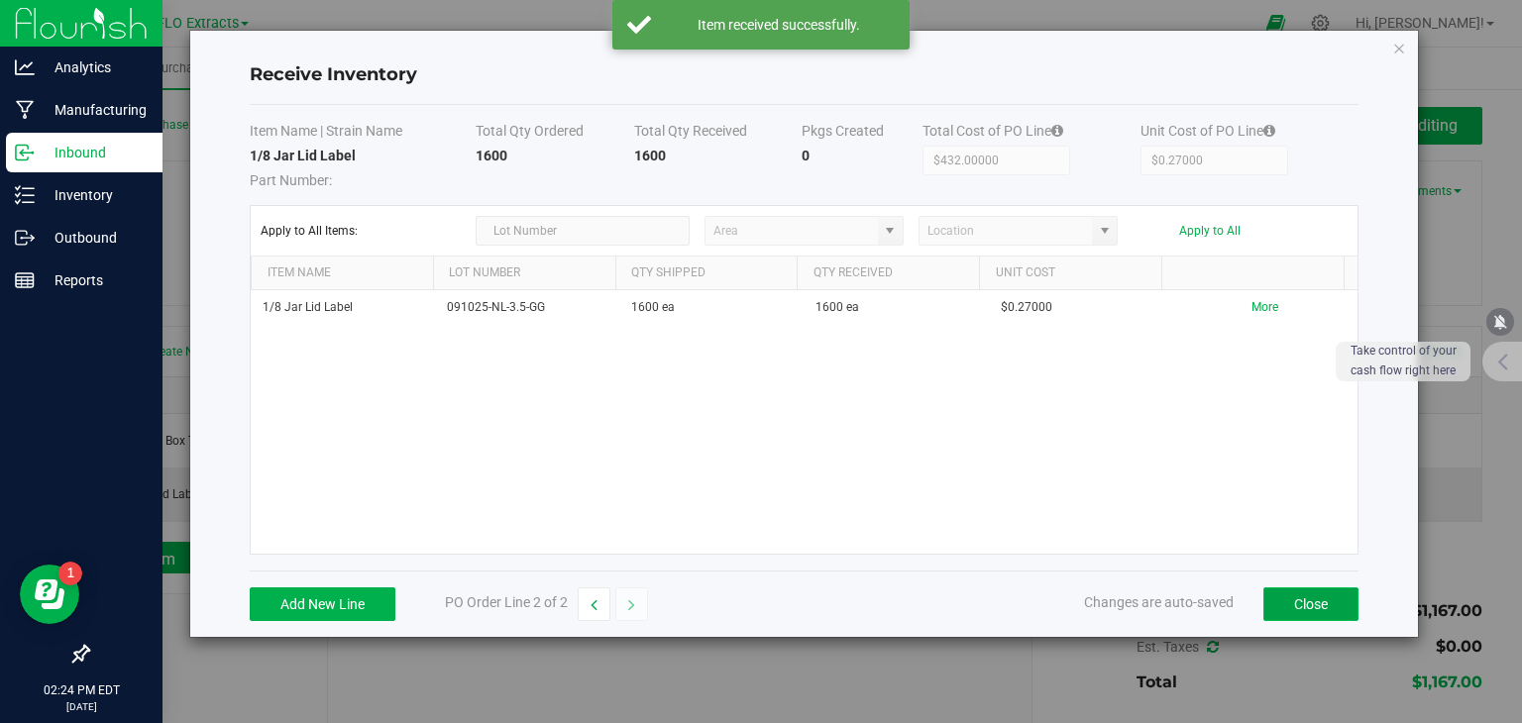
click at [1312, 595] on button "Close" at bounding box center [1310, 605] width 95 height 34
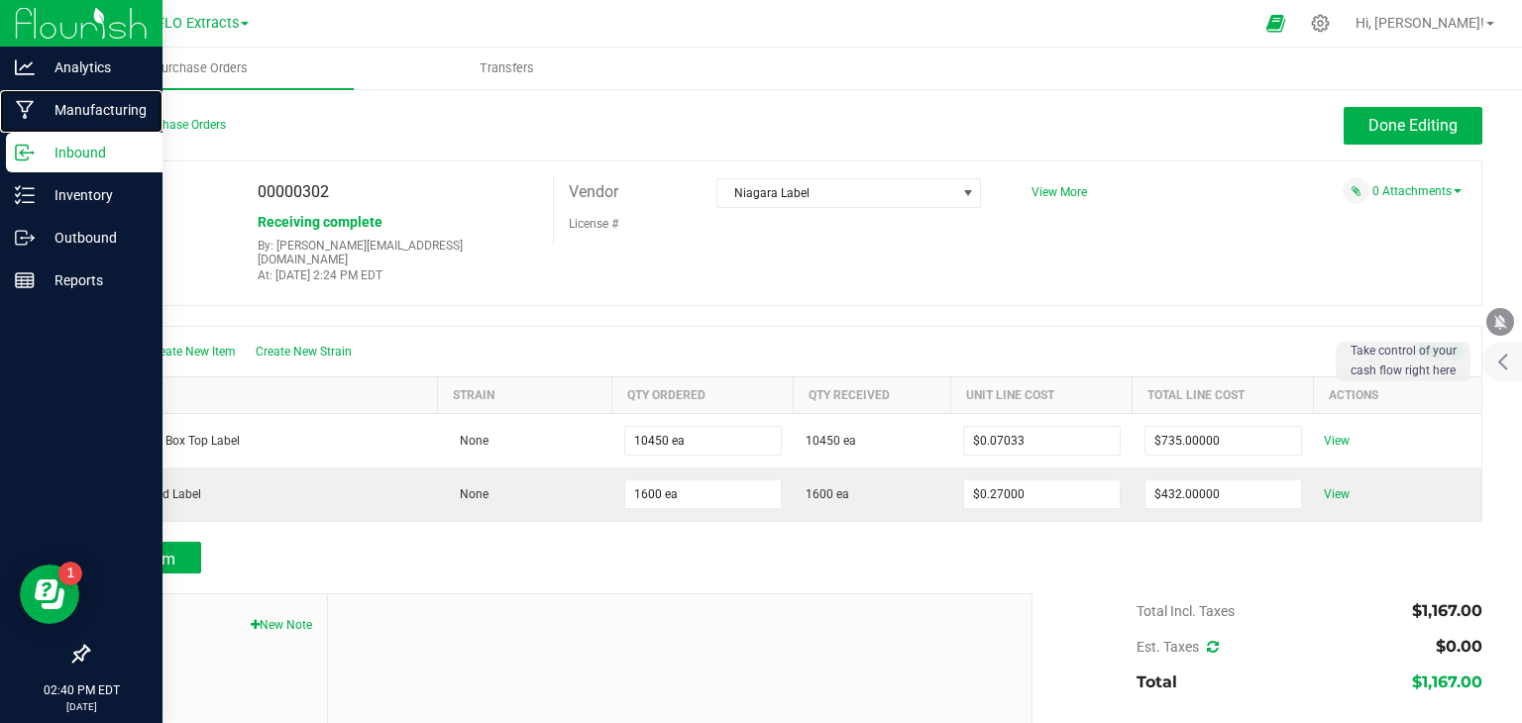
click at [88, 111] on p "Manufacturing" at bounding box center [94, 110] width 119 height 24
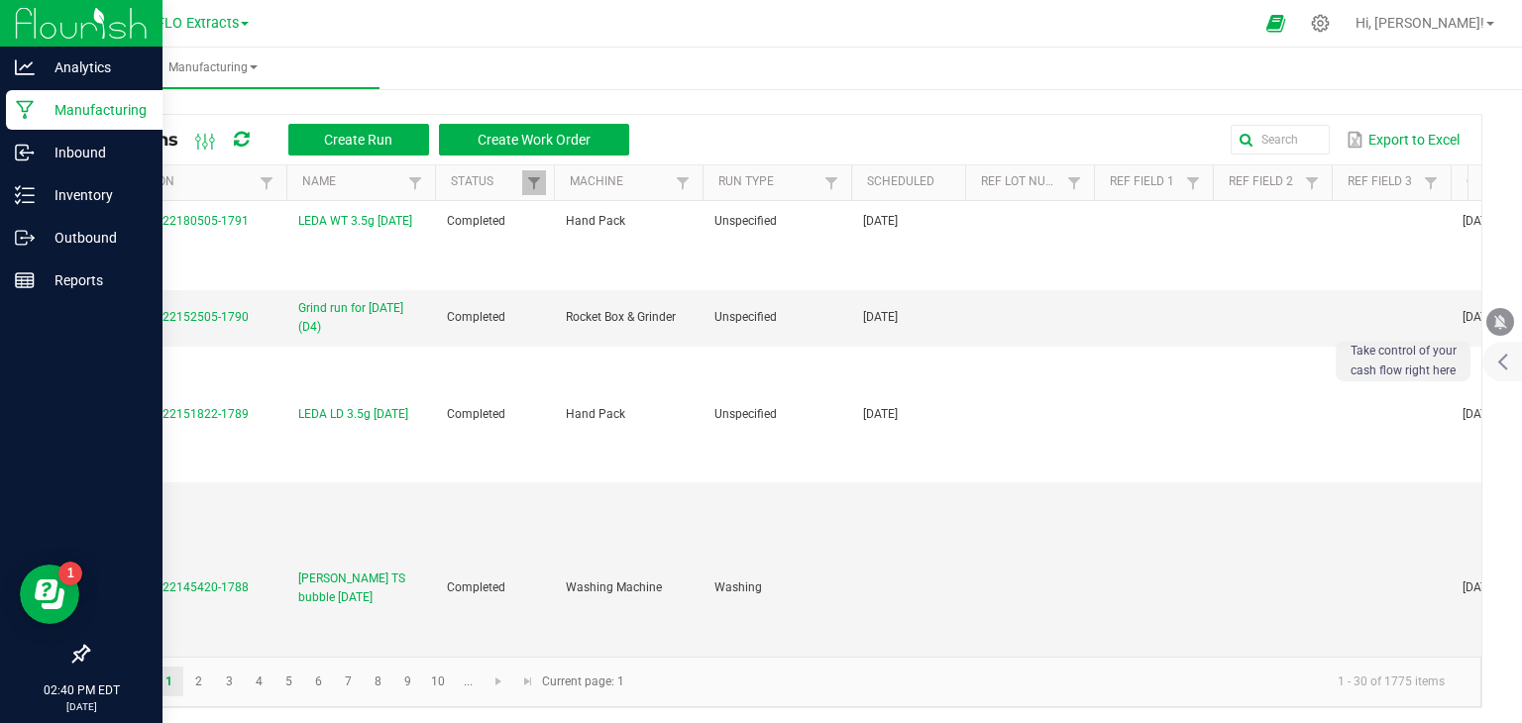
scroll to position [2378, 0]
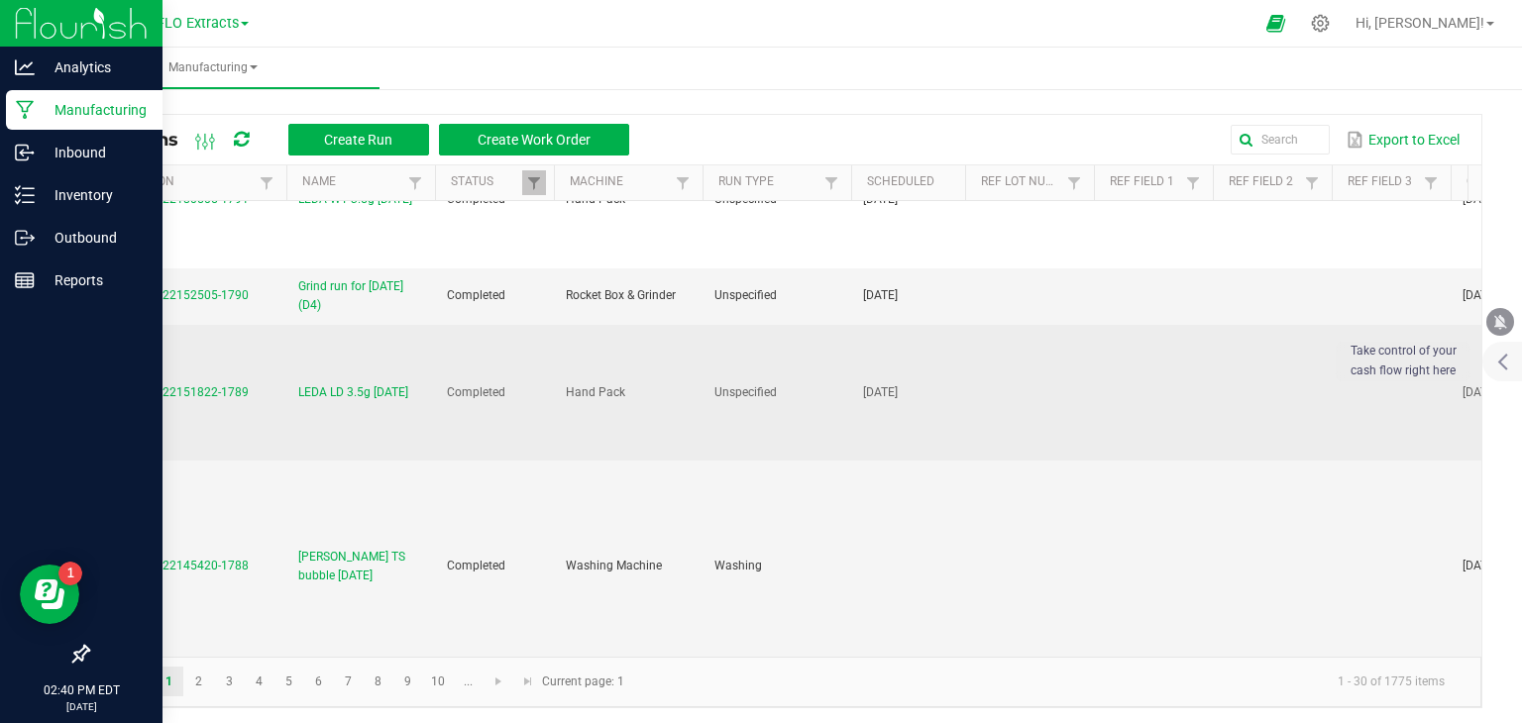
click at [353, 392] on span "LEDA LD 3.5g 09/22/25" at bounding box center [353, 392] width 110 height 19
